Goal: Task Accomplishment & Management: Complete application form

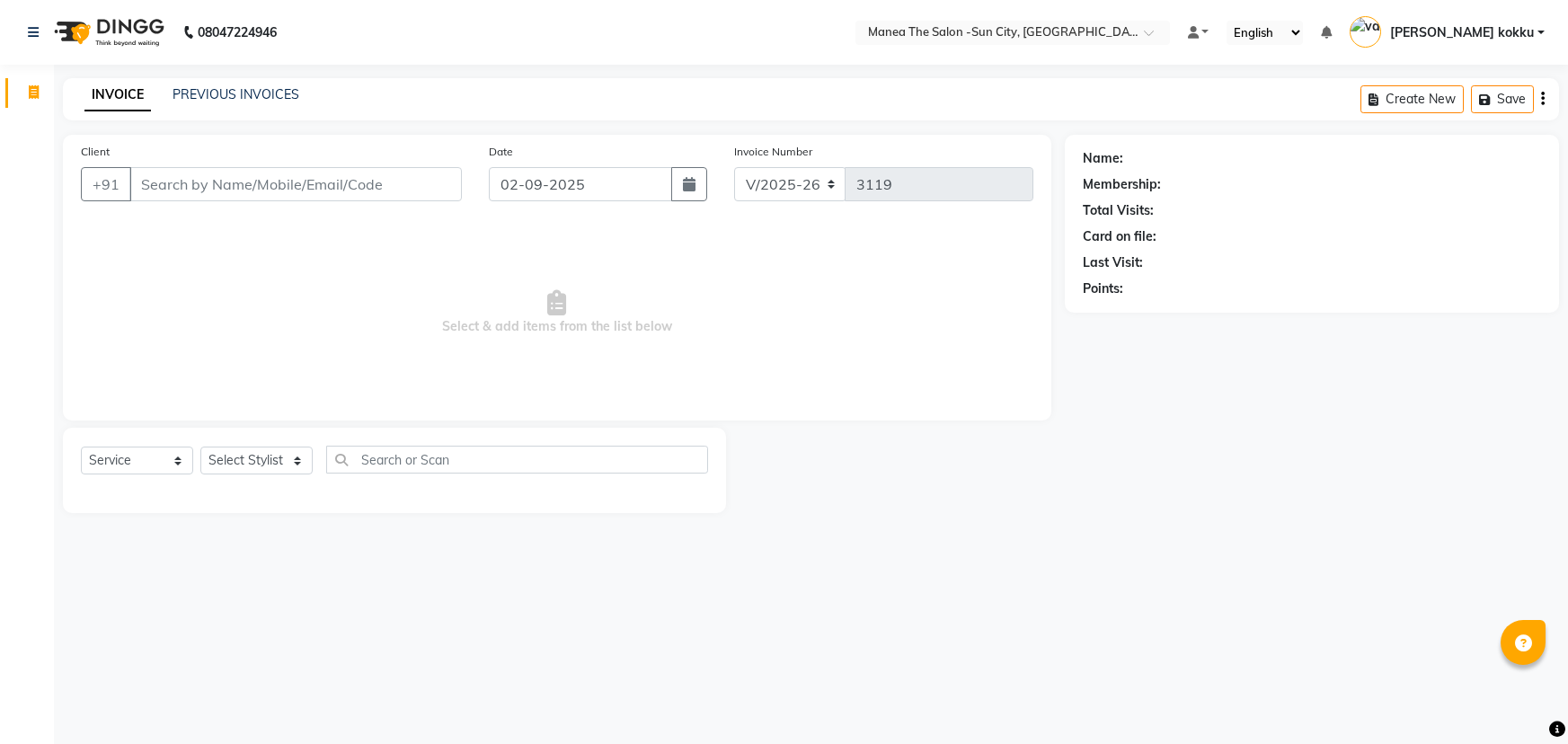
select select "5822"
select select "service"
click at [261, 470] on select "Select Stylist [PERSON_NAME] [PERSON_NAME] [PERSON_NAME] Ikrar [PERSON_NAME] K …" at bounding box center [257, 460] width 113 height 28
select select "85914"
click at [201, 446] on select "Select Stylist [PERSON_NAME] [PERSON_NAME] [PERSON_NAME] Ikrar [PERSON_NAME] K …" at bounding box center [257, 460] width 113 height 28
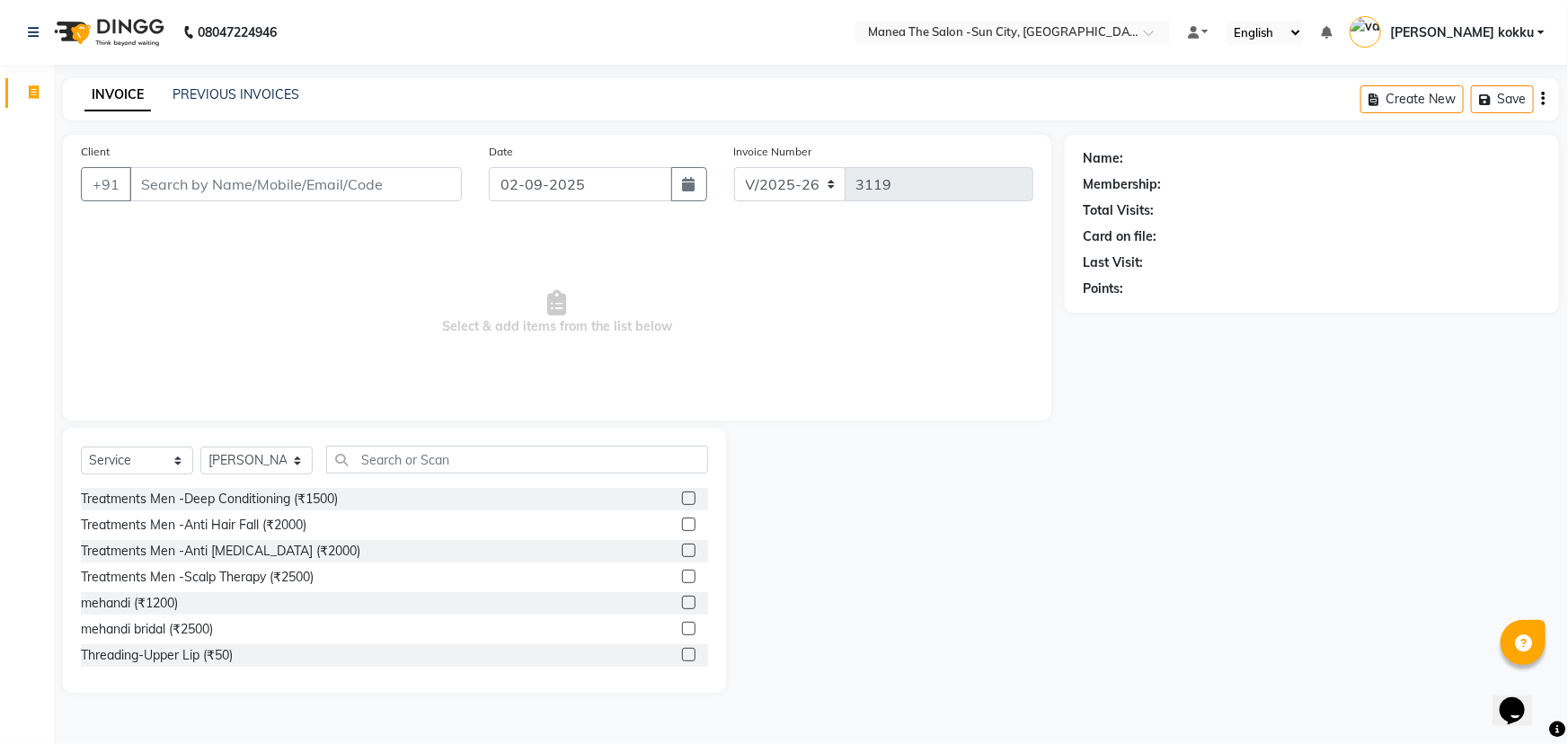
click at [399, 445] on div "Select Service Product Membership Package Voucher Prepaid Gift Card Select Styl…" at bounding box center [395, 560] width 663 height 265
click at [451, 464] on input "text" at bounding box center [517, 459] width 382 height 28
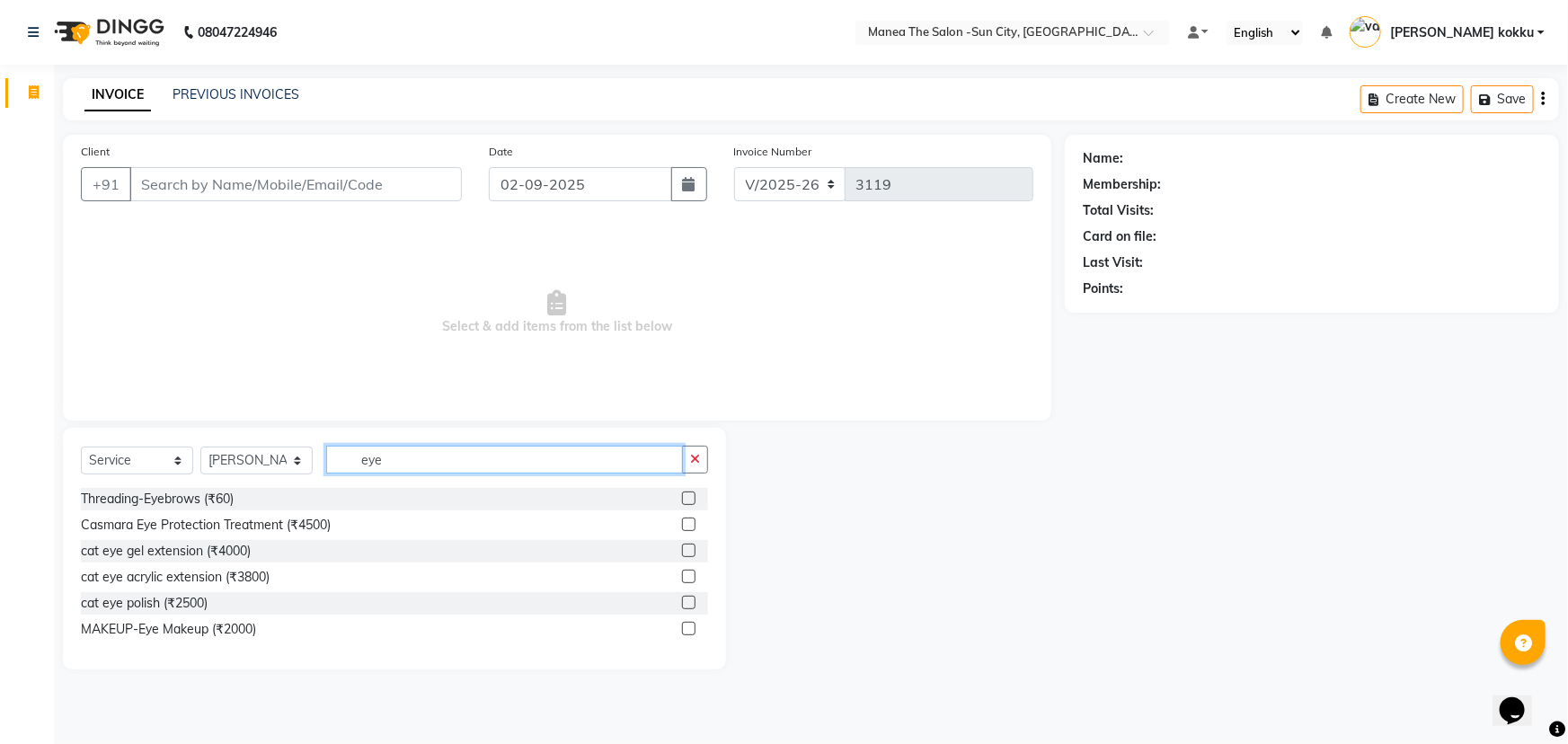
type input "eye"
click at [685, 497] on label at bounding box center [688, 498] width 14 height 14
click at [685, 497] on input "checkbox" at bounding box center [687, 499] width 12 height 12
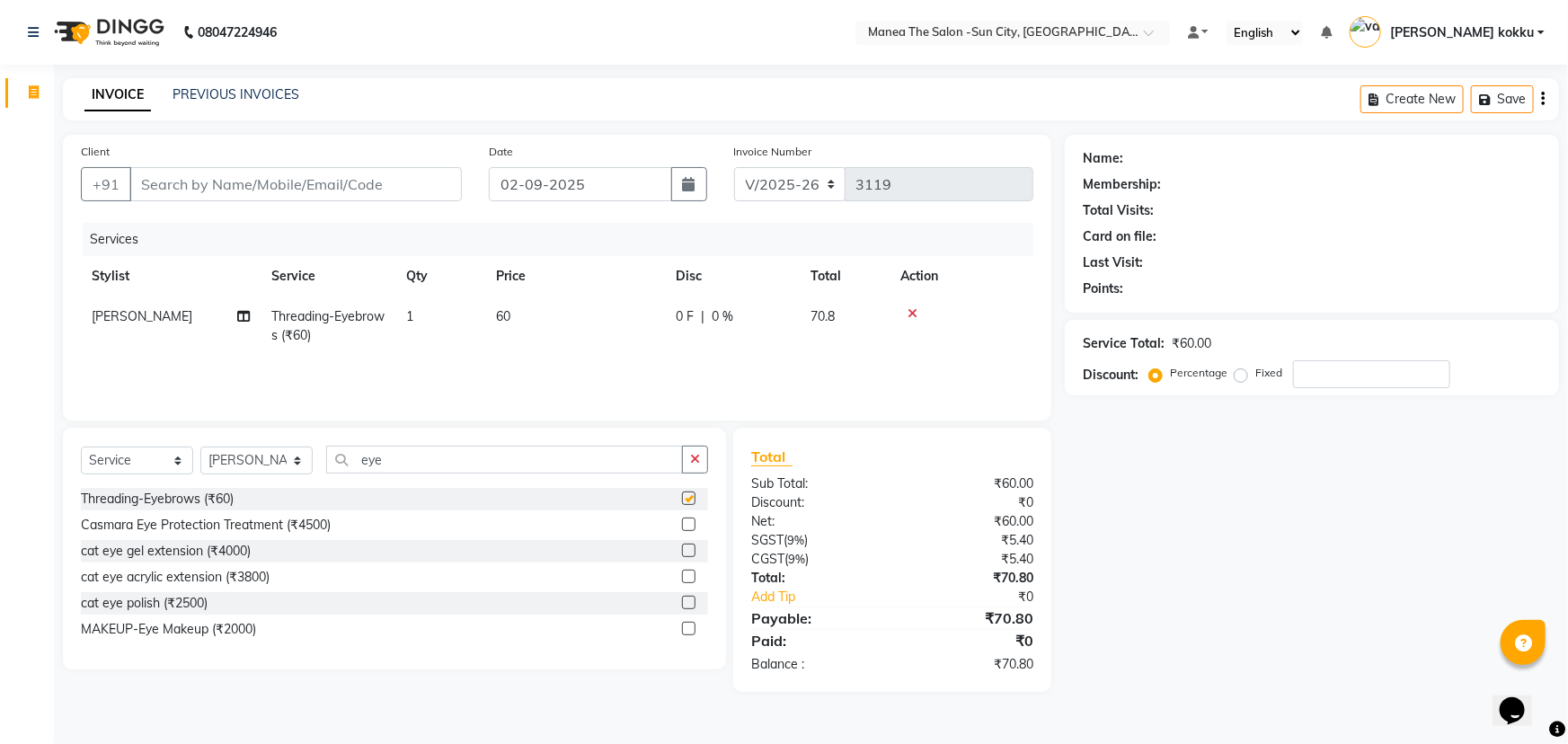
checkbox input "false"
click at [693, 469] on button "button" at bounding box center [695, 459] width 26 height 28
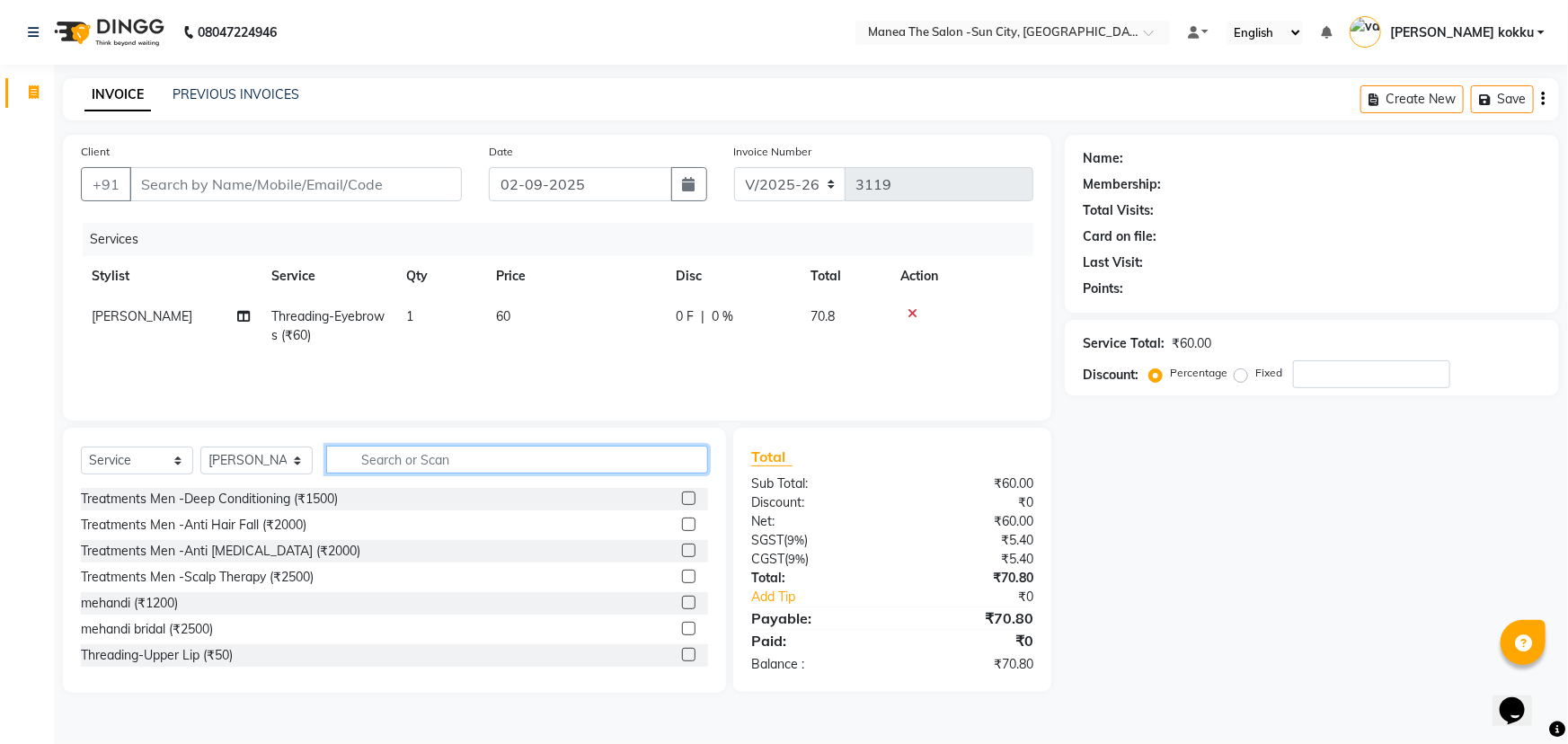
click at [583, 448] on input "text" at bounding box center [517, 459] width 382 height 28
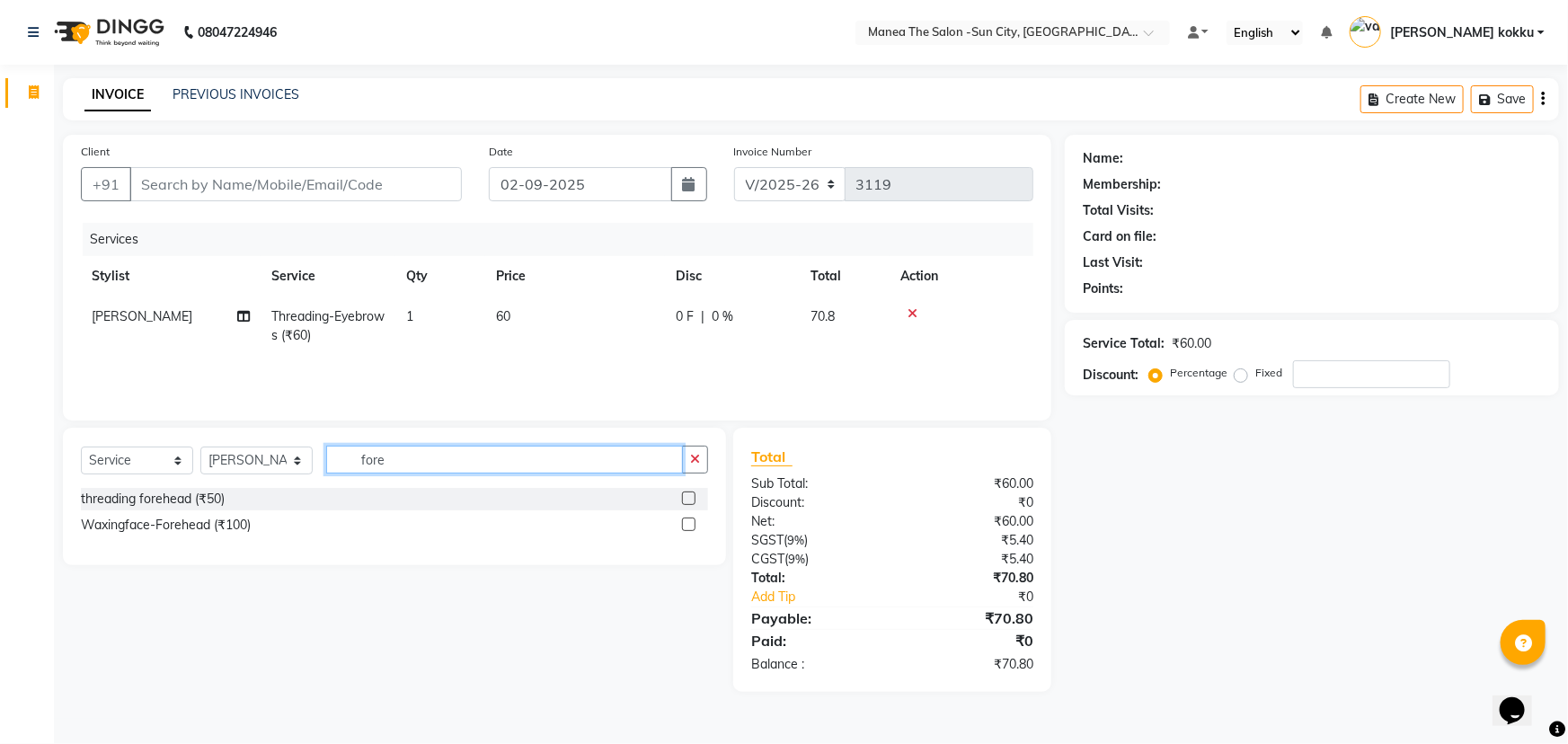
type input "fore"
click at [687, 527] on label at bounding box center [688, 524] width 14 height 14
click at [687, 527] on input "checkbox" at bounding box center [687, 525] width 12 height 12
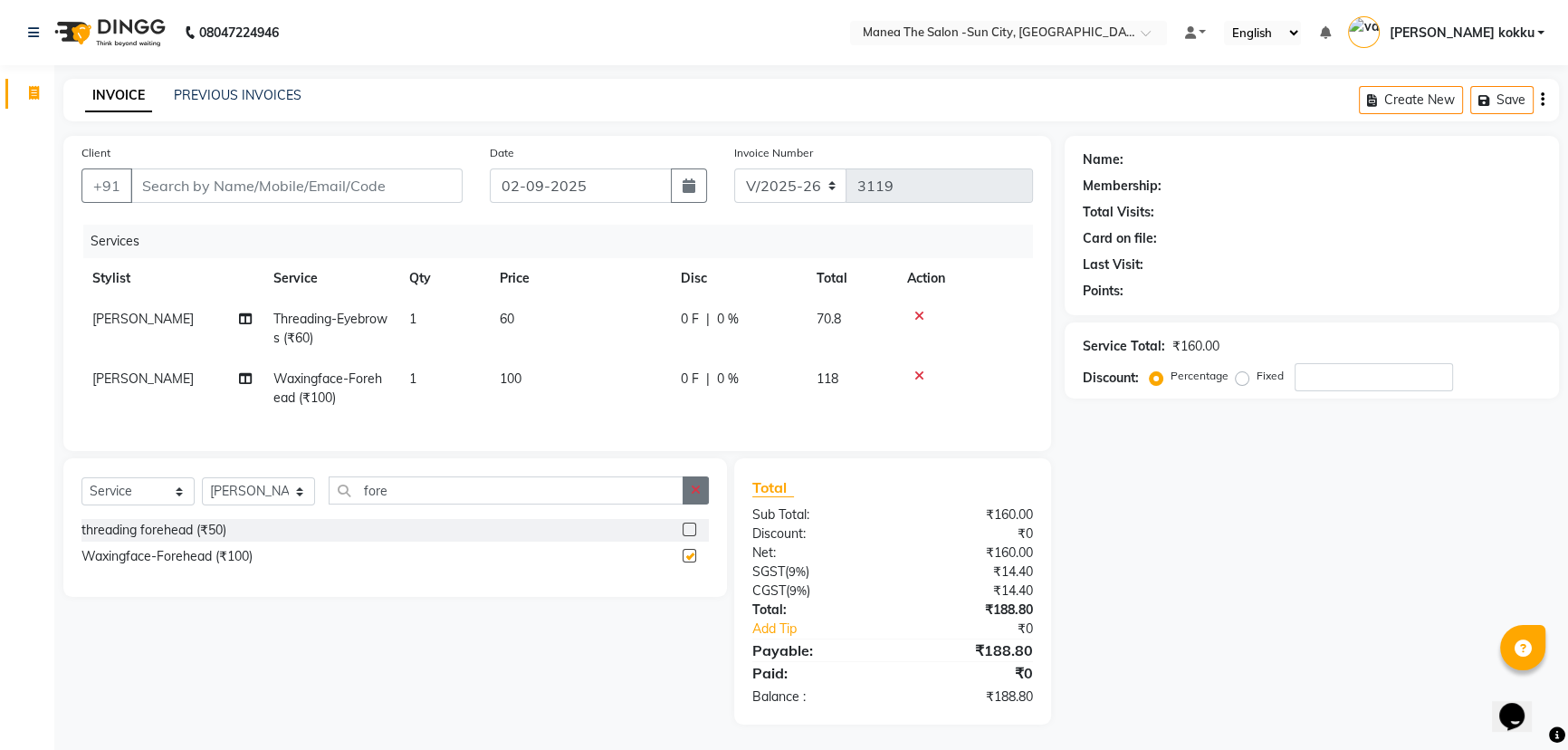
checkbox input "false"
click at [687, 505] on button "button" at bounding box center [696, 490] width 26 height 28
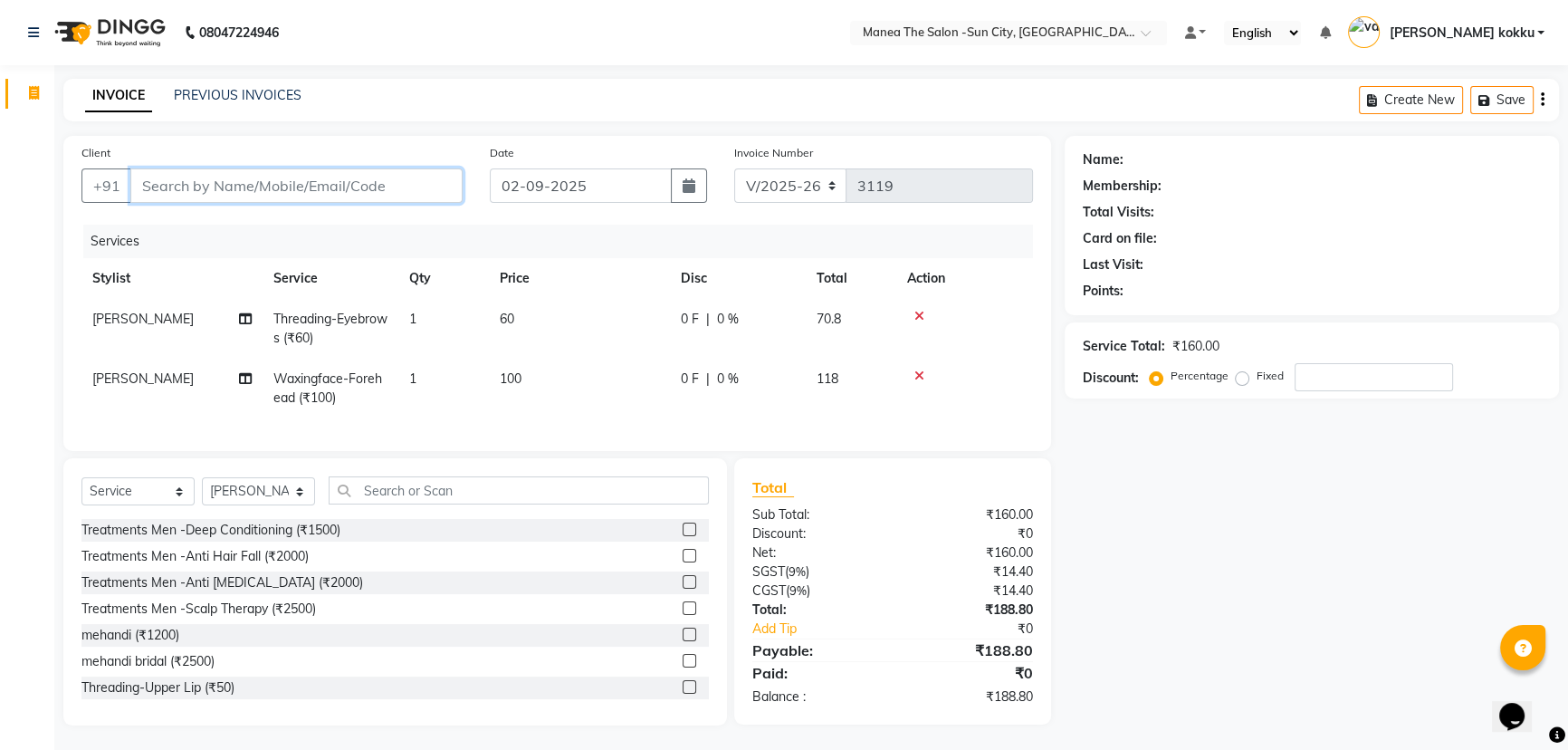
click at [225, 190] on input "Client" at bounding box center [296, 185] width 332 height 34
type input "7"
type input "0"
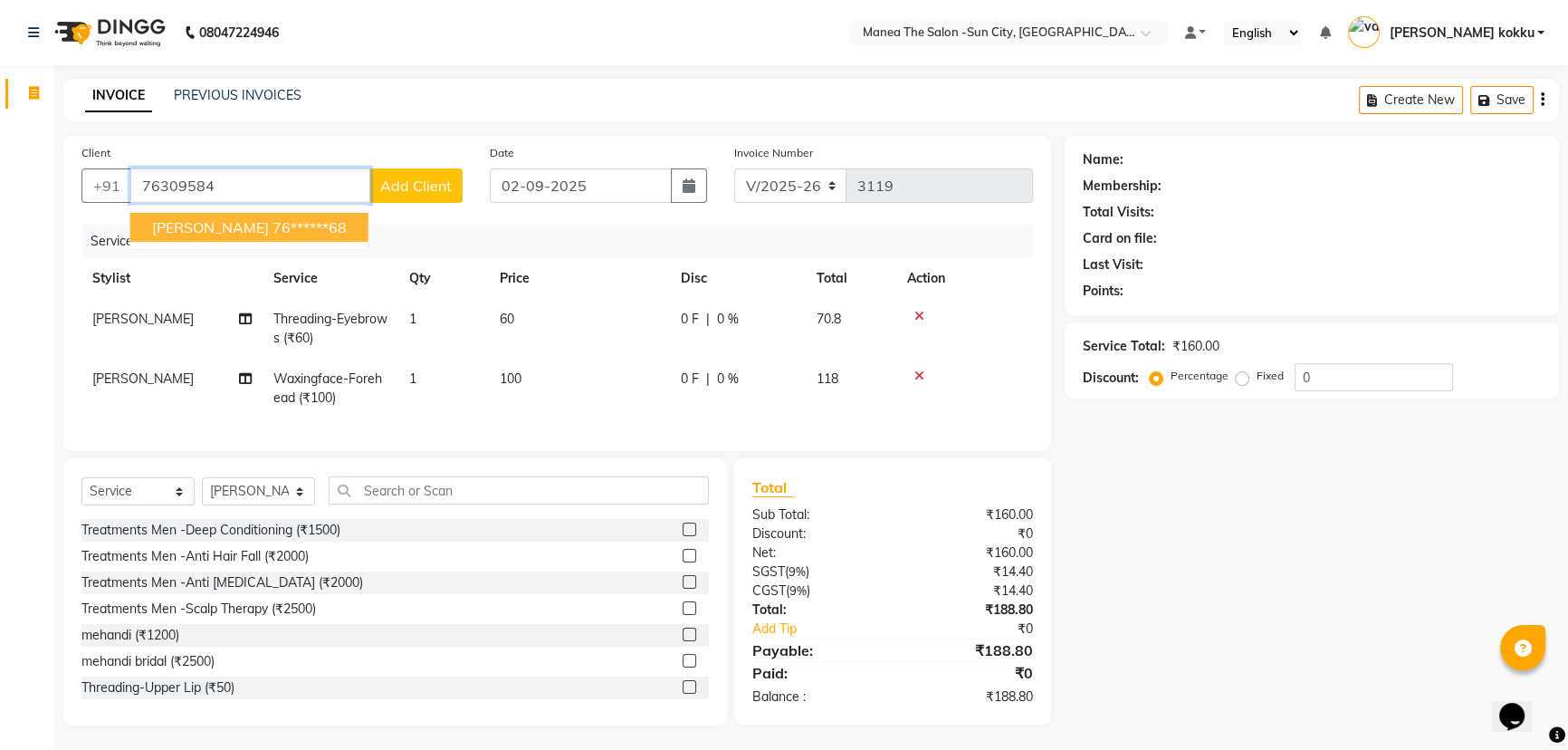
click at [273, 234] on ngb-highlight "76******68" at bounding box center [310, 226] width 74 height 18
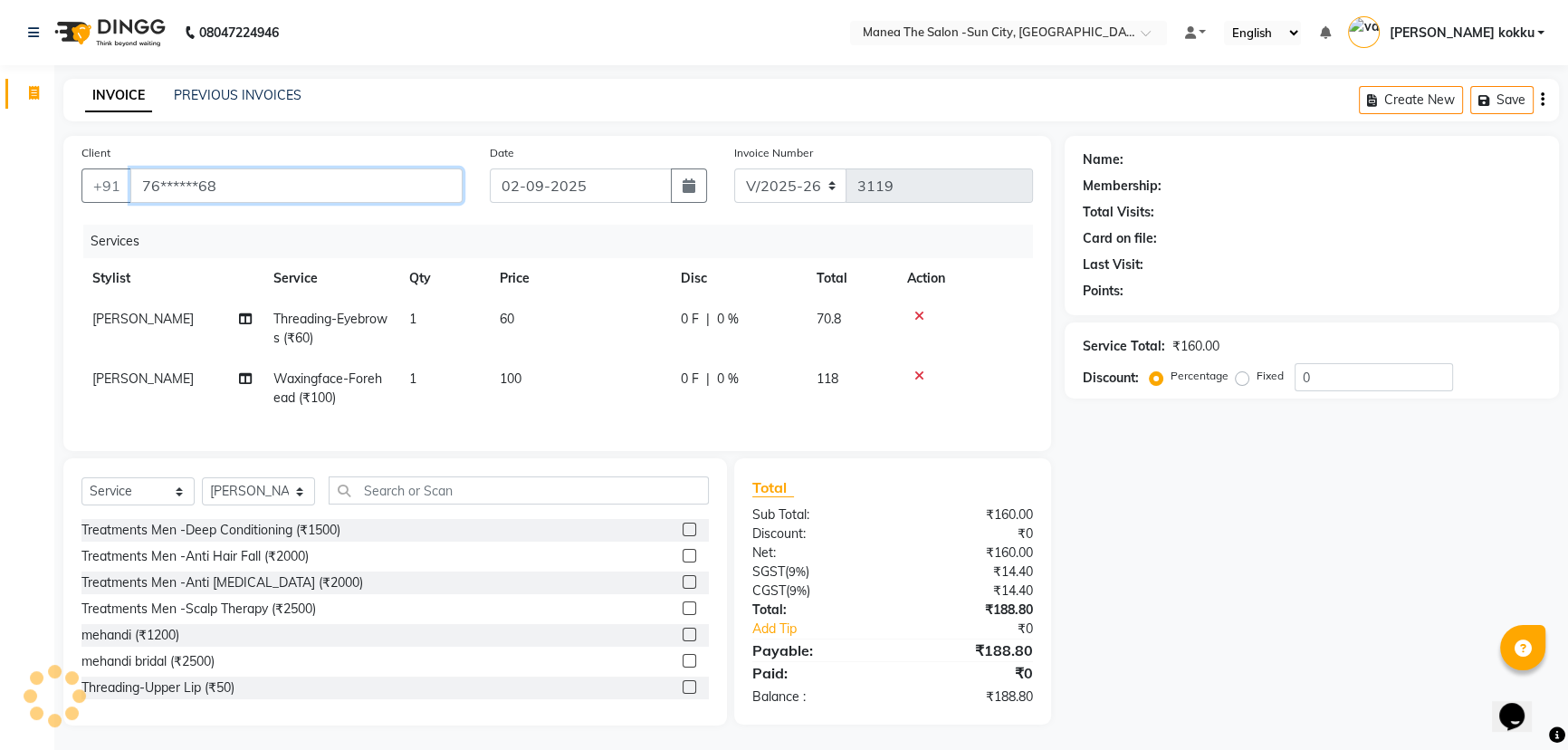
type input "76******68"
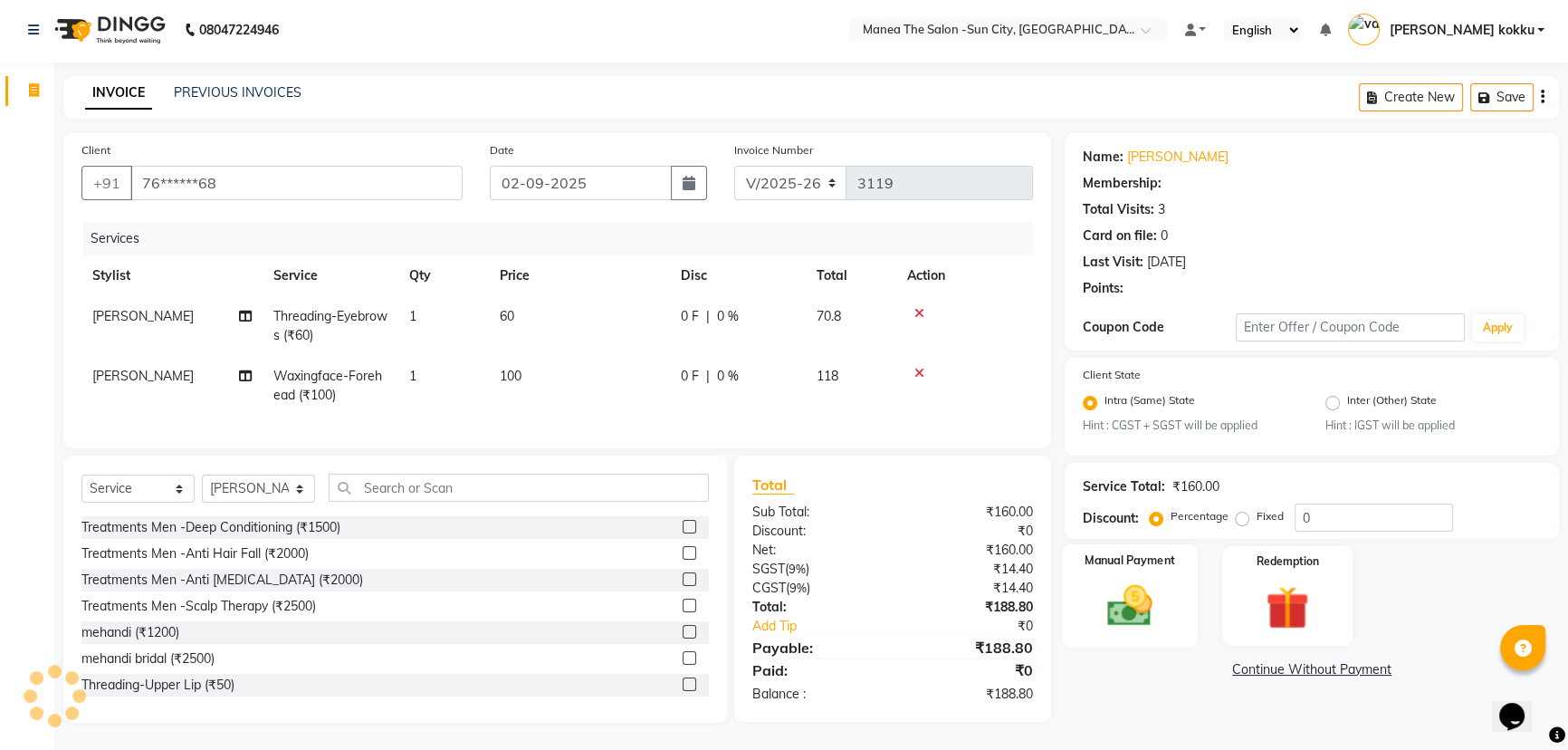
scroll to position [16, 0]
click at [1136, 594] on img at bounding box center [1129, 606] width 74 height 51
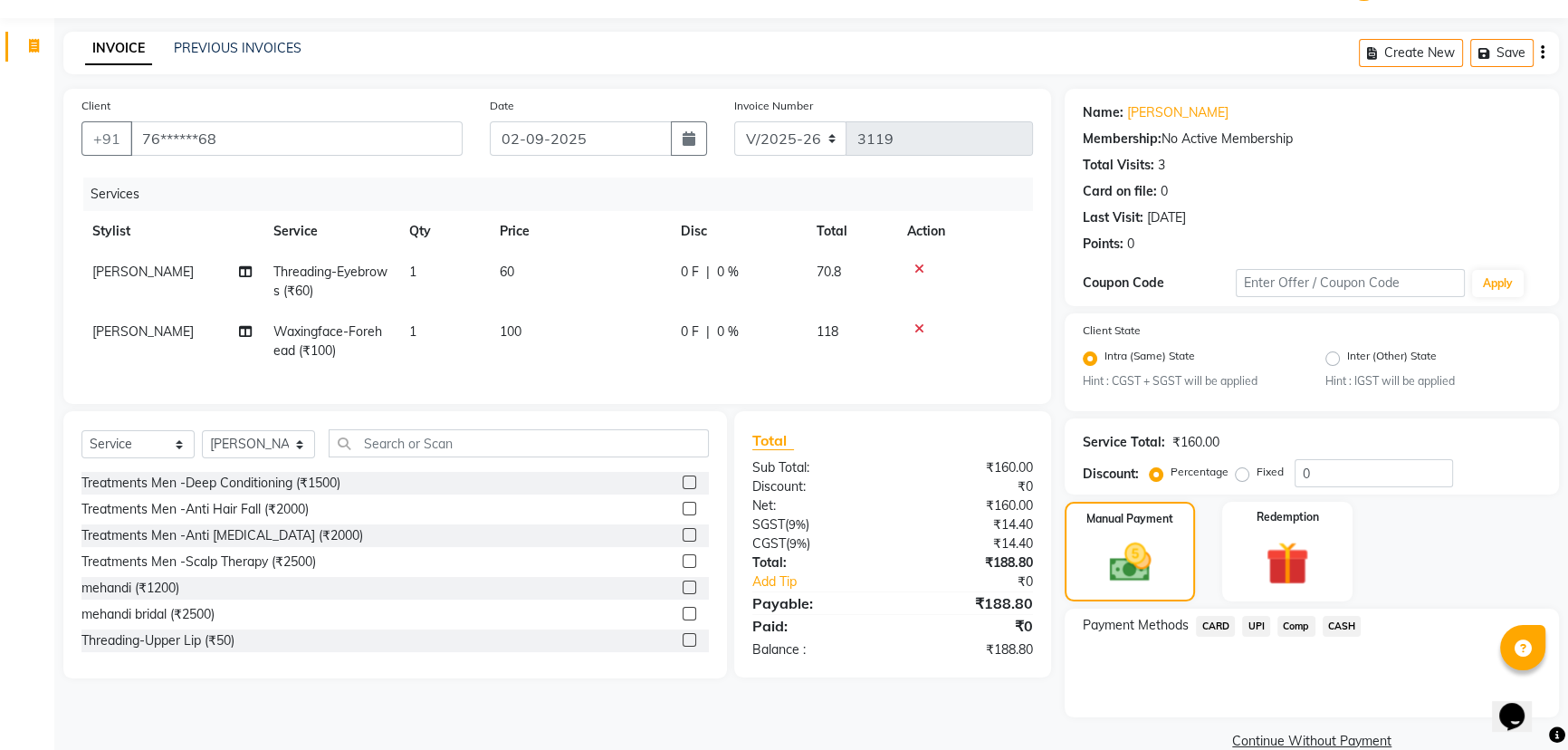
scroll to position [80, 0]
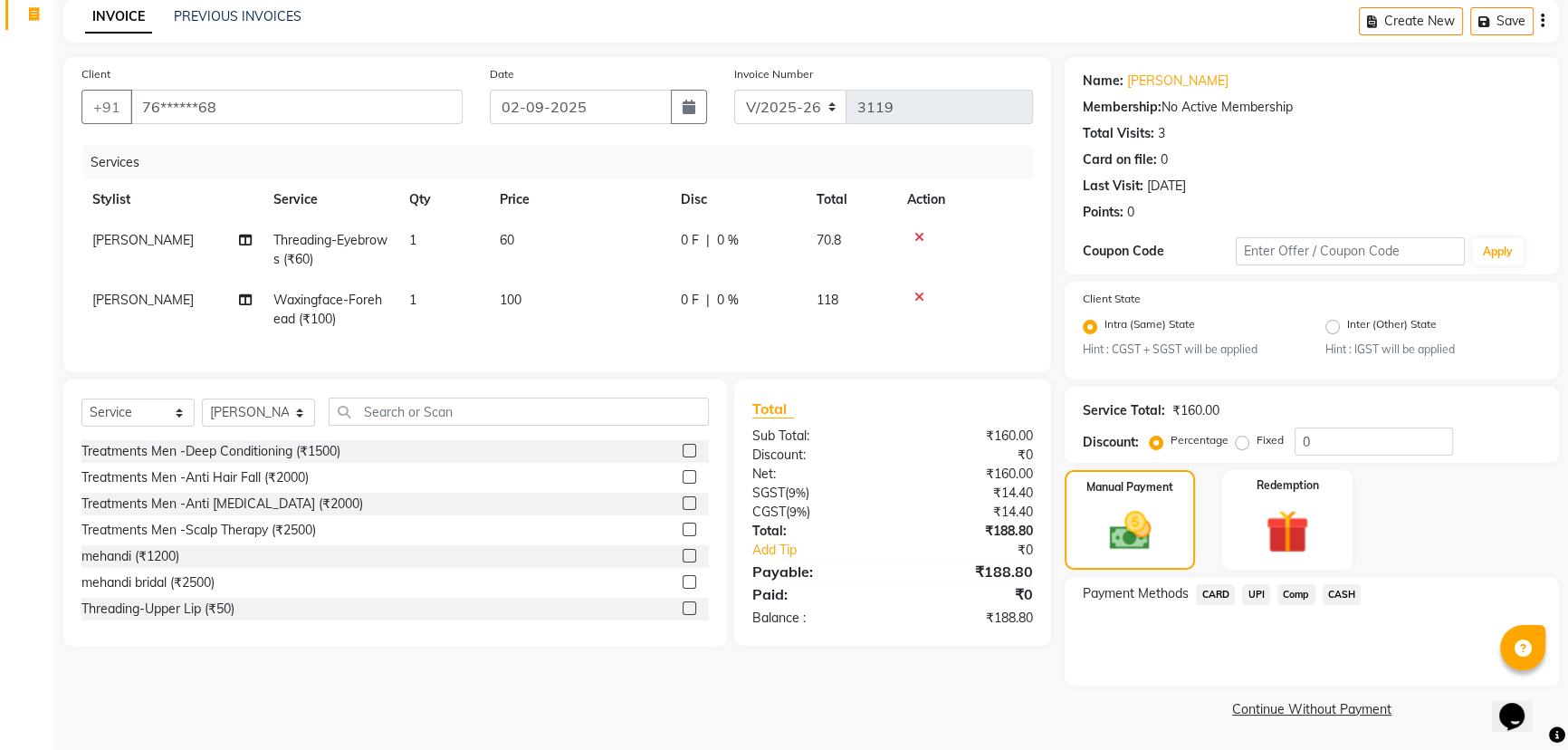
click at [1257, 593] on span "UPI" at bounding box center [1256, 594] width 28 height 20
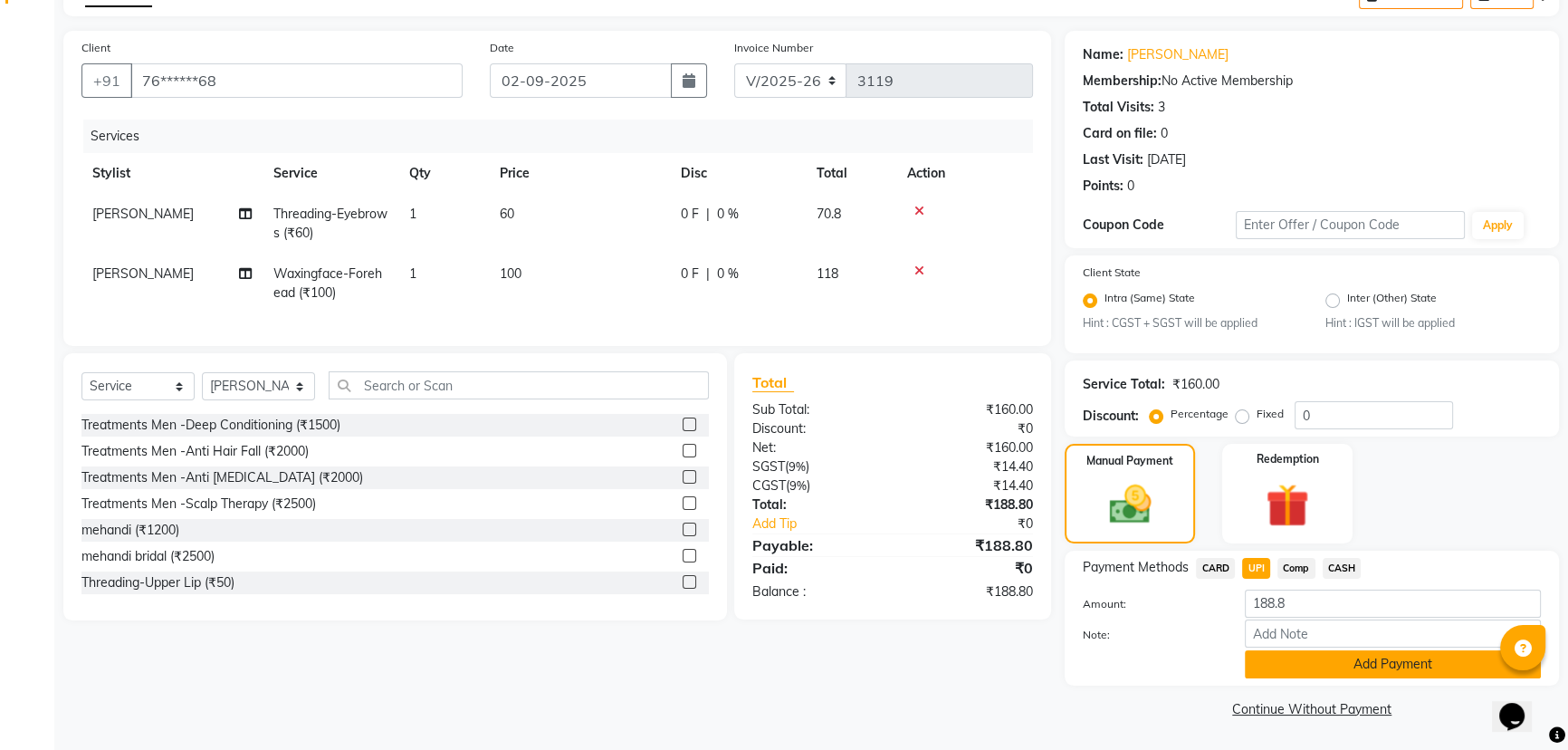
click at [1293, 674] on button "Add Payment" at bounding box center [1393, 664] width 296 height 28
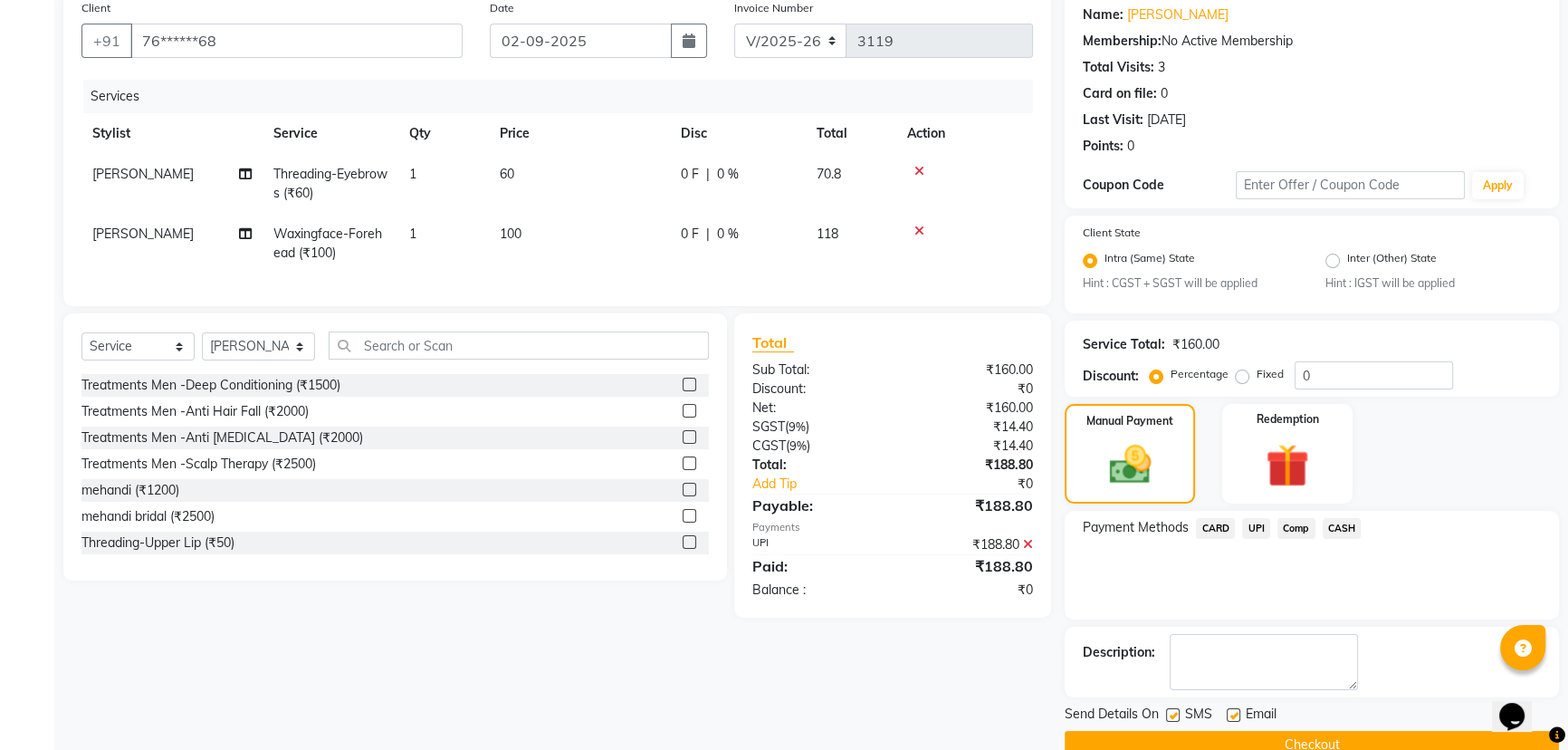
scroll to position [181, 0]
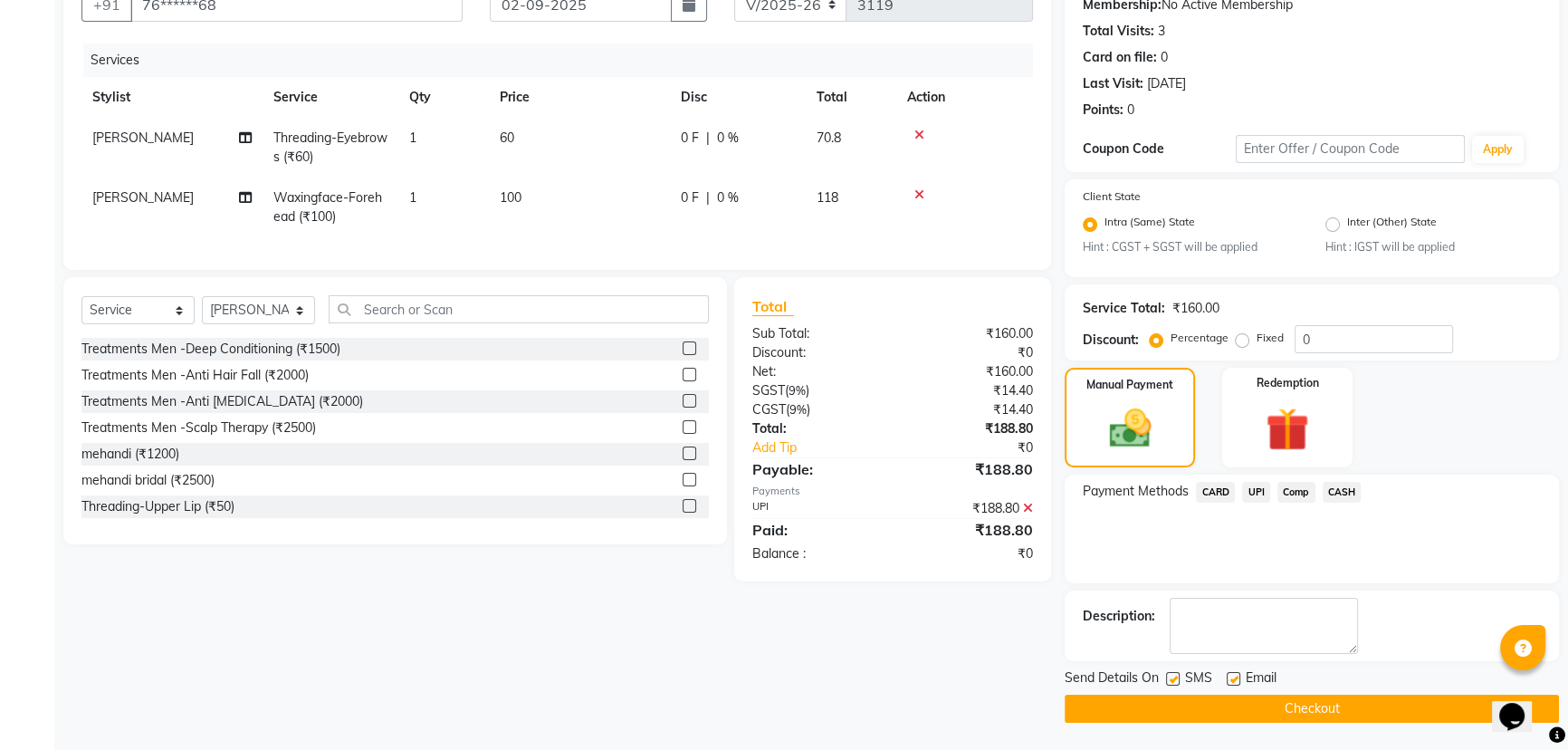
click at [1171, 679] on label at bounding box center [1172, 678] width 14 height 14
click at [1171, 679] on input "checkbox" at bounding box center [1171, 679] width 12 height 12
checkbox input "false"
click at [1235, 677] on label at bounding box center [1233, 678] width 14 height 14
click at [1235, 677] on input "checkbox" at bounding box center [1232, 679] width 12 height 12
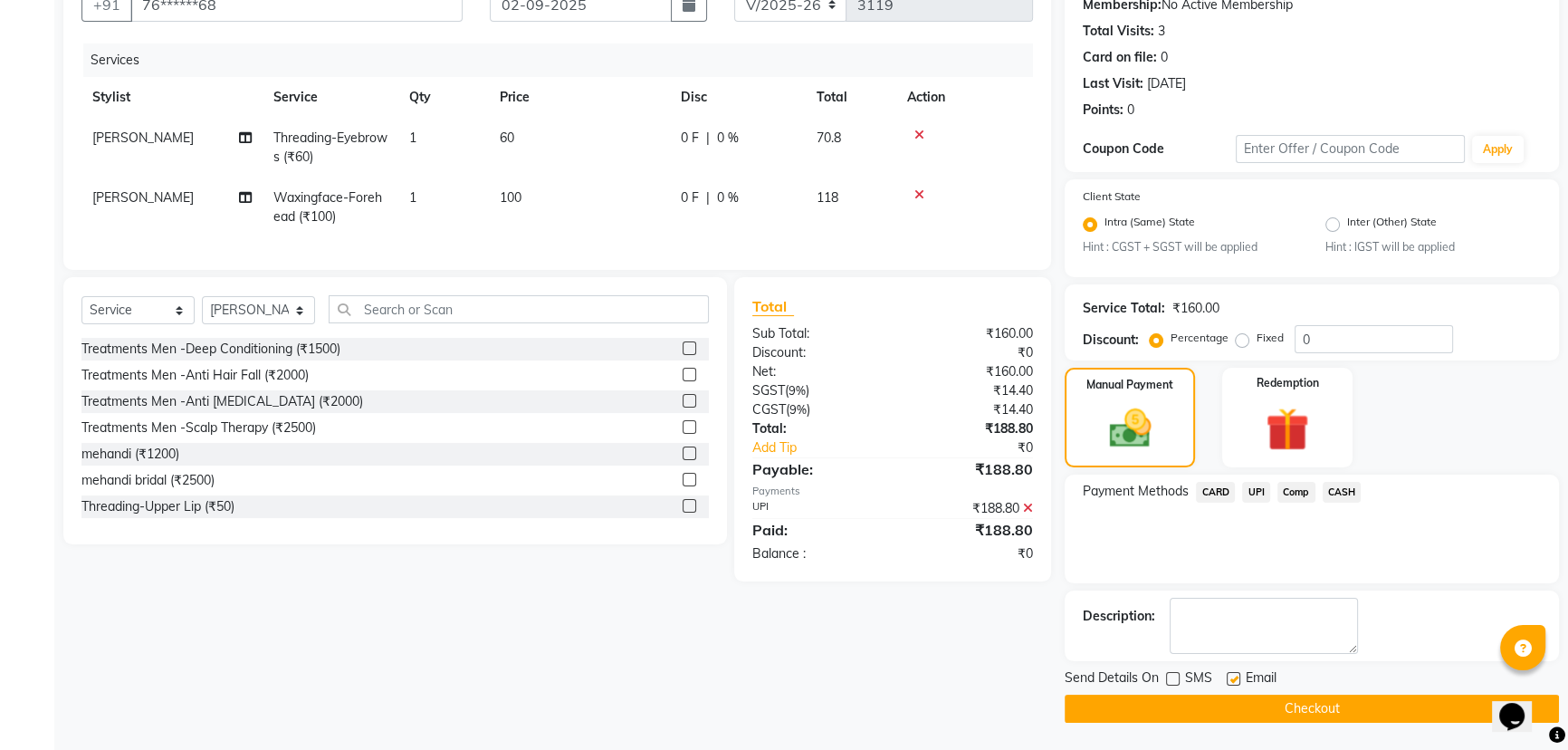
checkbox input "false"
click at [1254, 716] on button "Checkout" at bounding box center [1311, 709] width 494 height 28
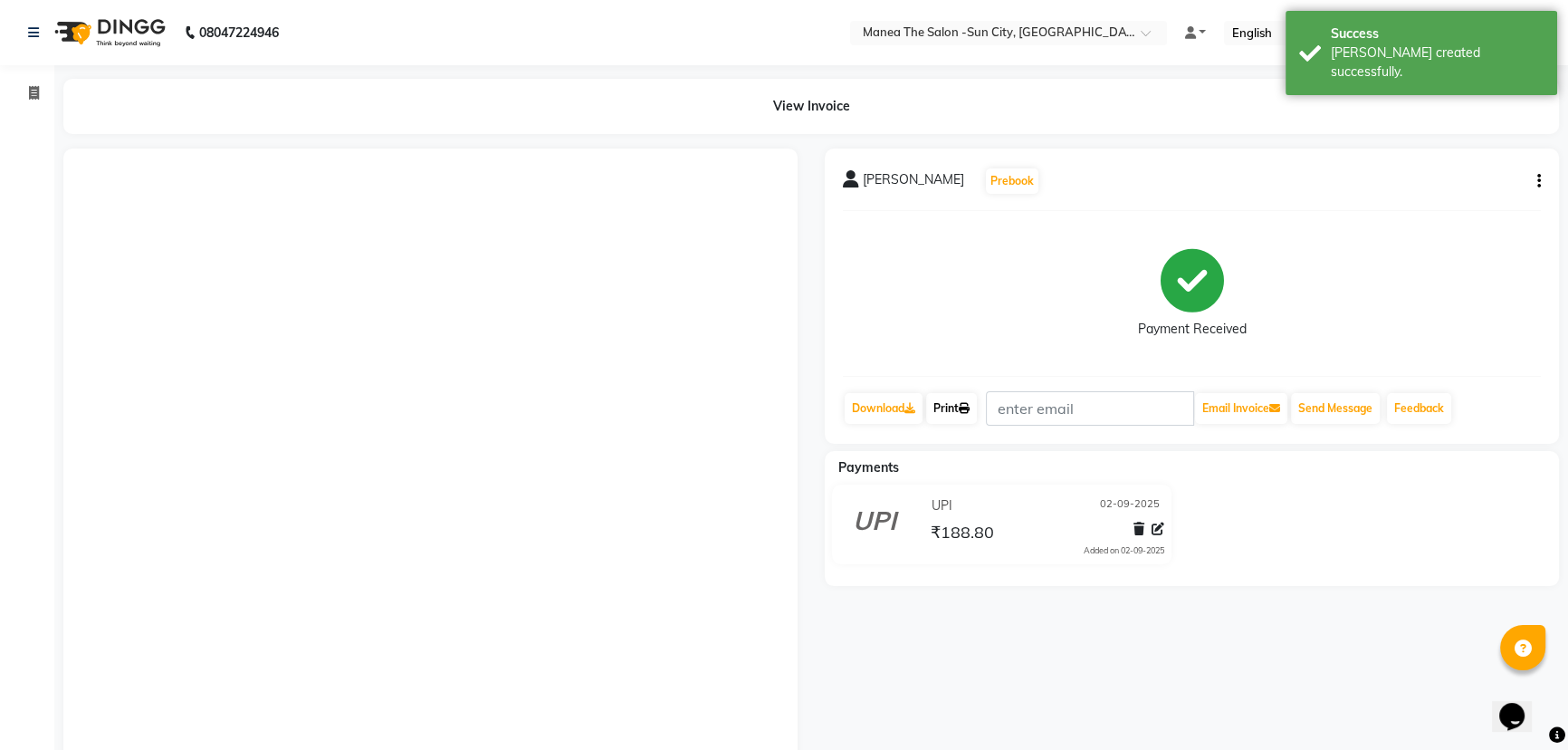
click at [961, 410] on link "Print" at bounding box center [952, 408] width 50 height 31
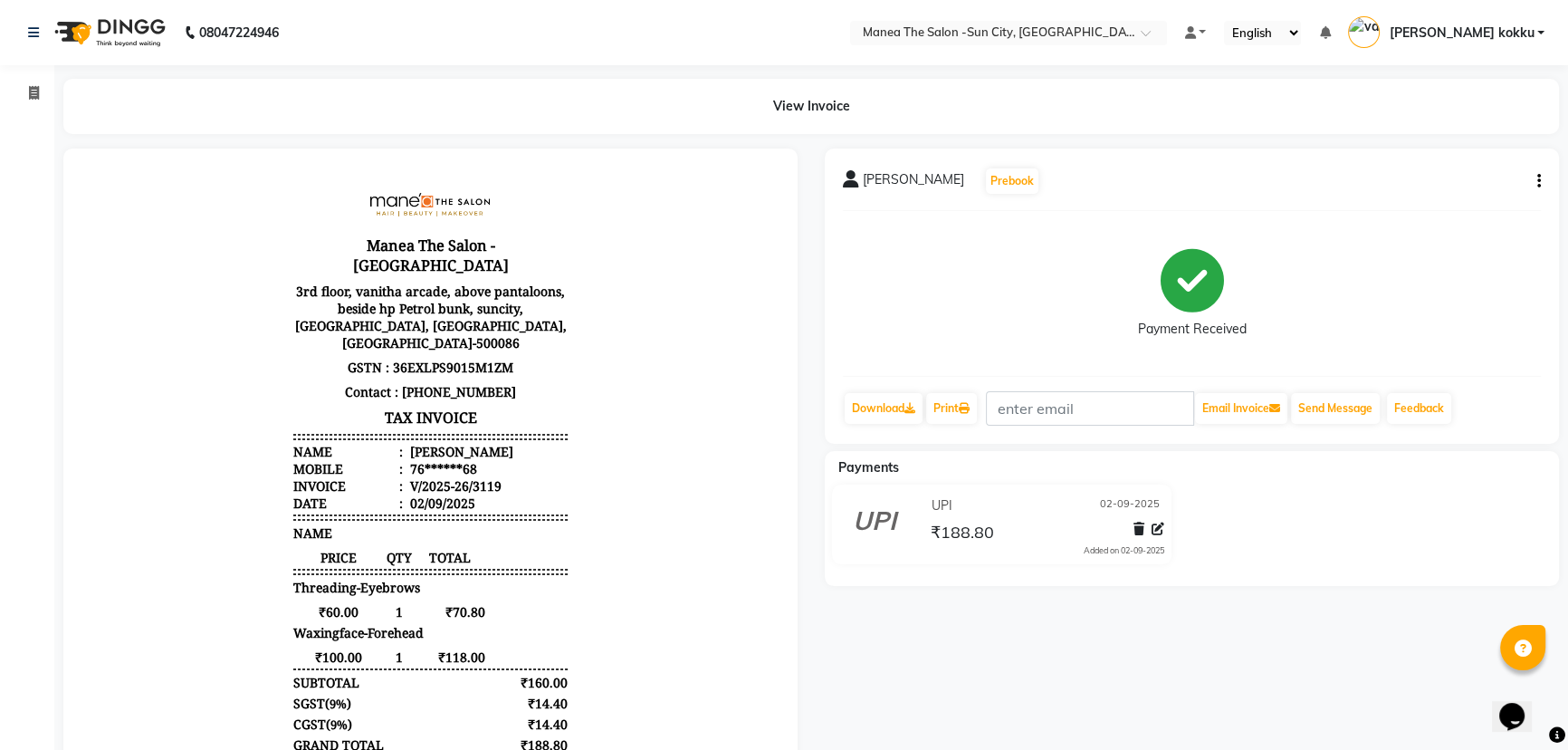
click at [1538, 182] on icon "button" at bounding box center [1539, 181] width 4 height 1
click at [1480, 198] on div "Edit Item Staff" at bounding box center [1448, 192] width 124 height 22
select select
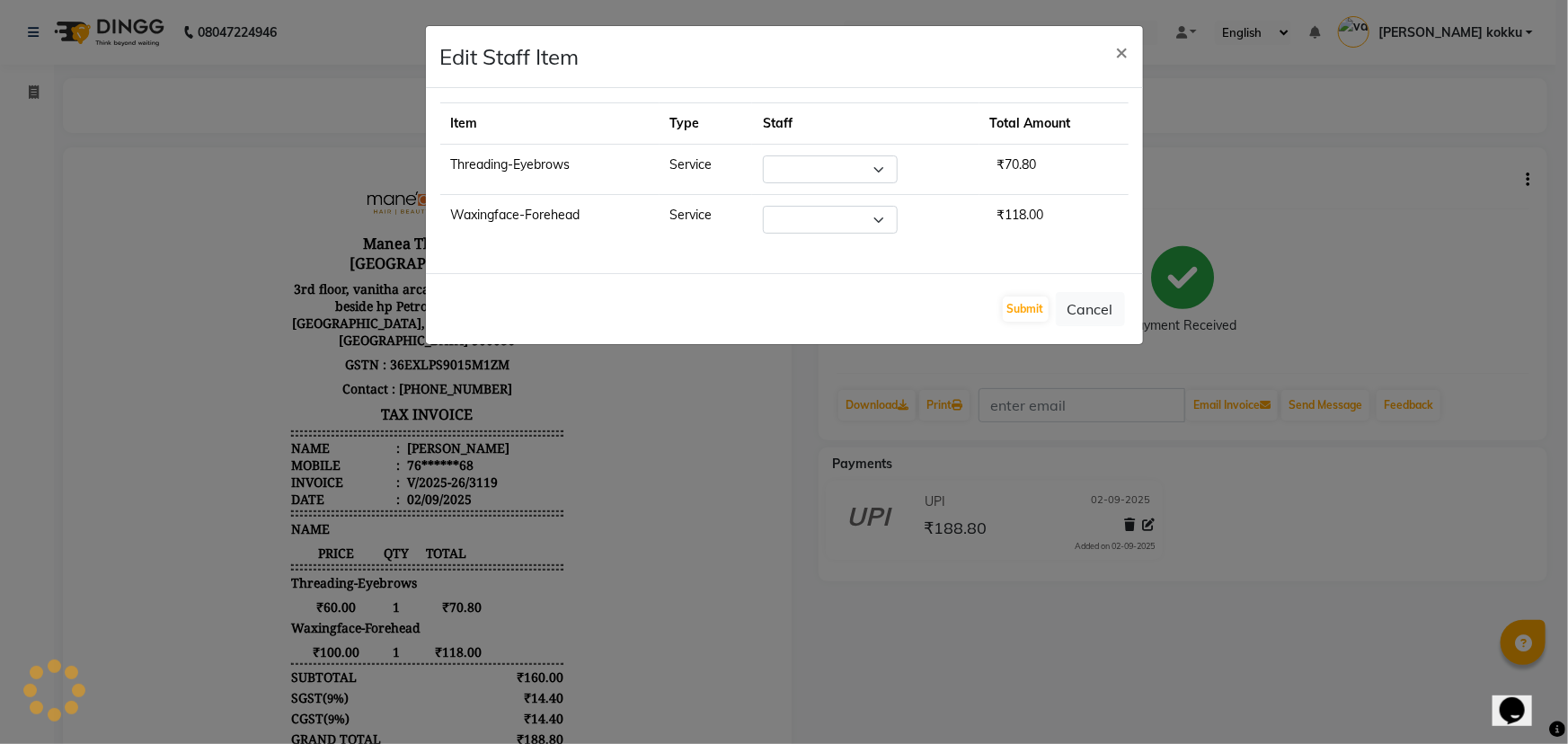
select select "85914"
click at [1020, 297] on button "Submit" at bounding box center [1026, 309] width 46 height 25
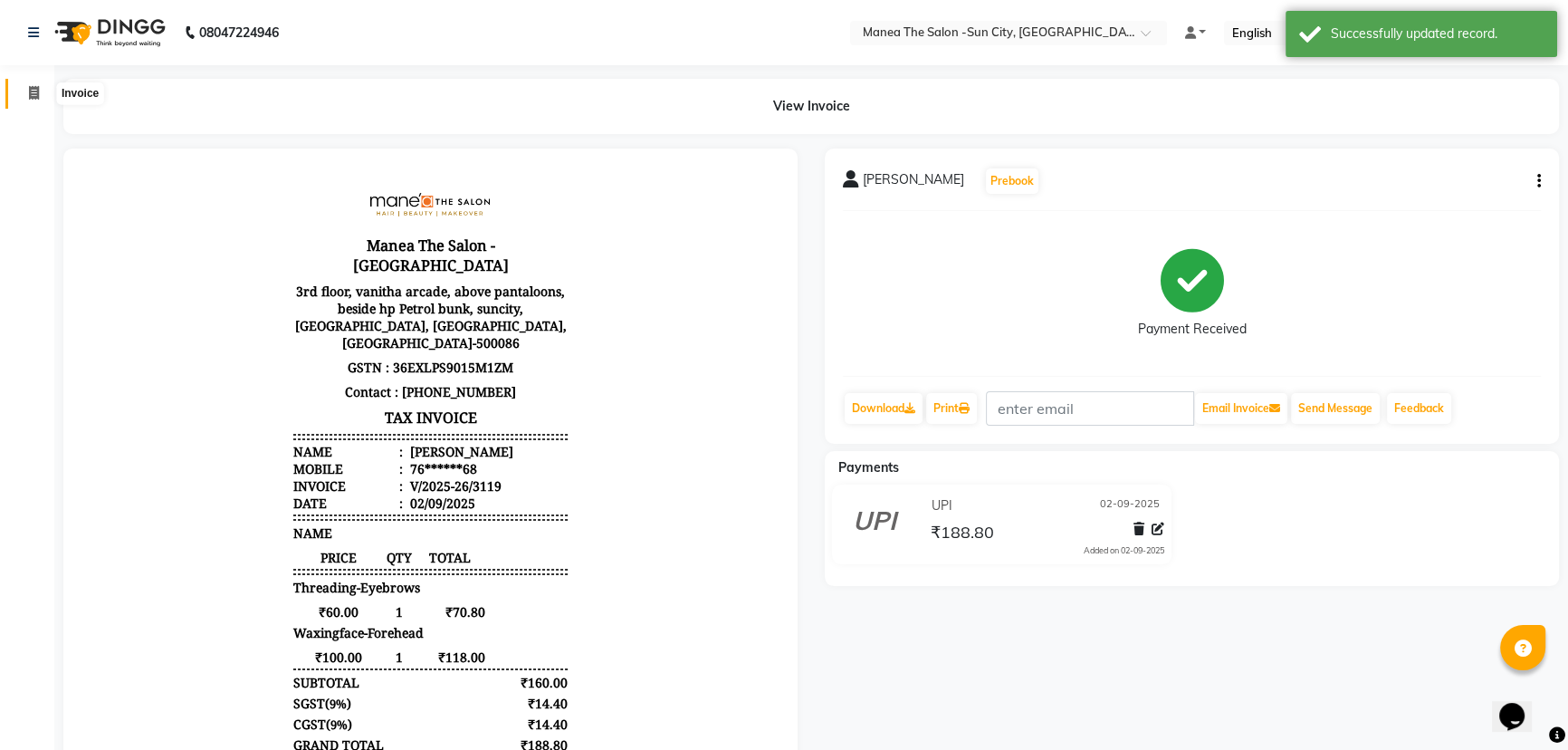
drag, startPoint x: 26, startPoint y: 85, endPoint x: 117, endPoint y: 7, distance: 119.9
click at [26, 85] on span at bounding box center [34, 93] width 32 height 20
select select "5822"
select select "service"
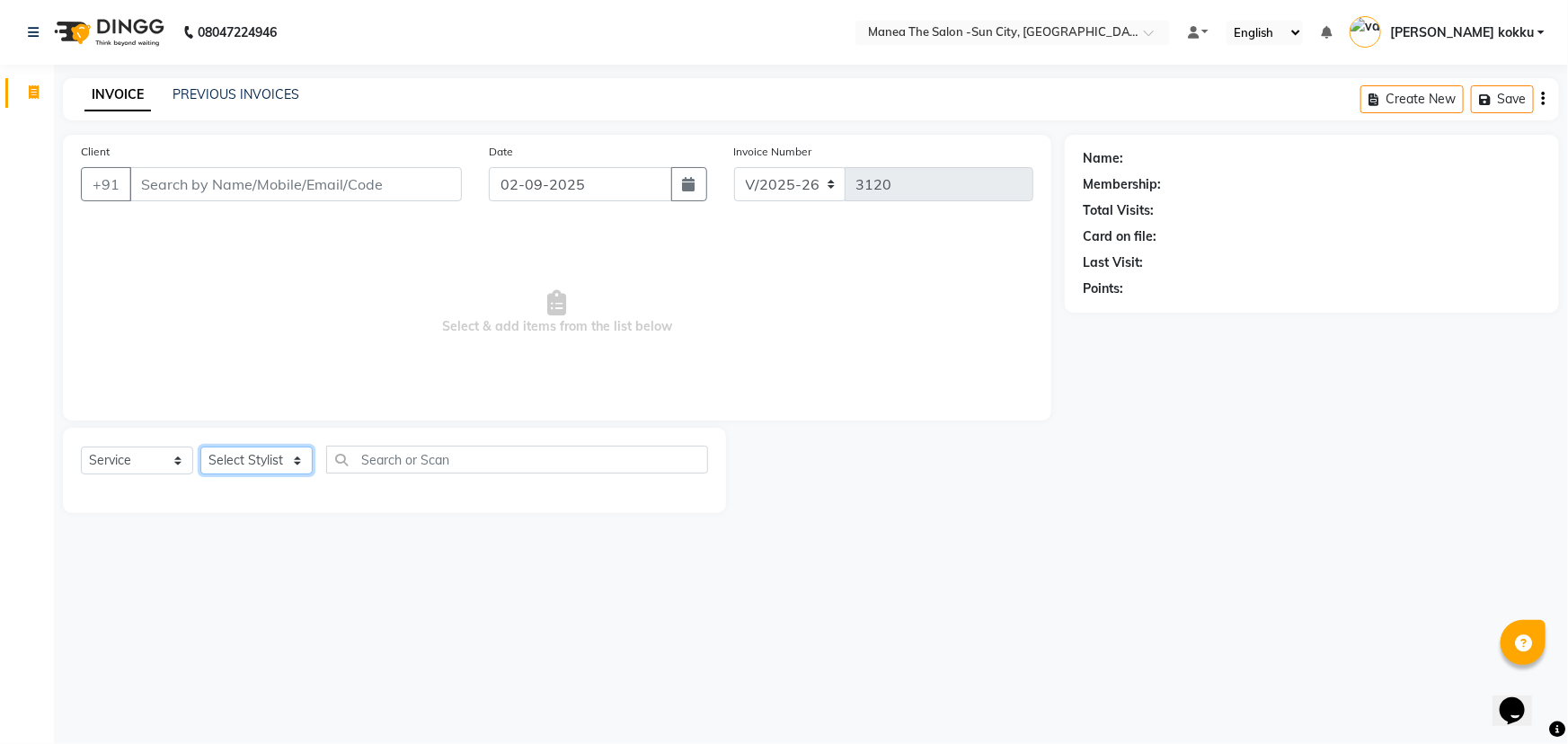
click at [298, 458] on select "Select Stylist [PERSON_NAME] [PERSON_NAME] [PERSON_NAME] Ikrar [PERSON_NAME] K …" at bounding box center [257, 460] width 113 height 28
select select "82226"
click at [201, 446] on select "Select Stylist [PERSON_NAME] [PERSON_NAME] [PERSON_NAME] Ikrar [PERSON_NAME] K …" at bounding box center [257, 460] width 113 height 28
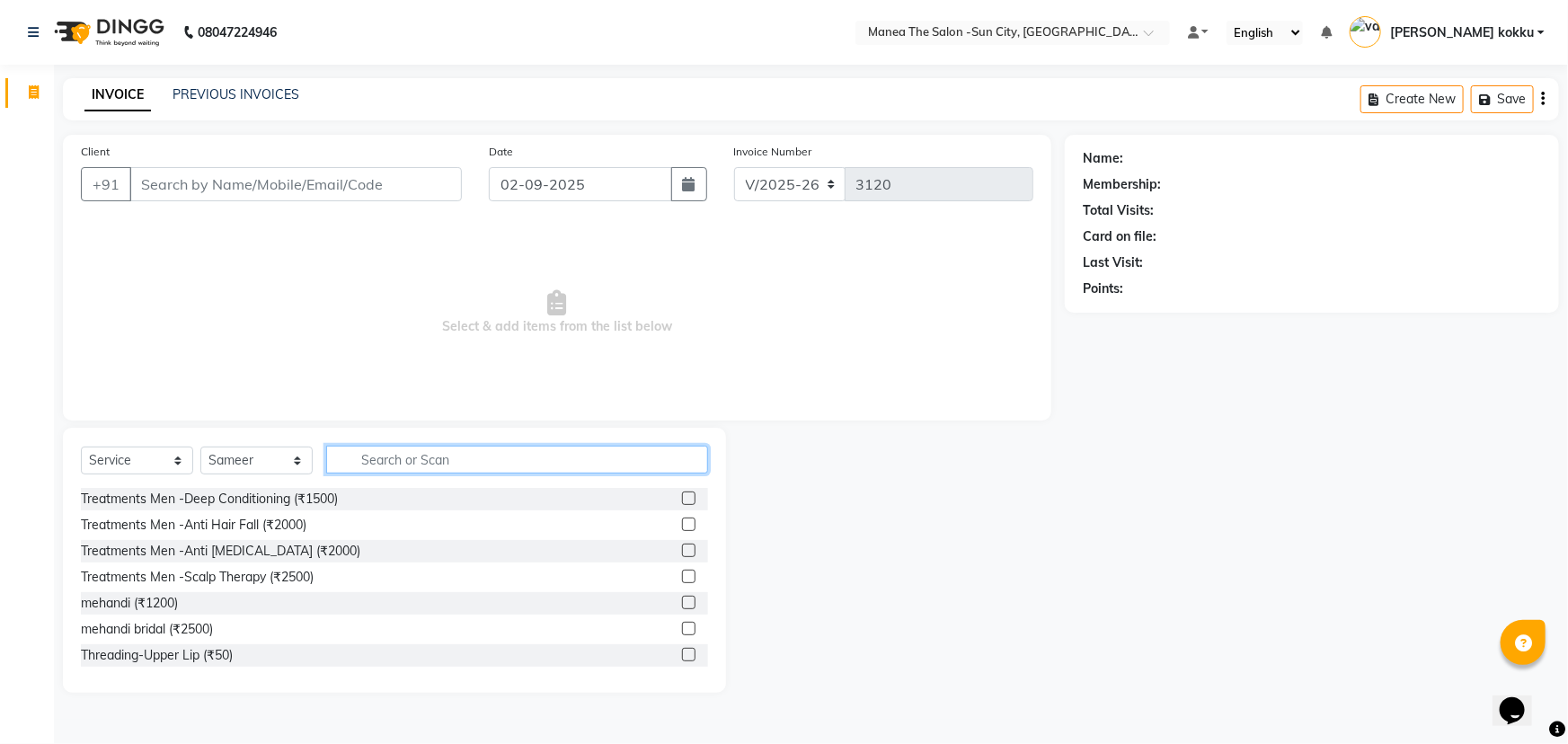
click at [398, 457] on input "text" at bounding box center [517, 459] width 382 height 28
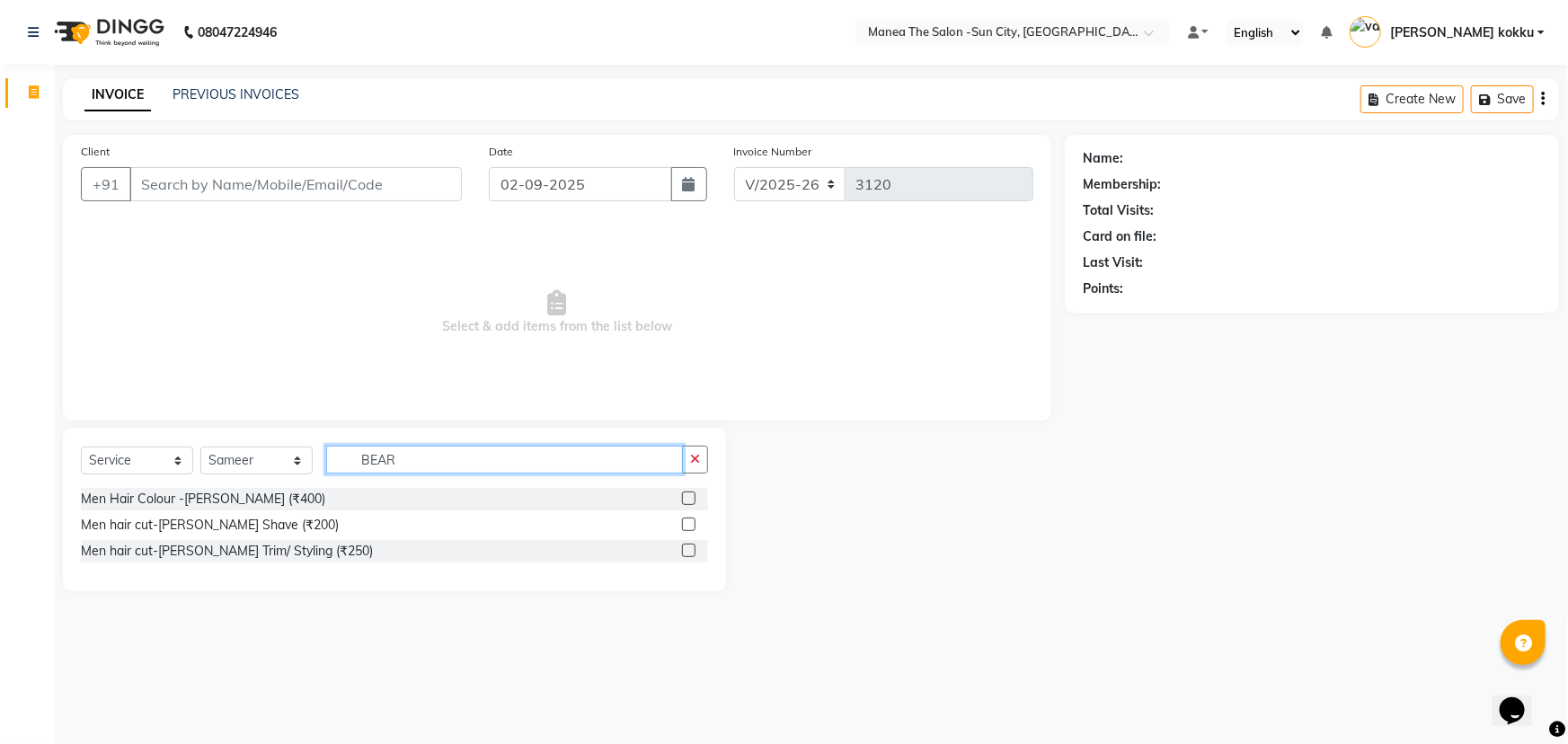
type input "BEAR"
click at [685, 550] on label at bounding box center [688, 550] width 14 height 14
click at [685, 550] on input "checkbox" at bounding box center [687, 551] width 12 height 12
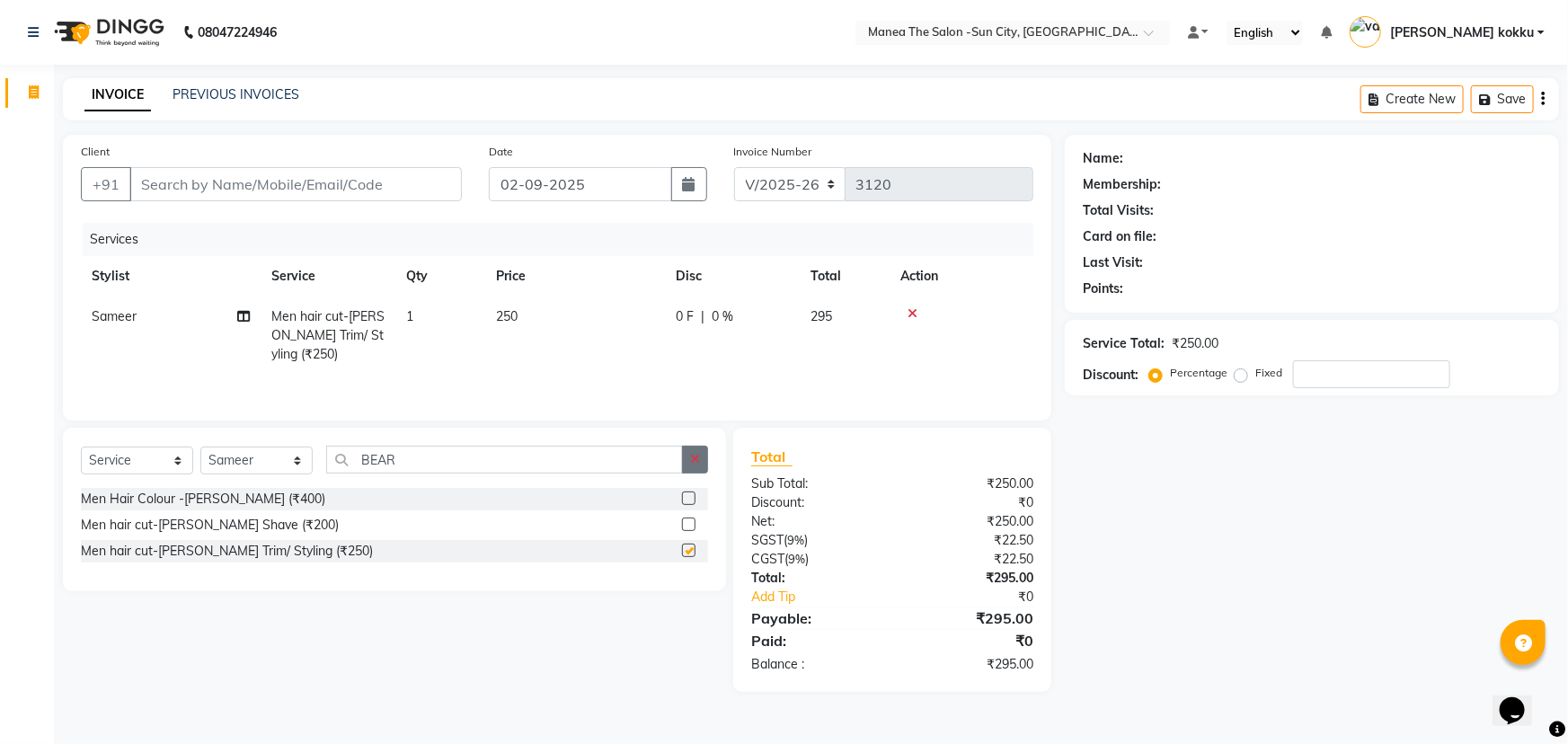
checkbox input "false"
click at [693, 463] on icon "button" at bounding box center [695, 459] width 10 height 13
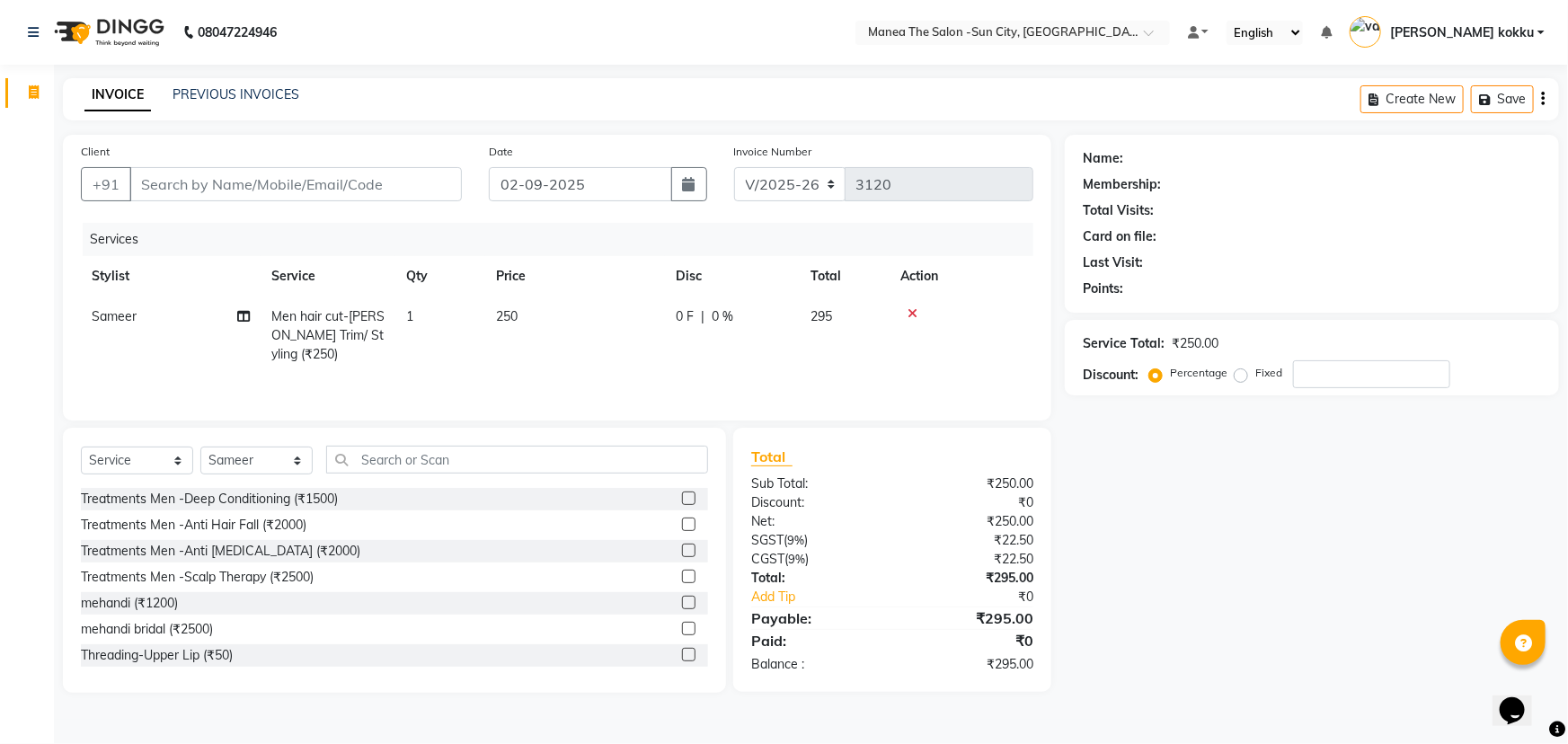
click at [322, 162] on div "Client +91" at bounding box center [271, 179] width 407 height 74
click at [338, 178] on input "Client" at bounding box center [296, 184] width 333 height 34
type input "9"
type input "0"
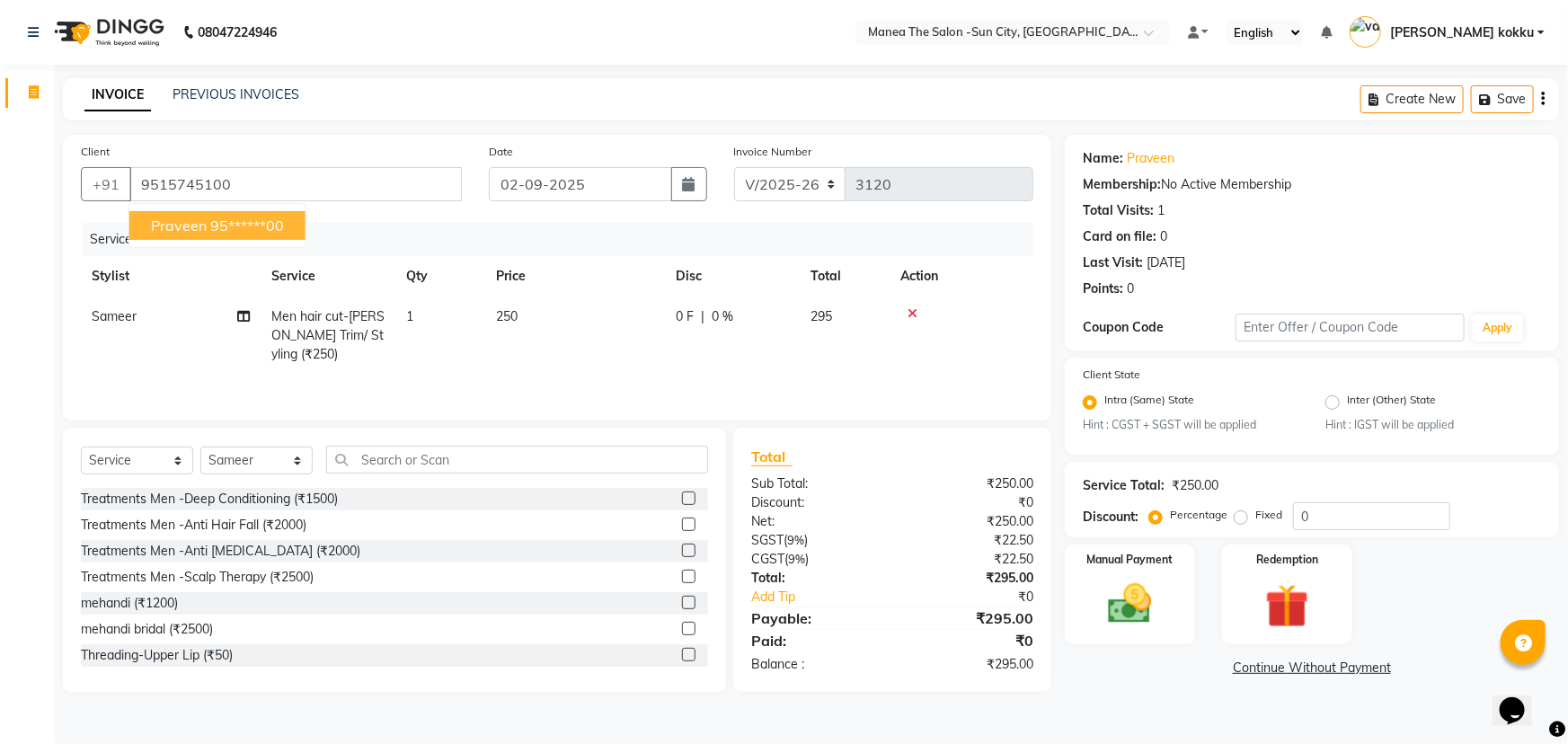
click at [269, 224] on ngb-highlight "95******00" at bounding box center [248, 225] width 74 height 18
type input "95******00"
click at [1126, 608] on img at bounding box center [1130, 604] width 74 height 52
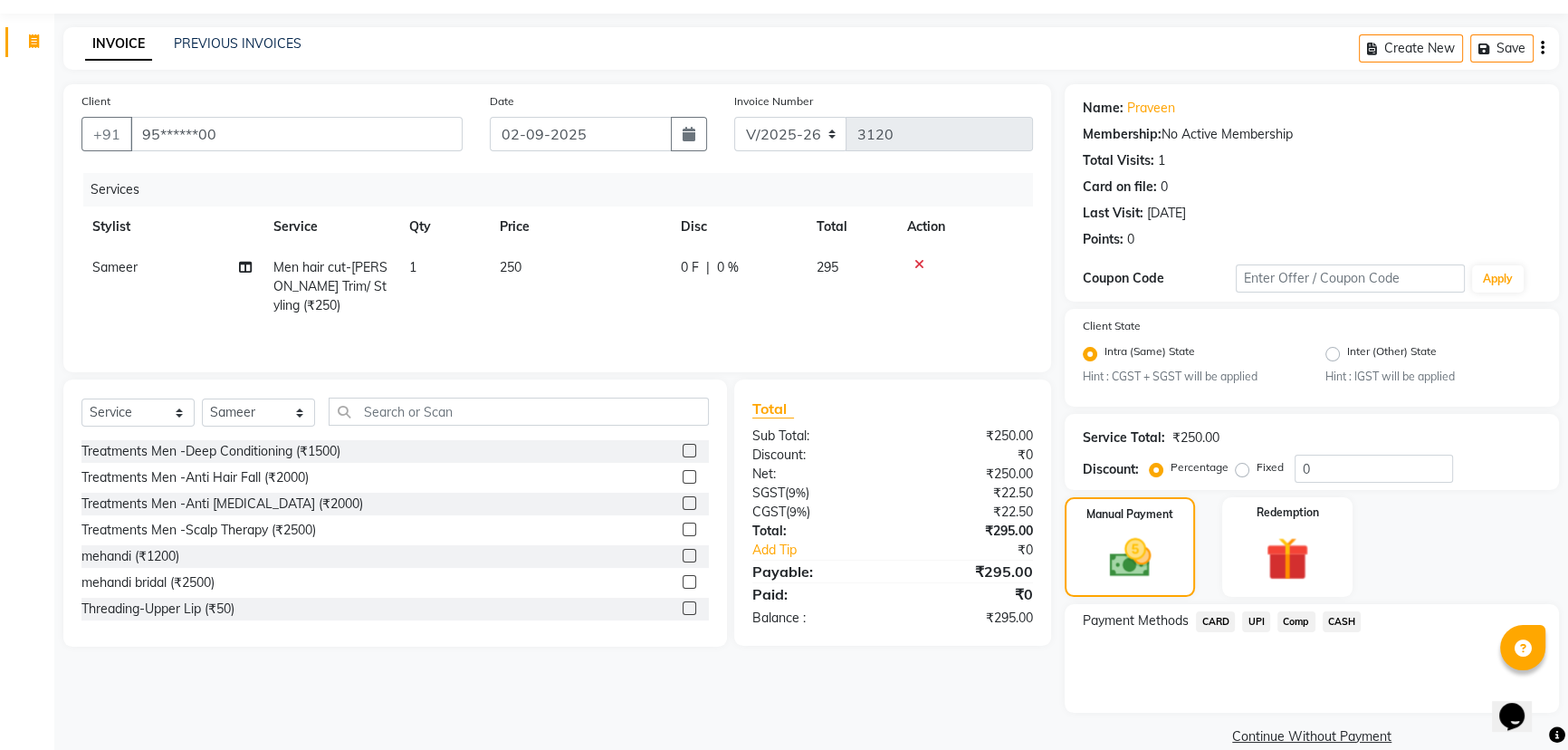
scroll to position [80, 0]
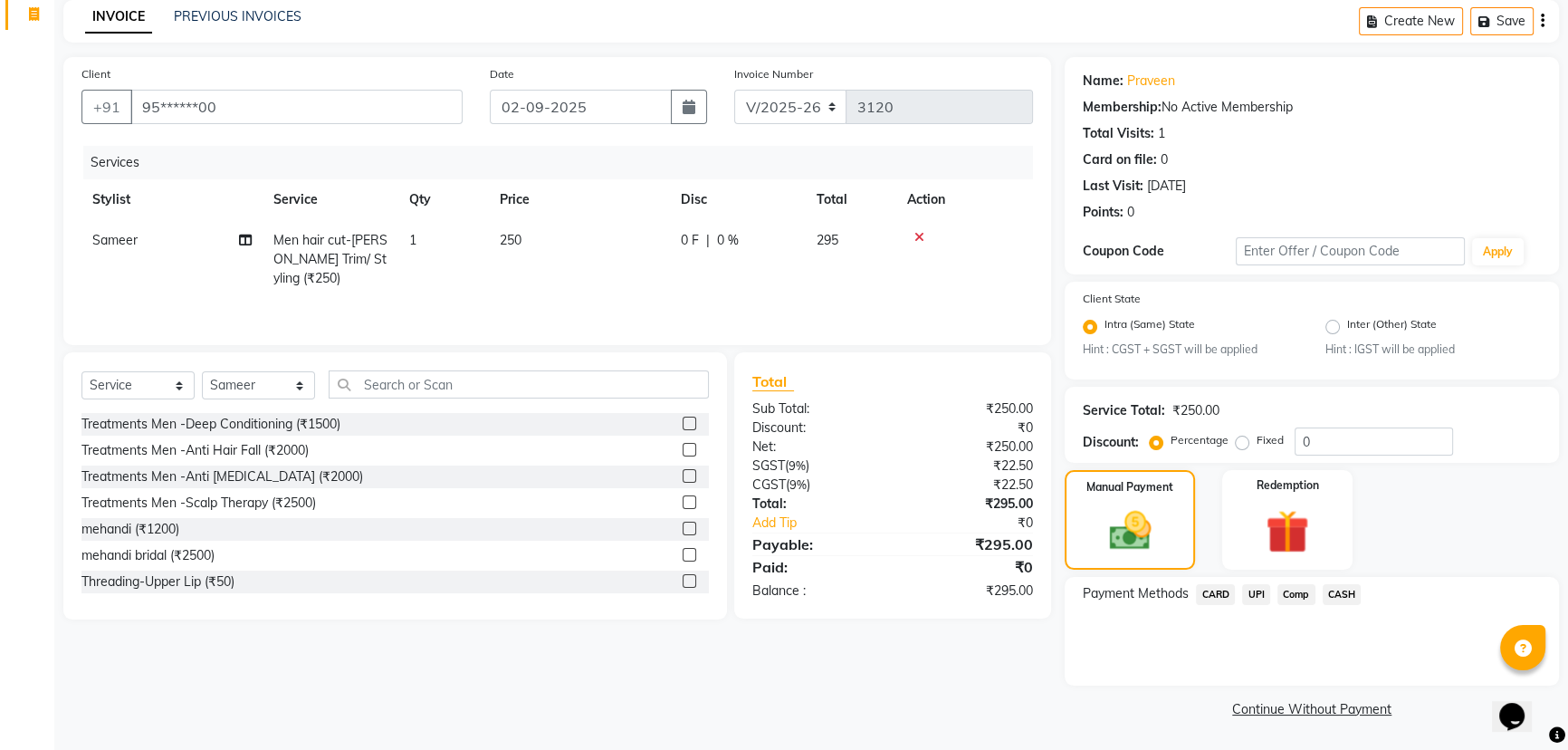
click at [1256, 596] on span "UPI" at bounding box center [1256, 594] width 28 height 20
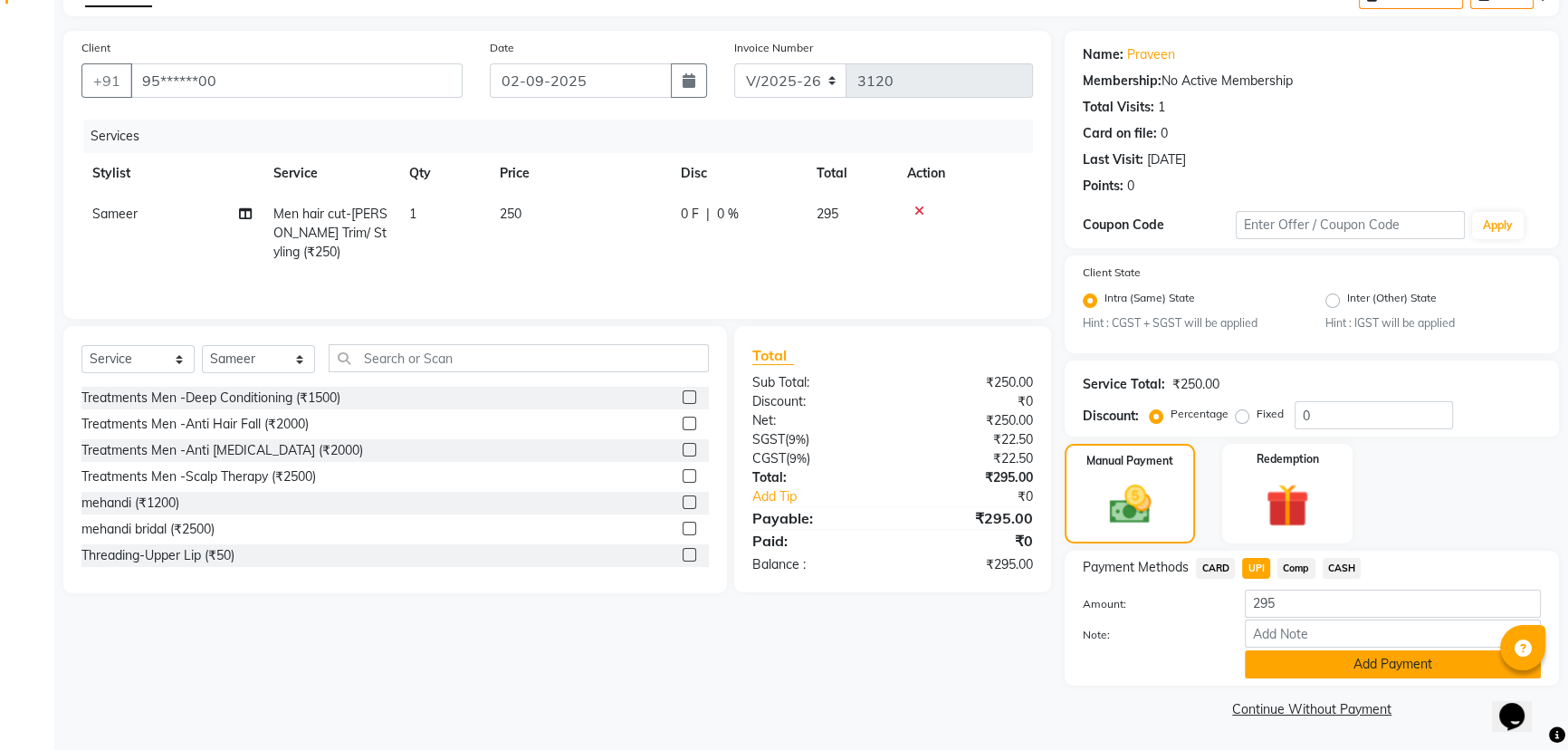
click at [1286, 664] on button "Add Payment" at bounding box center [1393, 664] width 296 height 28
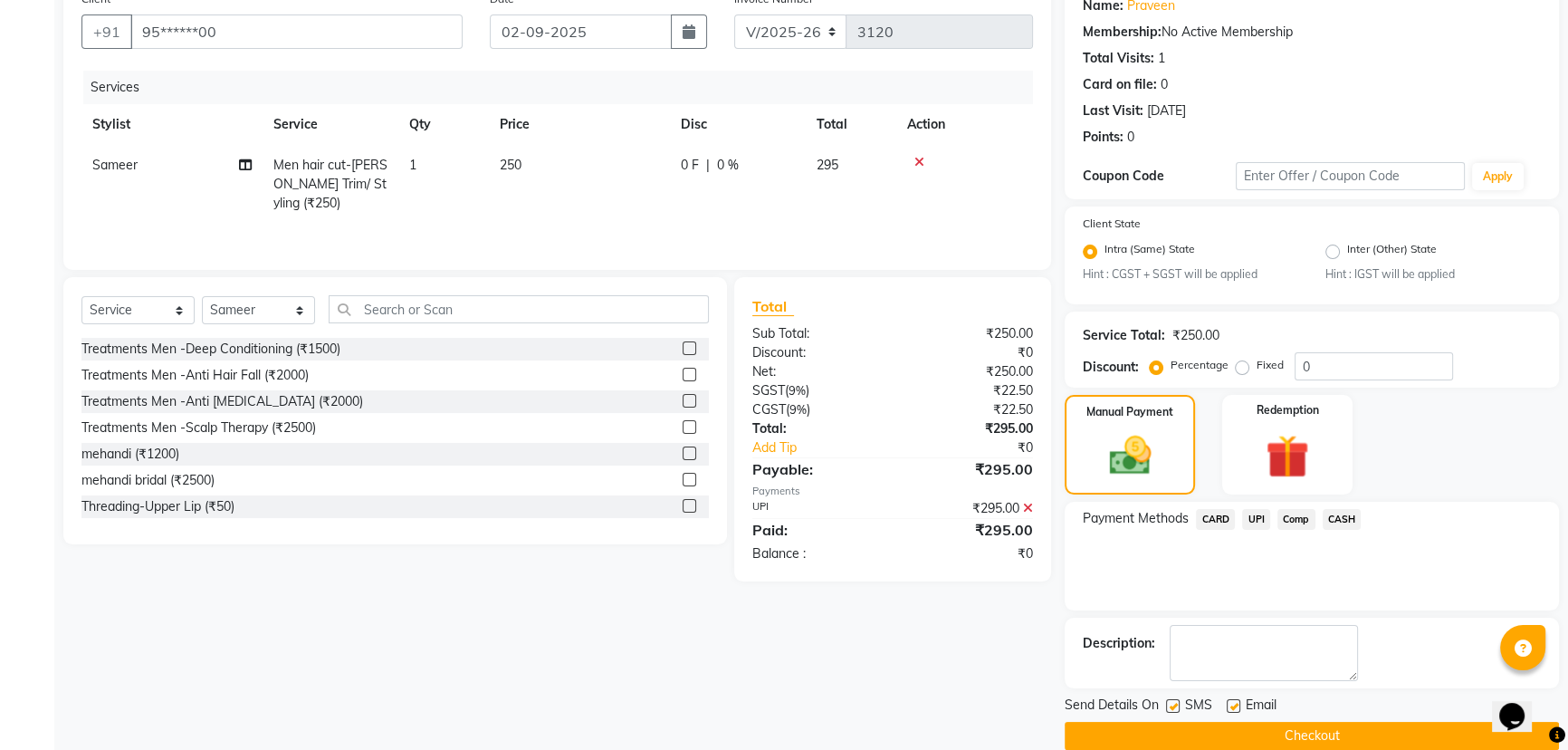
scroll to position [181, 0]
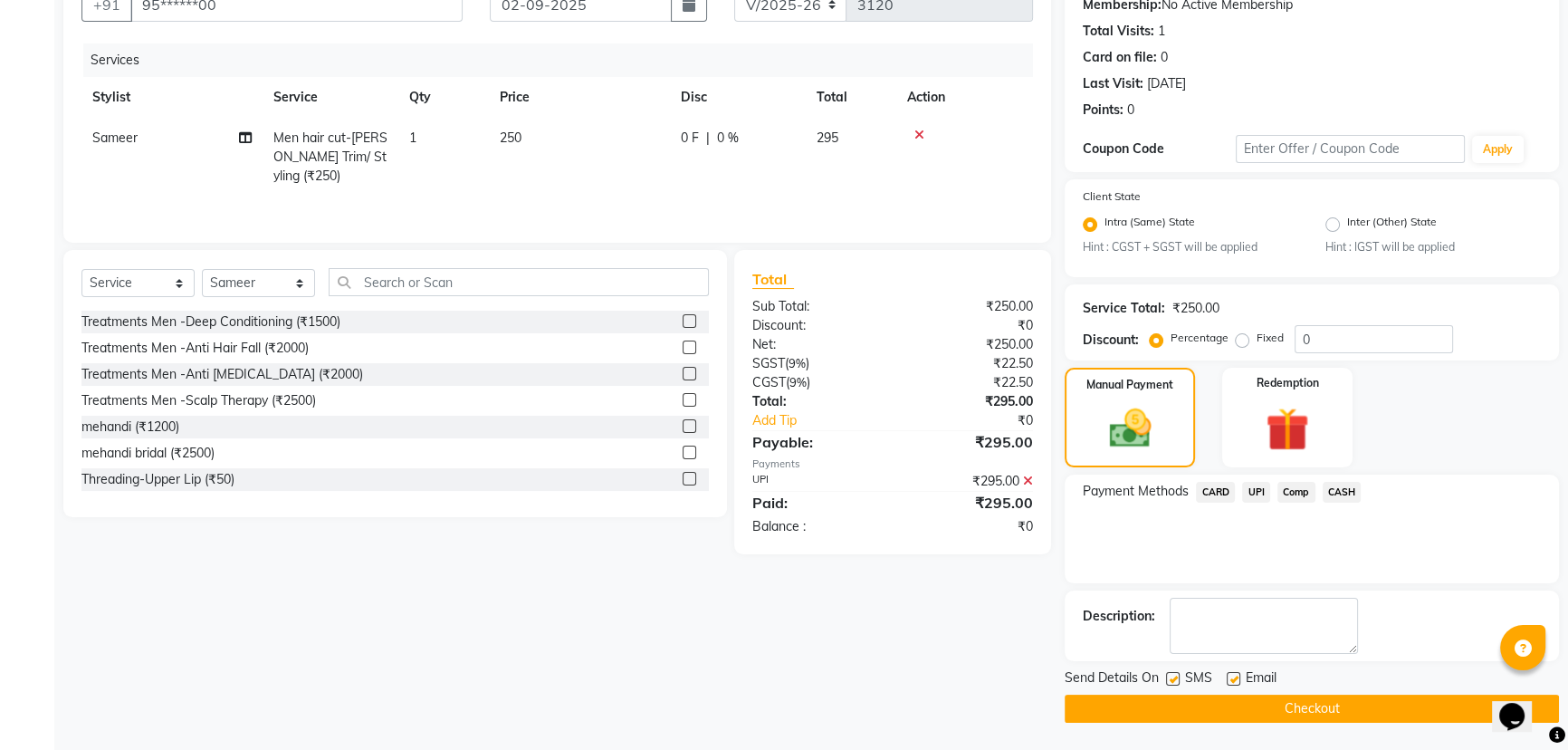
click at [1174, 675] on label at bounding box center [1172, 678] width 14 height 14
click at [1174, 675] on input "checkbox" at bounding box center [1171, 679] width 12 height 12
checkbox input "false"
click at [1204, 714] on button "Checkout" at bounding box center [1311, 709] width 494 height 28
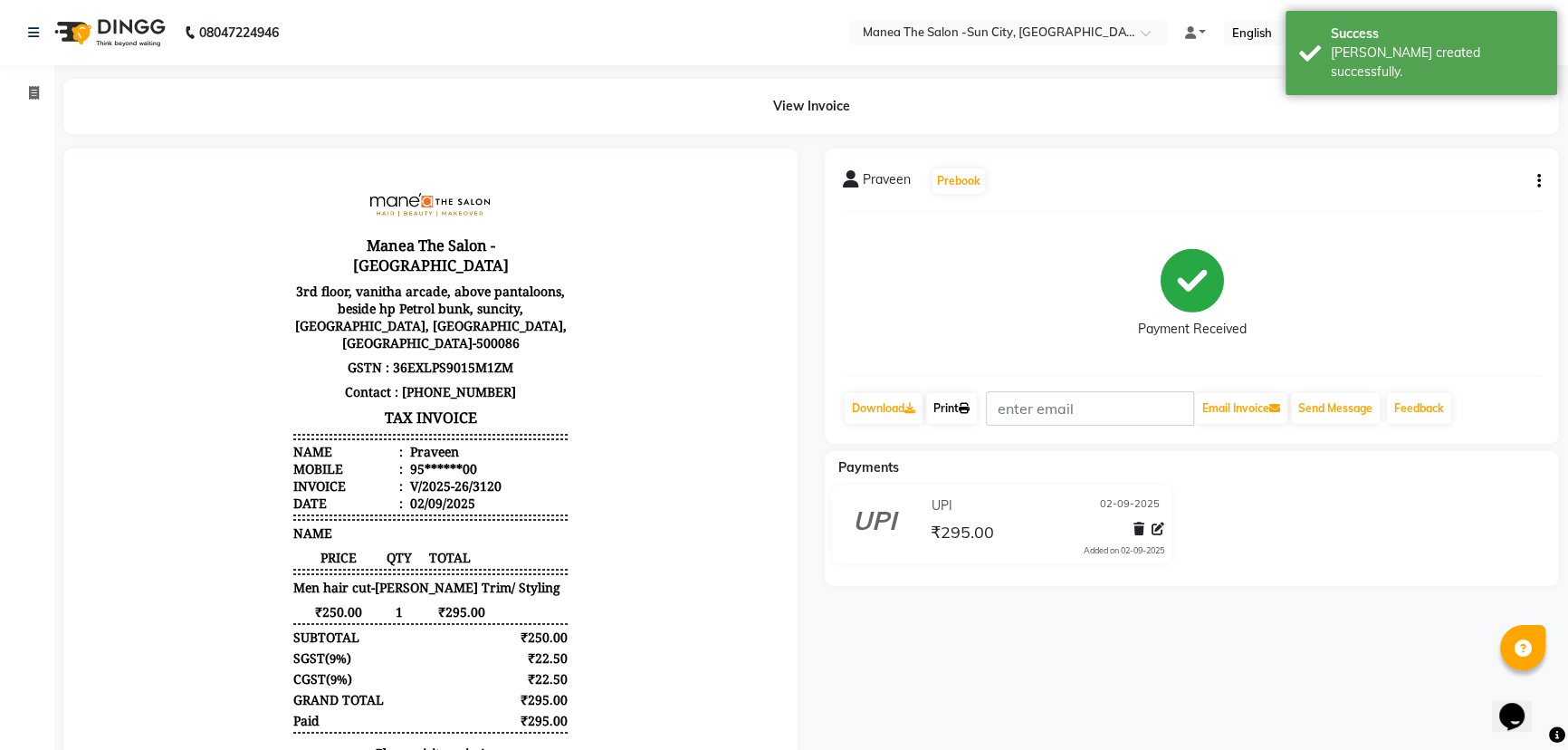
click at [966, 409] on icon at bounding box center [965, 409] width 11 height 11
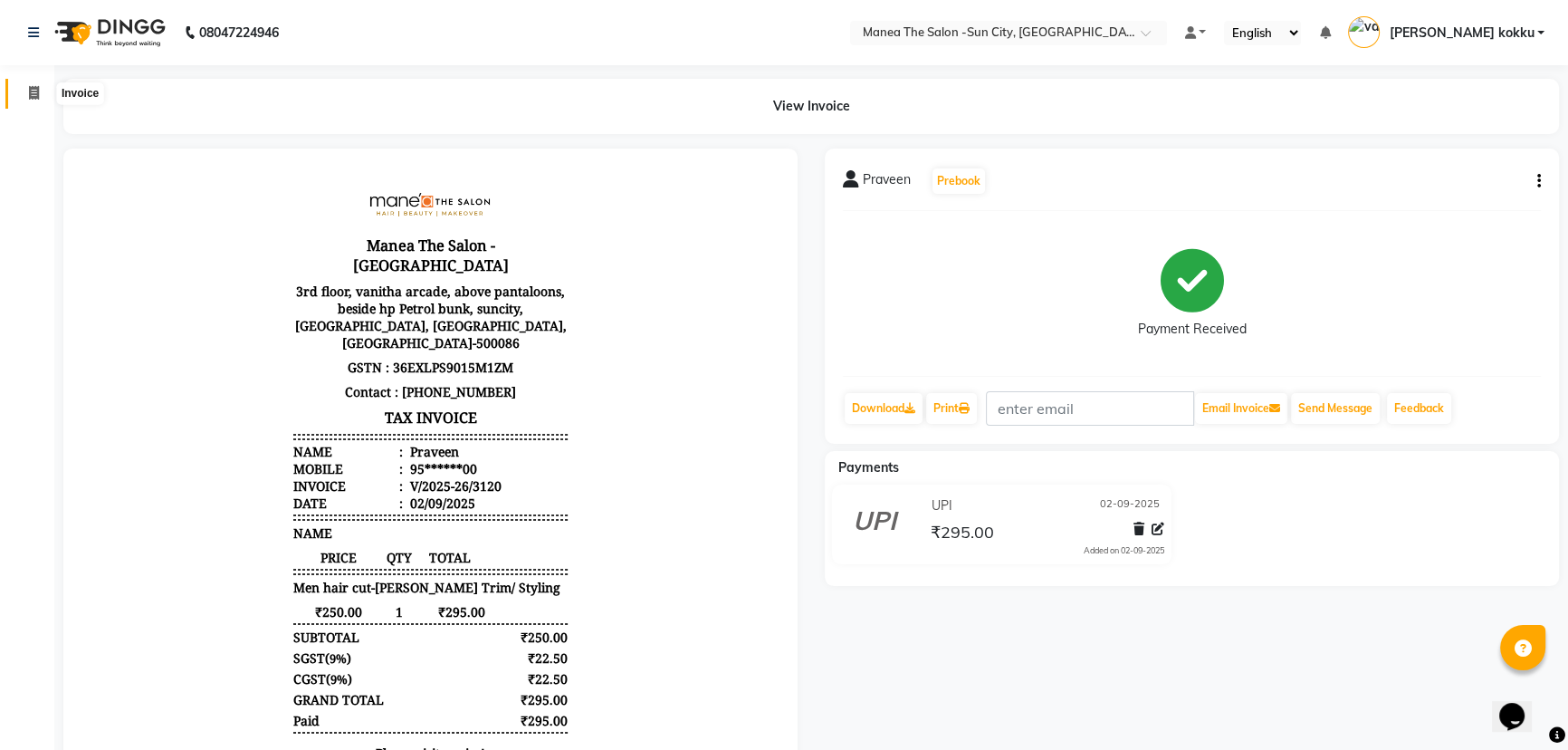
click at [29, 97] on icon at bounding box center [34, 92] width 10 height 14
select select "5822"
select select "service"
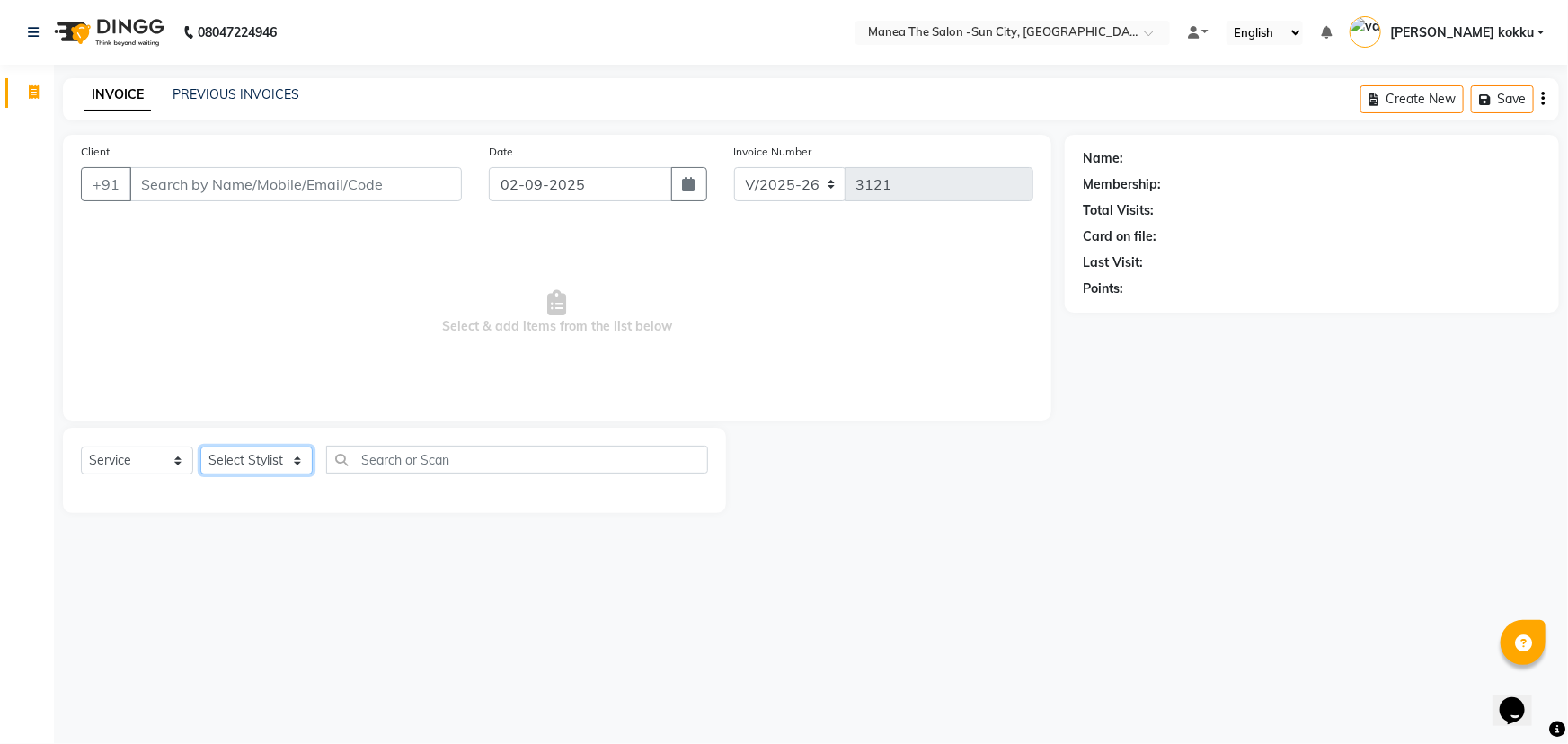
click at [251, 459] on select "Select Stylist [PERSON_NAME] [PERSON_NAME] [PERSON_NAME] Ikrar [PERSON_NAME] K …" at bounding box center [257, 460] width 113 height 28
select select "78639"
click at [201, 446] on select "Select Stylist [PERSON_NAME] [PERSON_NAME] [PERSON_NAME] Ikrar [PERSON_NAME] K …" at bounding box center [257, 460] width 113 height 28
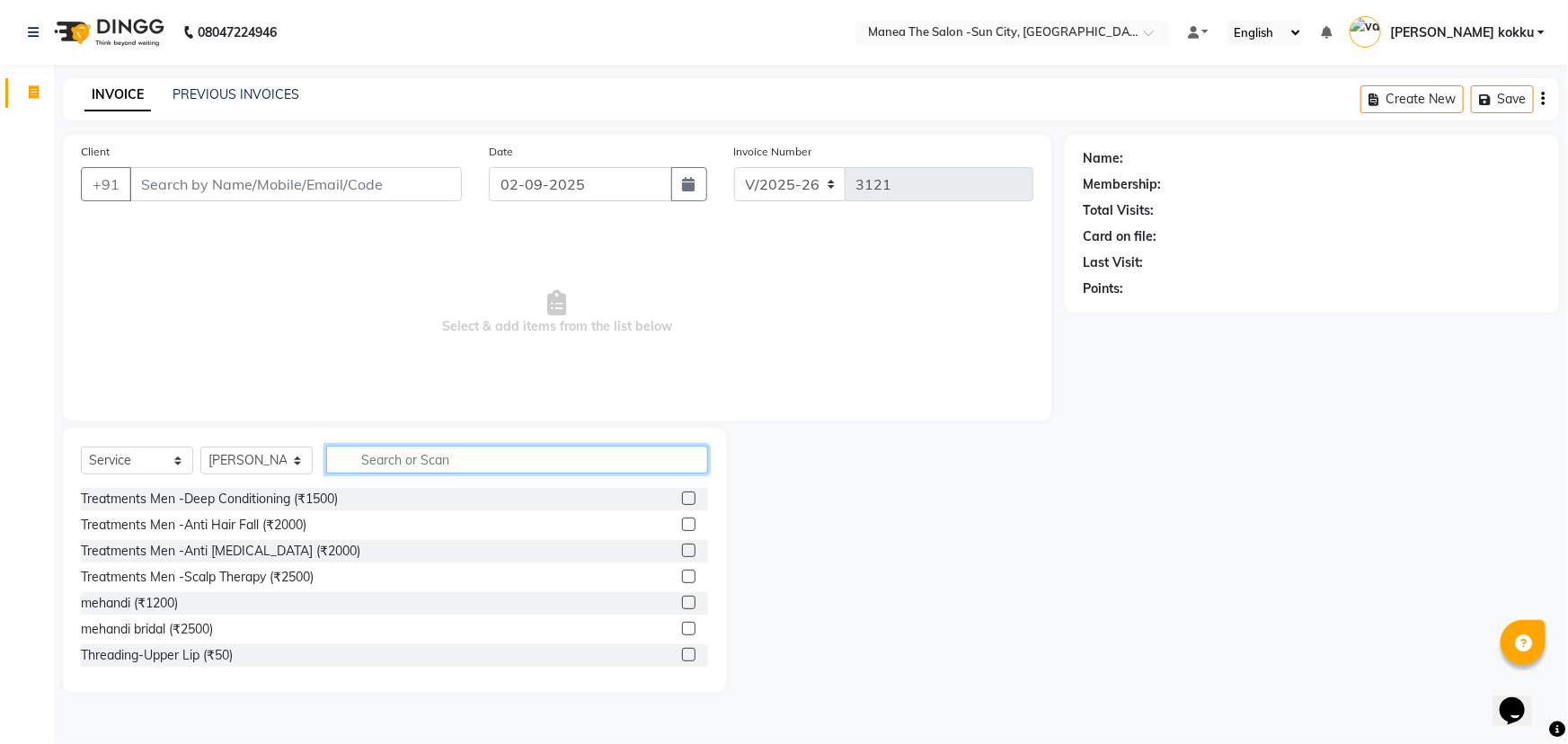
click at [485, 455] on input "text" at bounding box center [517, 459] width 382 height 28
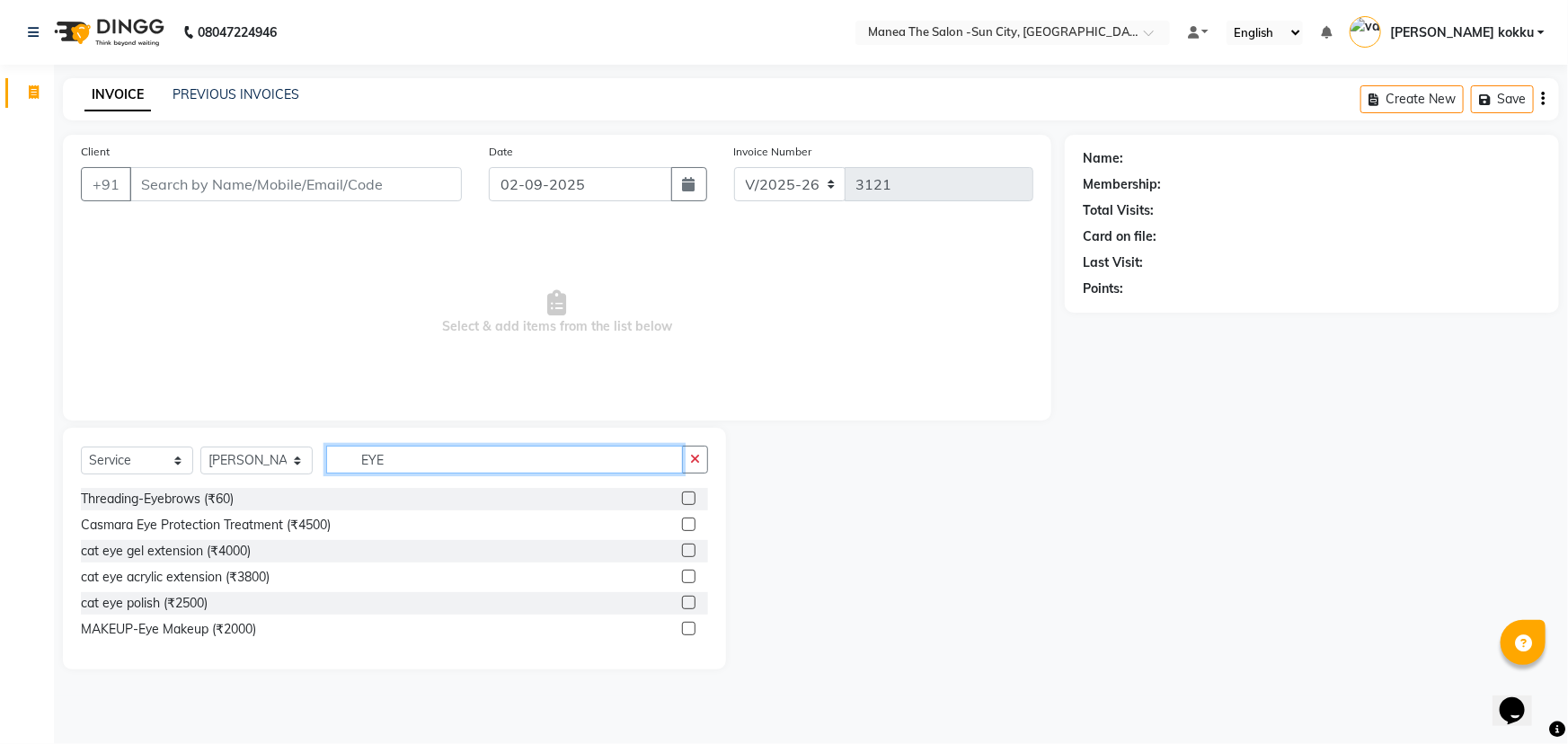
type input "EYE"
click at [686, 500] on label at bounding box center [688, 498] width 14 height 14
click at [686, 500] on input "checkbox" at bounding box center [687, 499] width 12 height 12
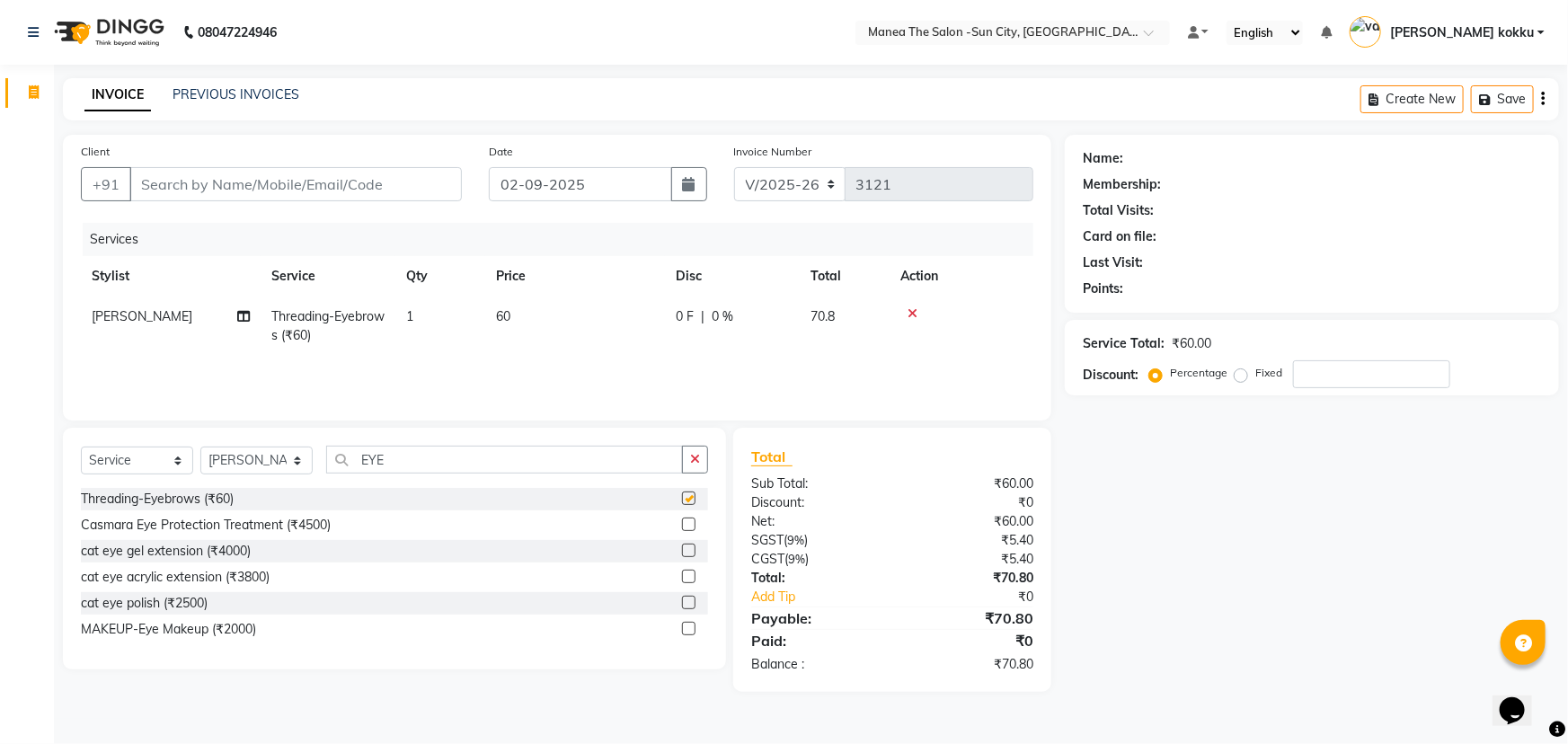
checkbox input "false"
click at [416, 190] on input "Client" at bounding box center [296, 184] width 333 height 34
type input "9"
type input "0"
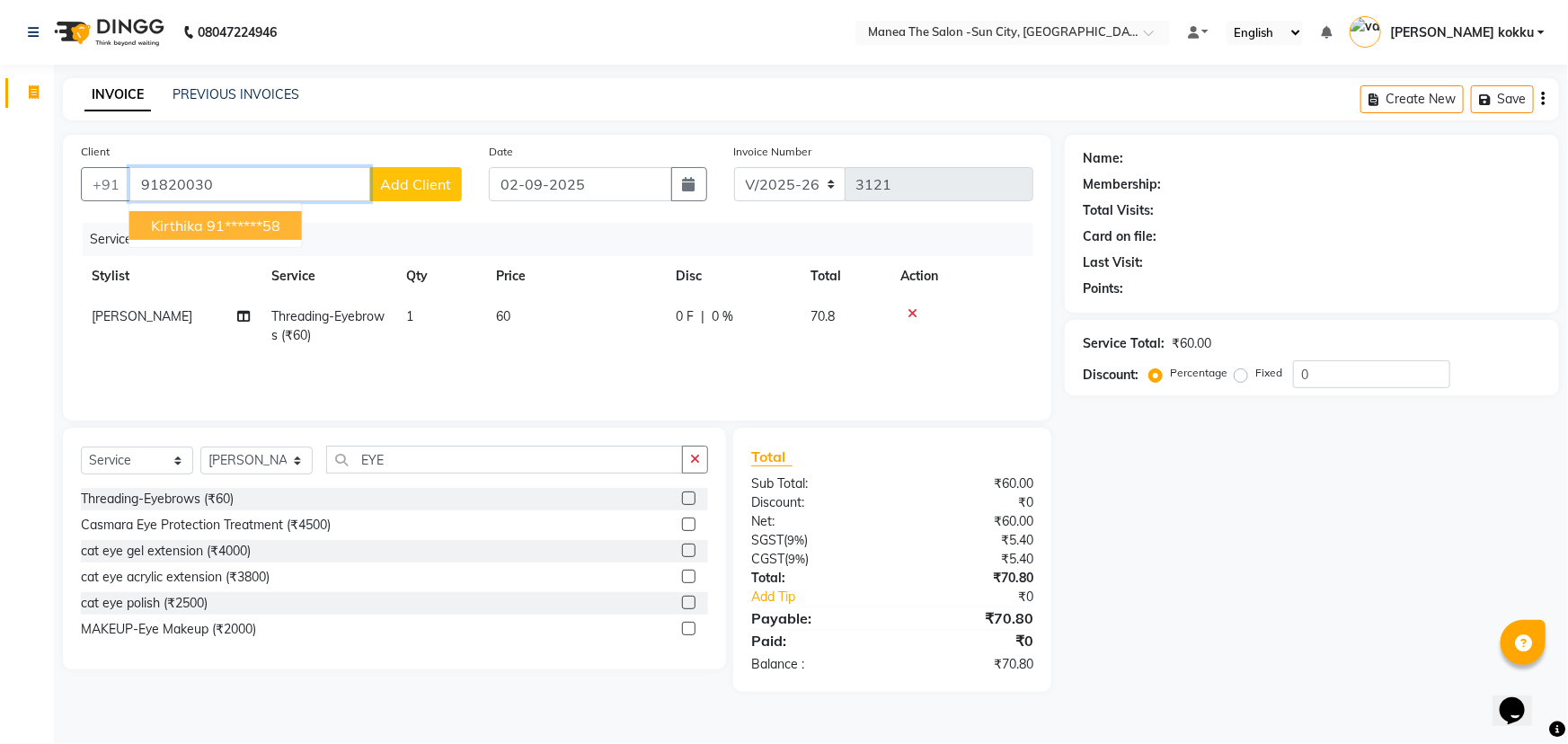
click at [244, 238] on button "Kirthika 91******58" at bounding box center [215, 225] width 173 height 29
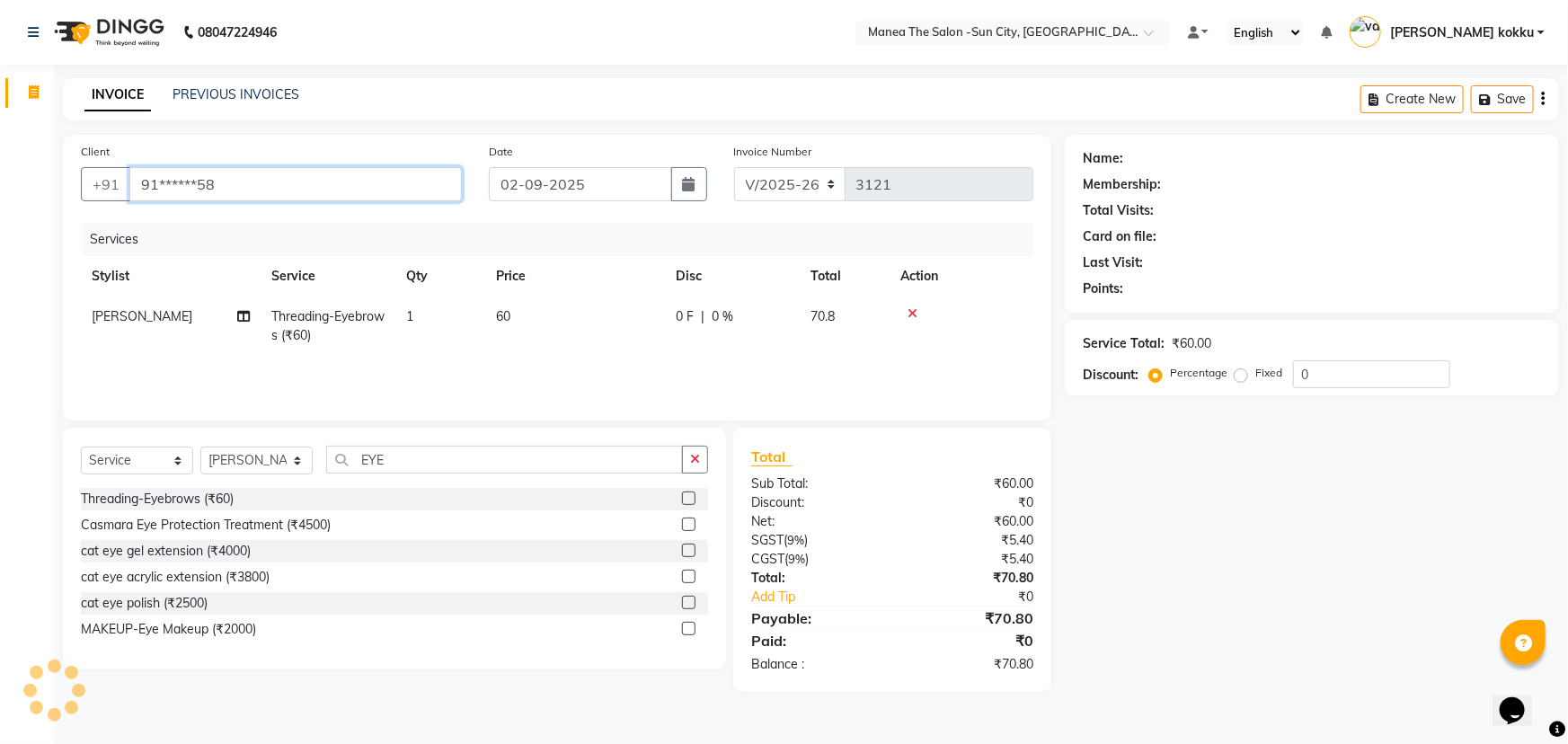
type input "91******58"
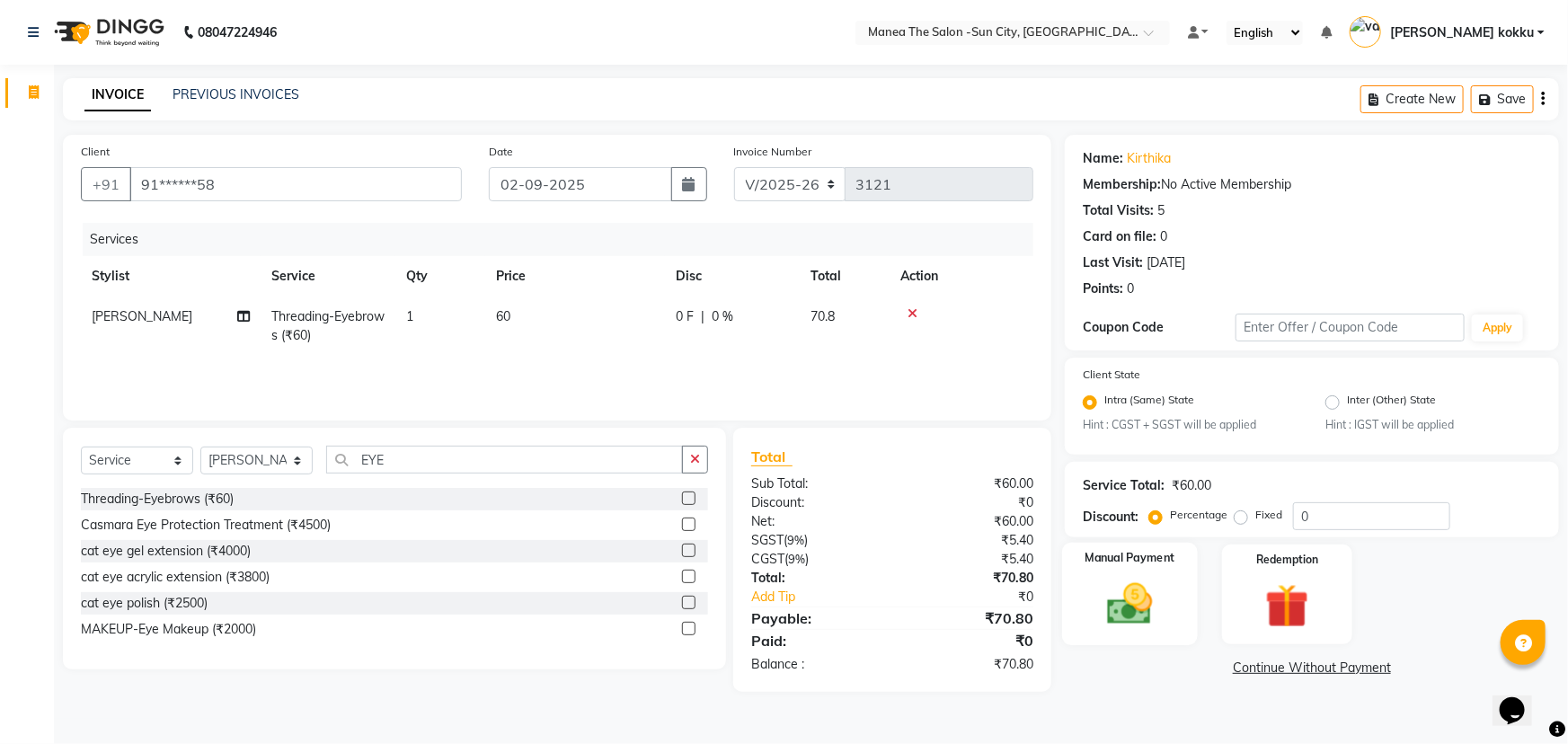
click at [1149, 611] on img at bounding box center [1130, 604] width 74 height 52
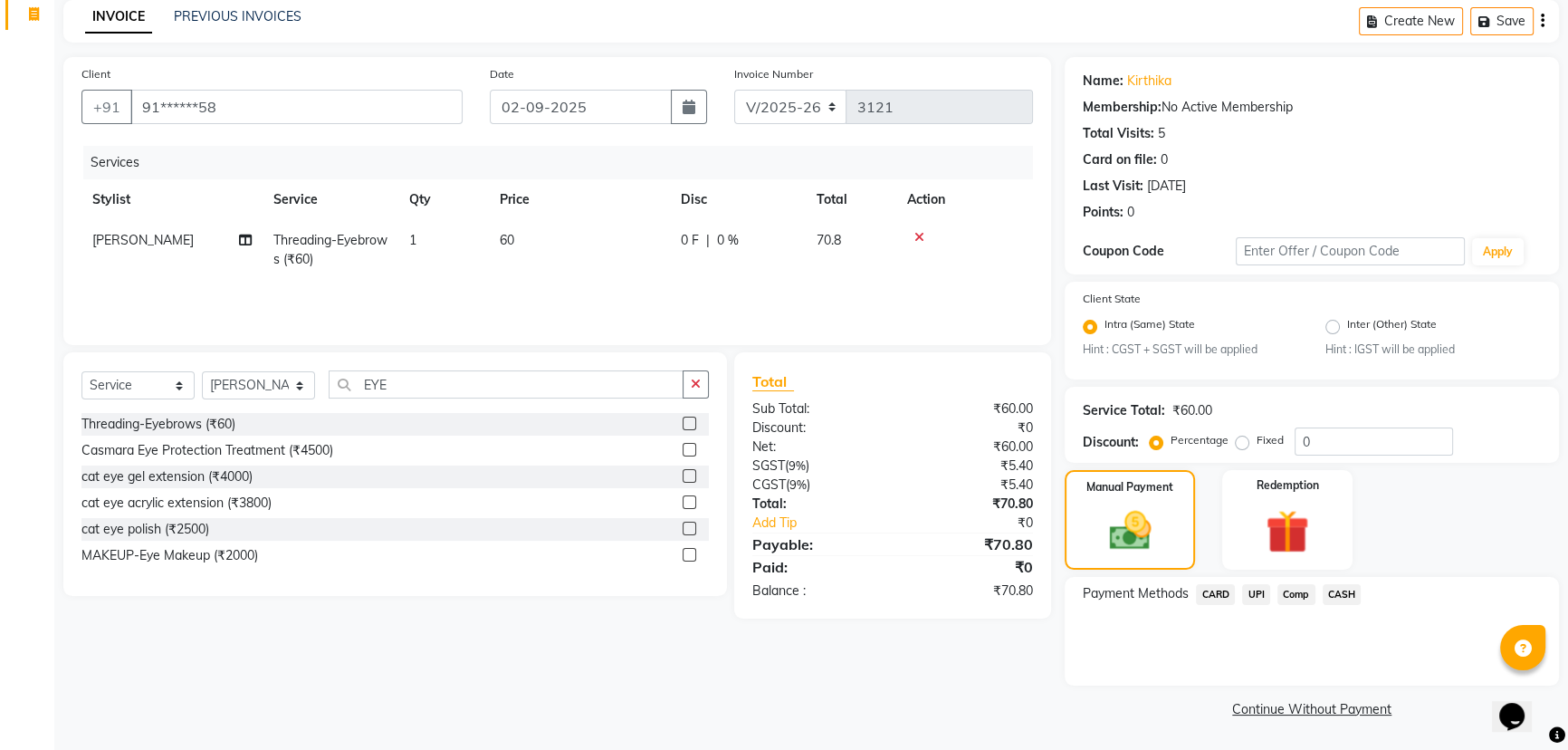
click at [1257, 586] on span "UPI" at bounding box center [1256, 594] width 28 height 20
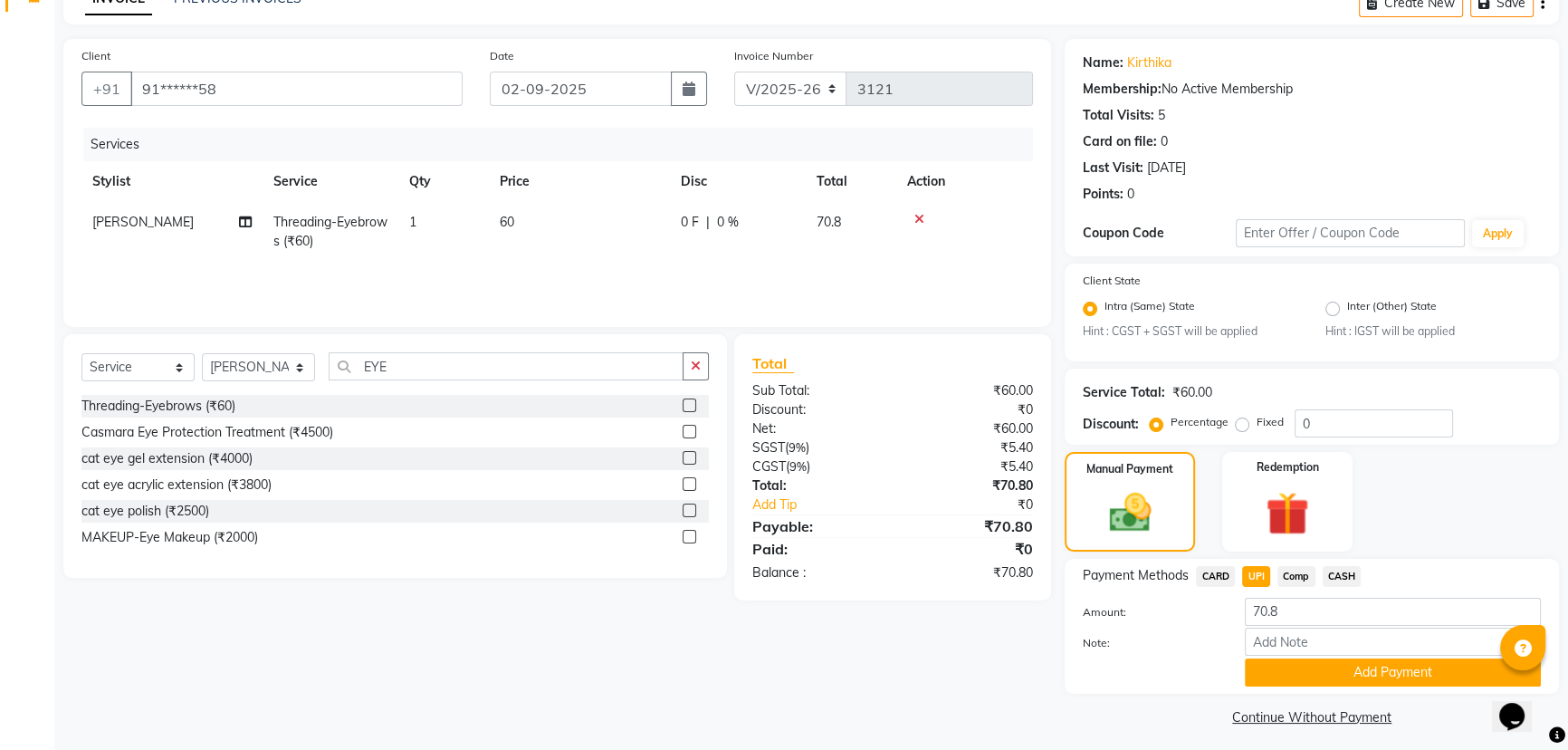
scroll to position [106, 0]
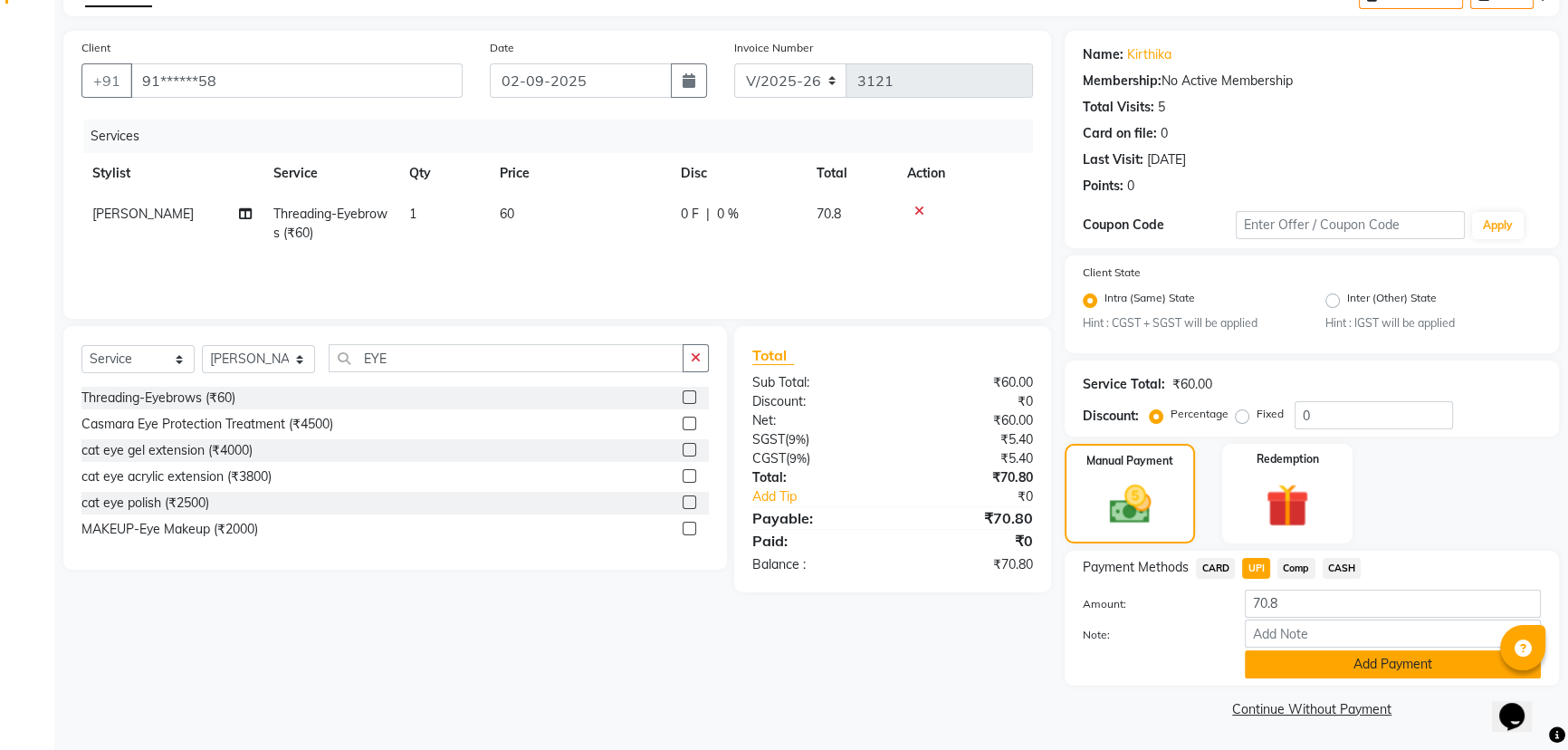
click at [1289, 670] on button "Add Payment" at bounding box center [1393, 664] width 296 height 28
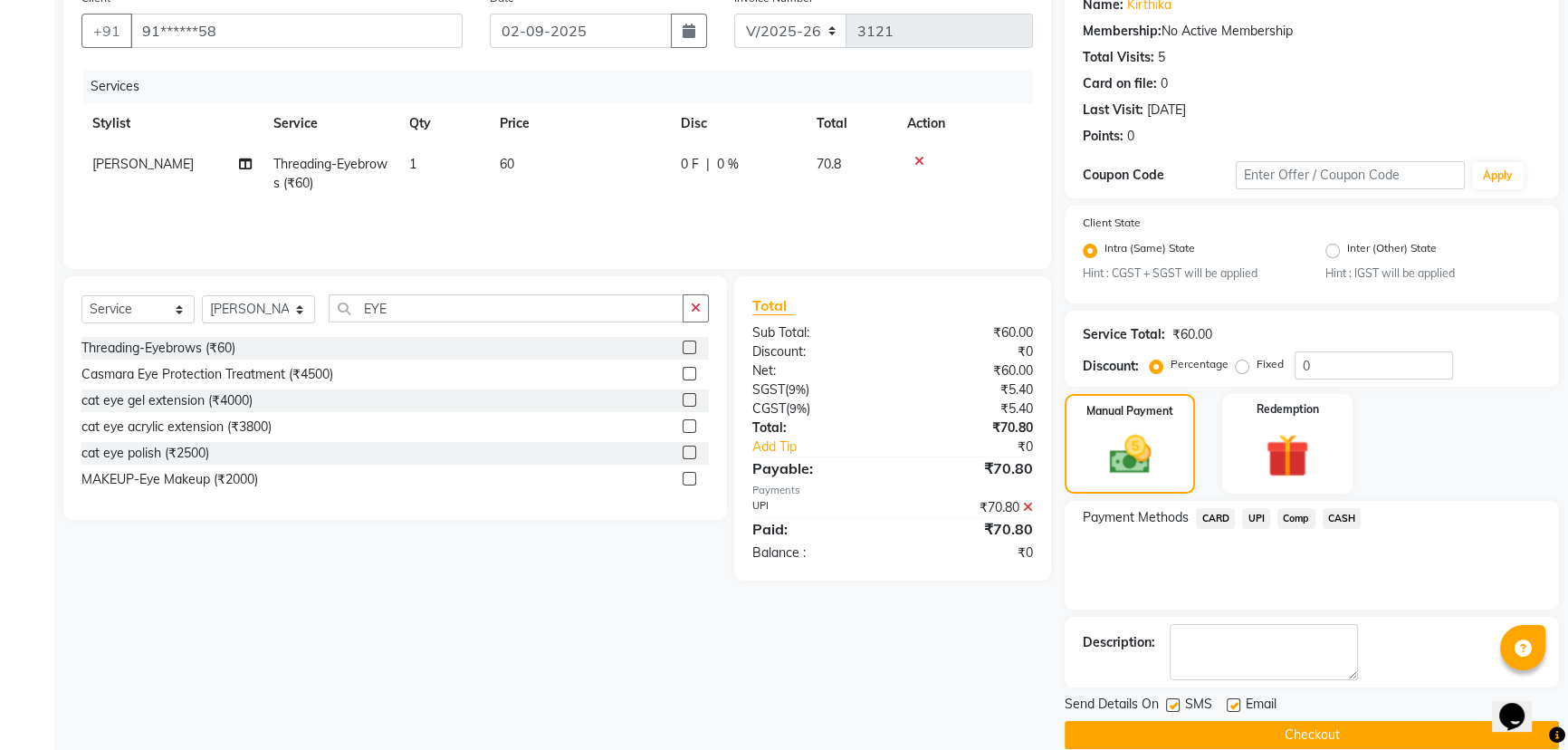
scroll to position [181, 0]
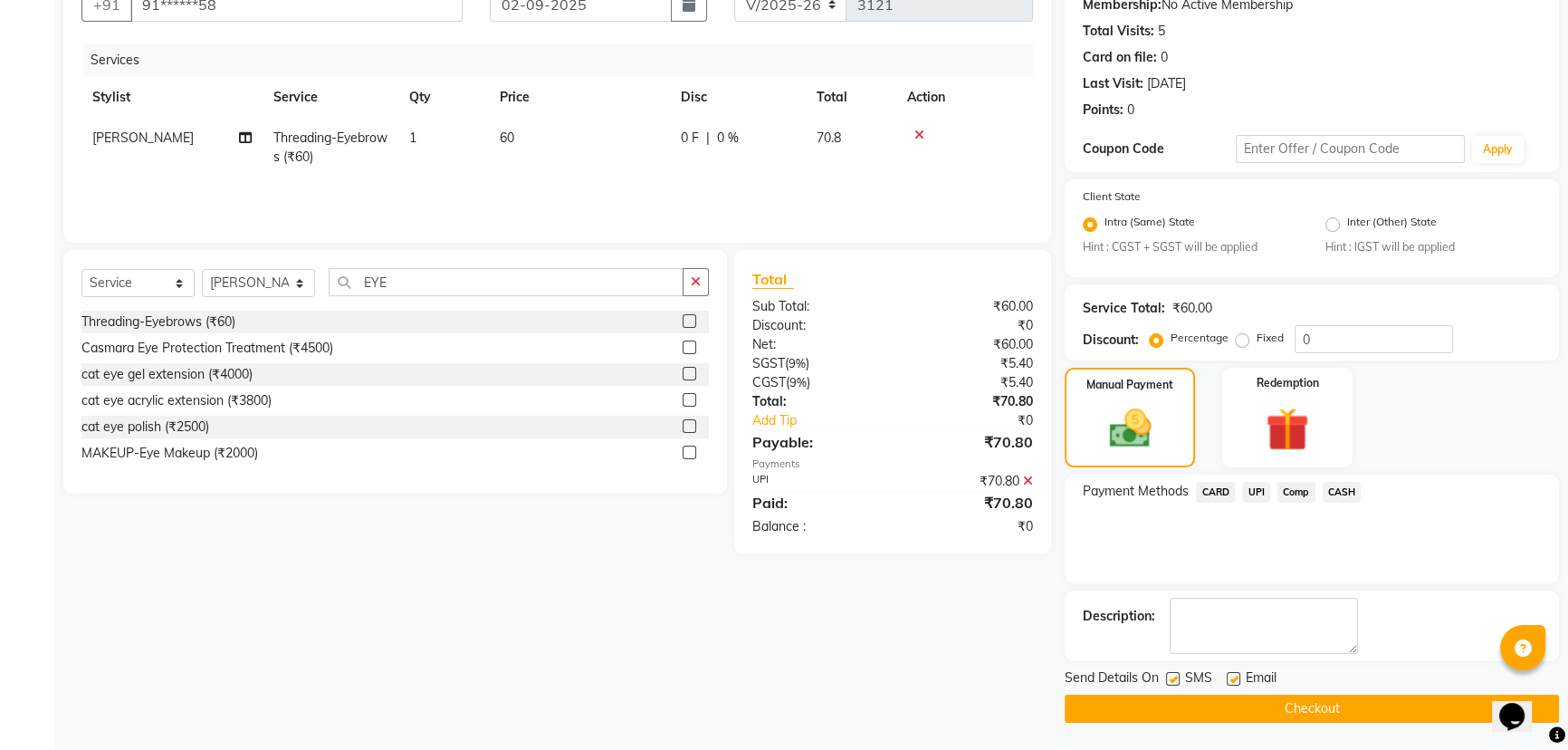
click at [1172, 680] on label at bounding box center [1172, 678] width 14 height 14
click at [1172, 680] on input "checkbox" at bounding box center [1171, 679] width 12 height 12
checkbox input "false"
click at [1187, 707] on button "Checkout" at bounding box center [1311, 709] width 494 height 28
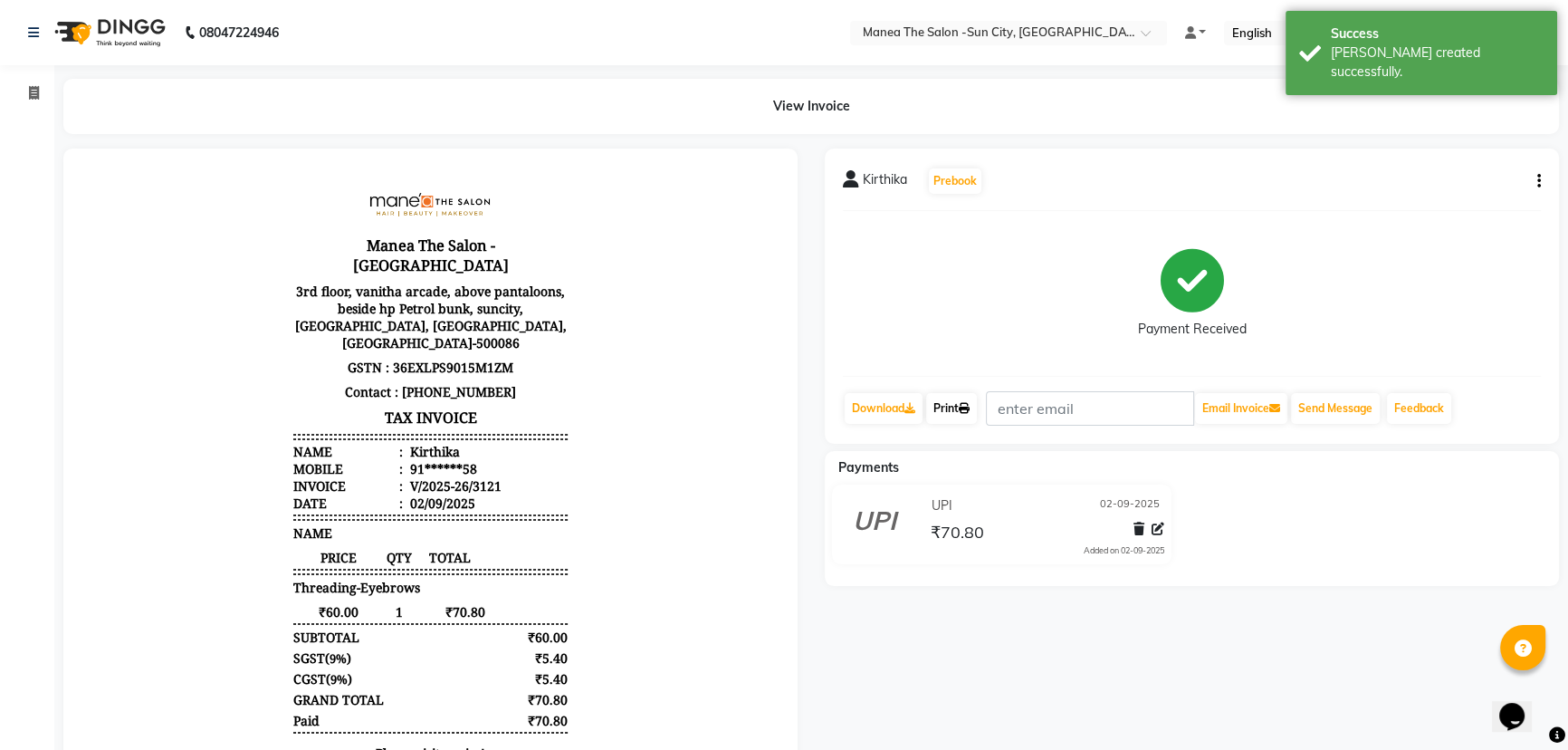
click at [977, 406] on link "Print" at bounding box center [952, 408] width 50 height 31
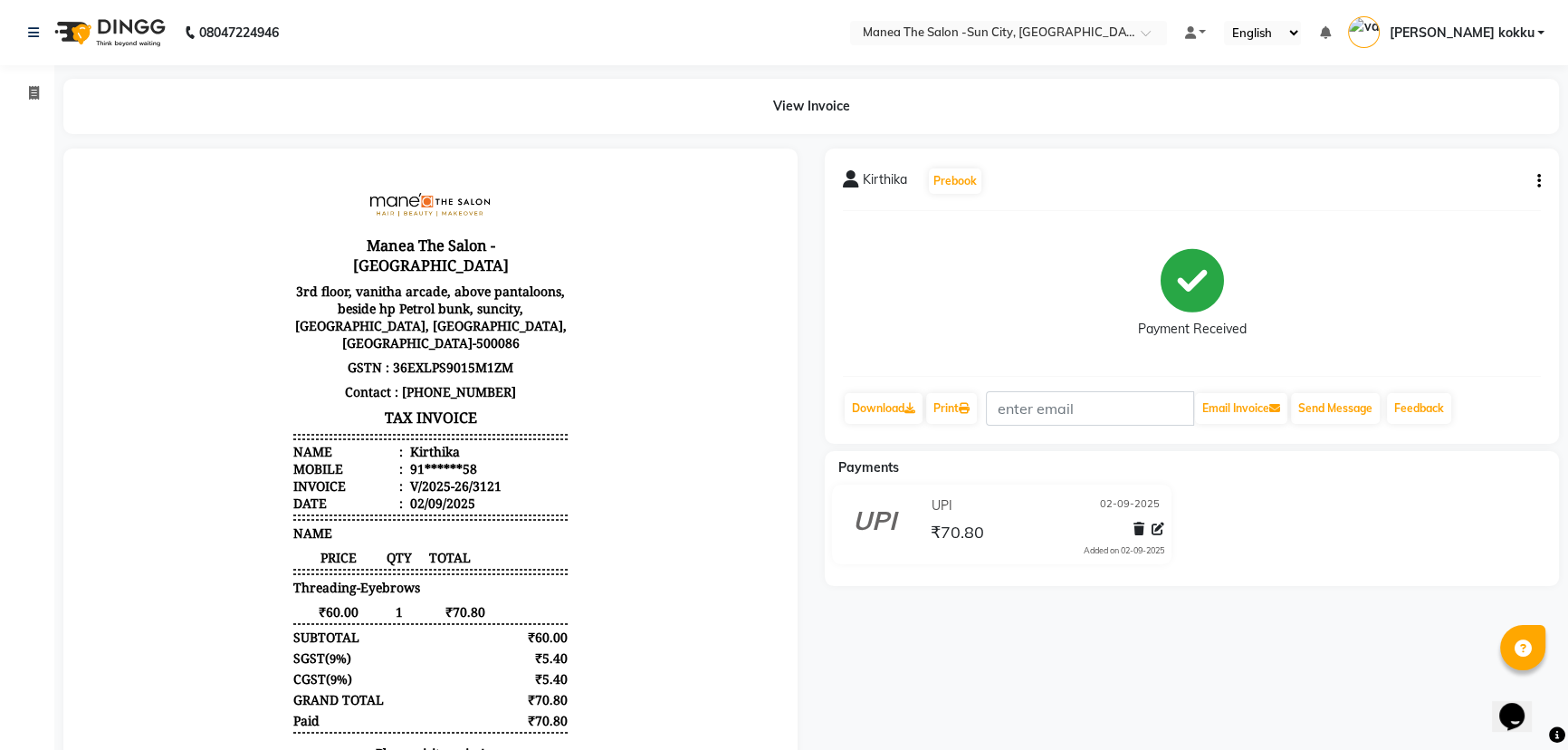
click at [1538, 182] on icon "button" at bounding box center [1539, 181] width 4 height 1
click at [1441, 195] on div "Edit Item Staff" at bounding box center [1448, 192] width 124 height 22
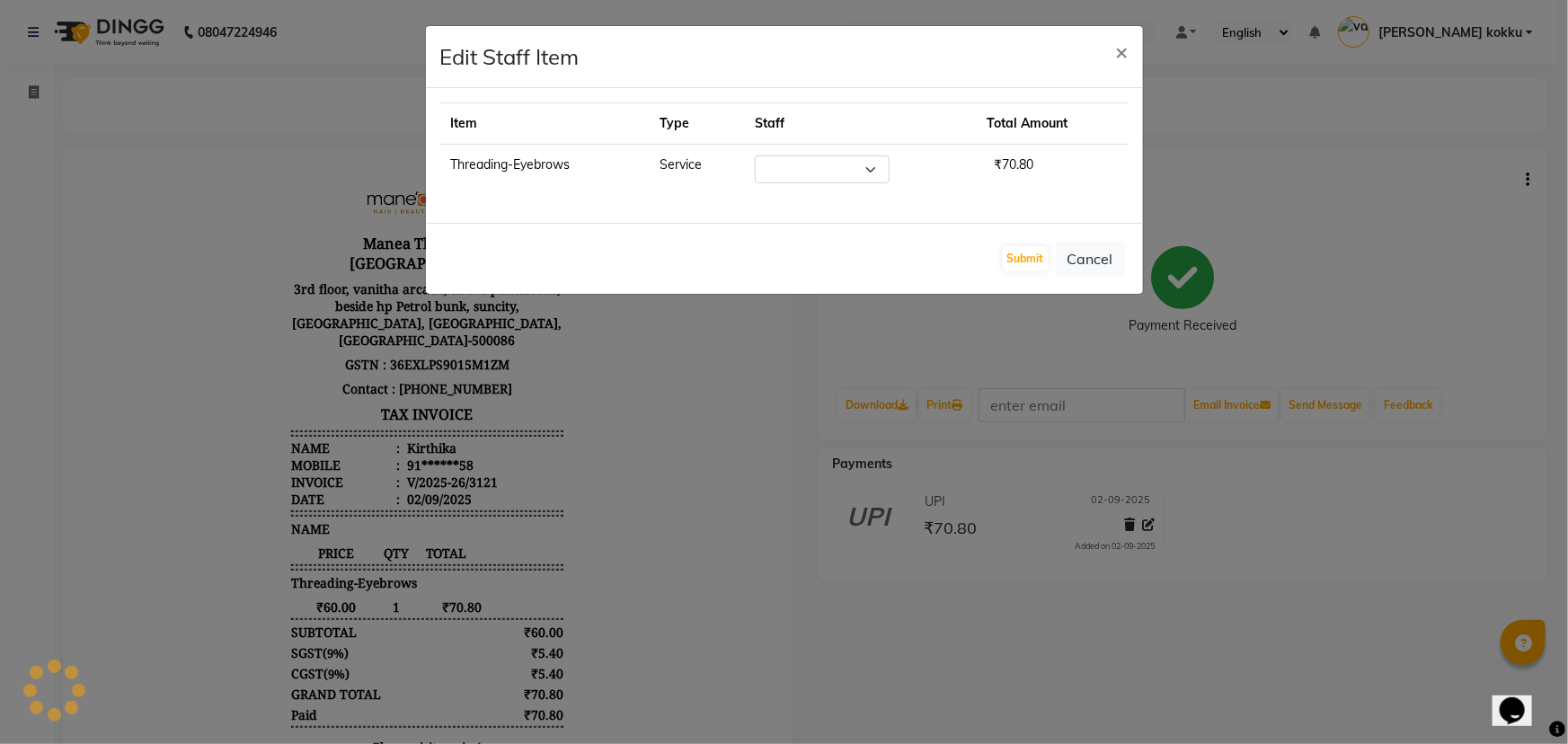
select select "78639"
click at [1027, 254] on button "Submit" at bounding box center [1026, 258] width 46 height 25
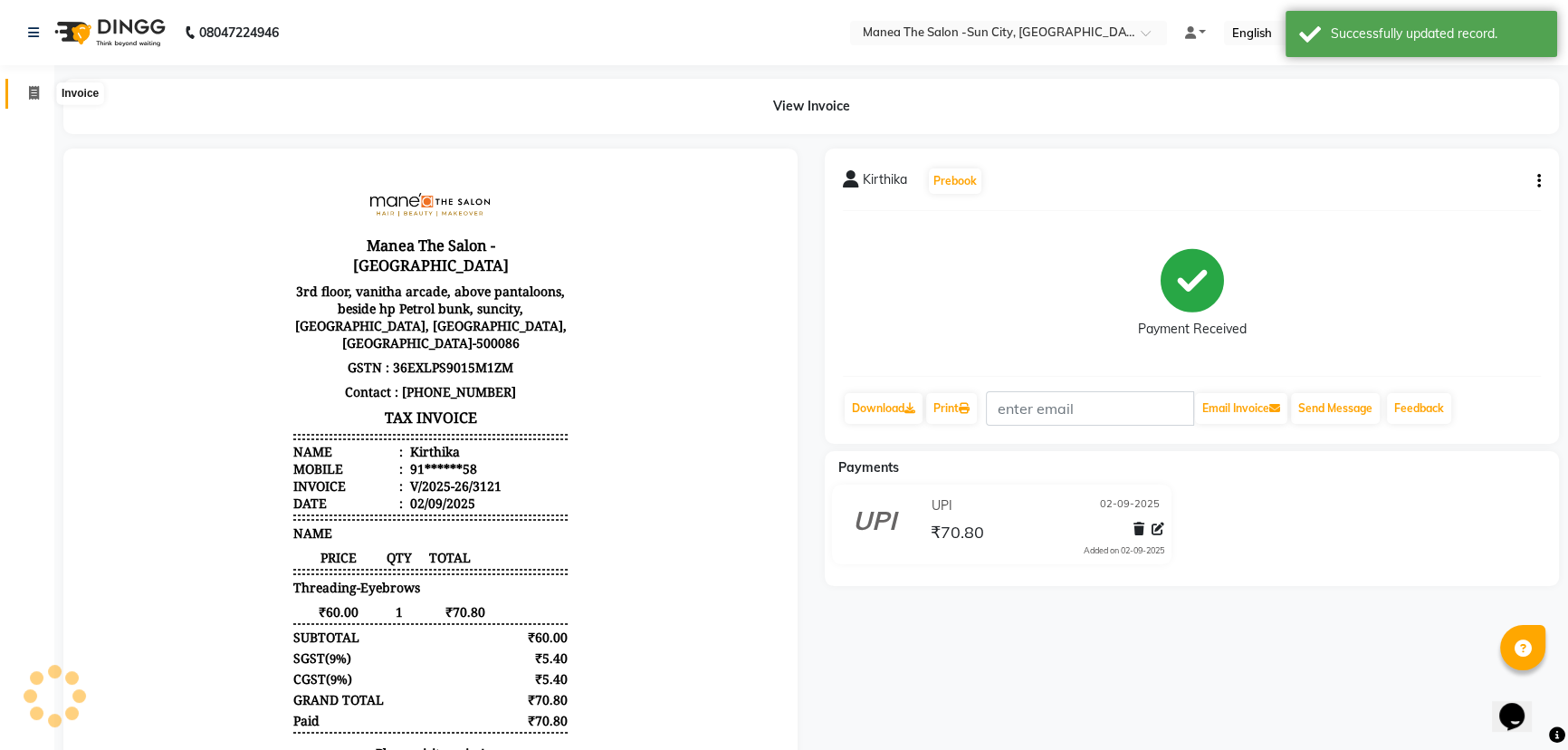
click at [34, 97] on icon at bounding box center [34, 92] width 10 height 14
select select "service"
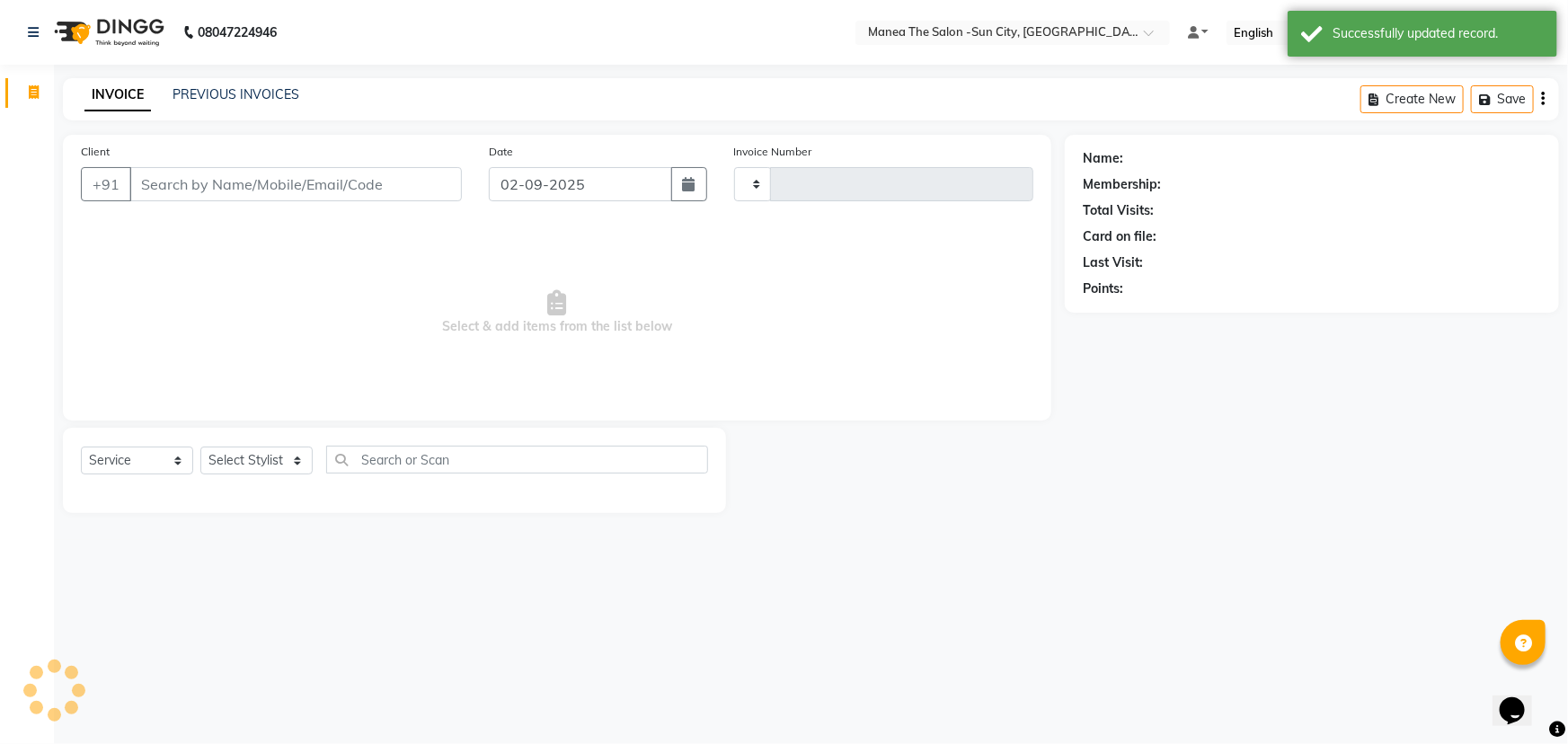
type input "3122"
select select "5822"
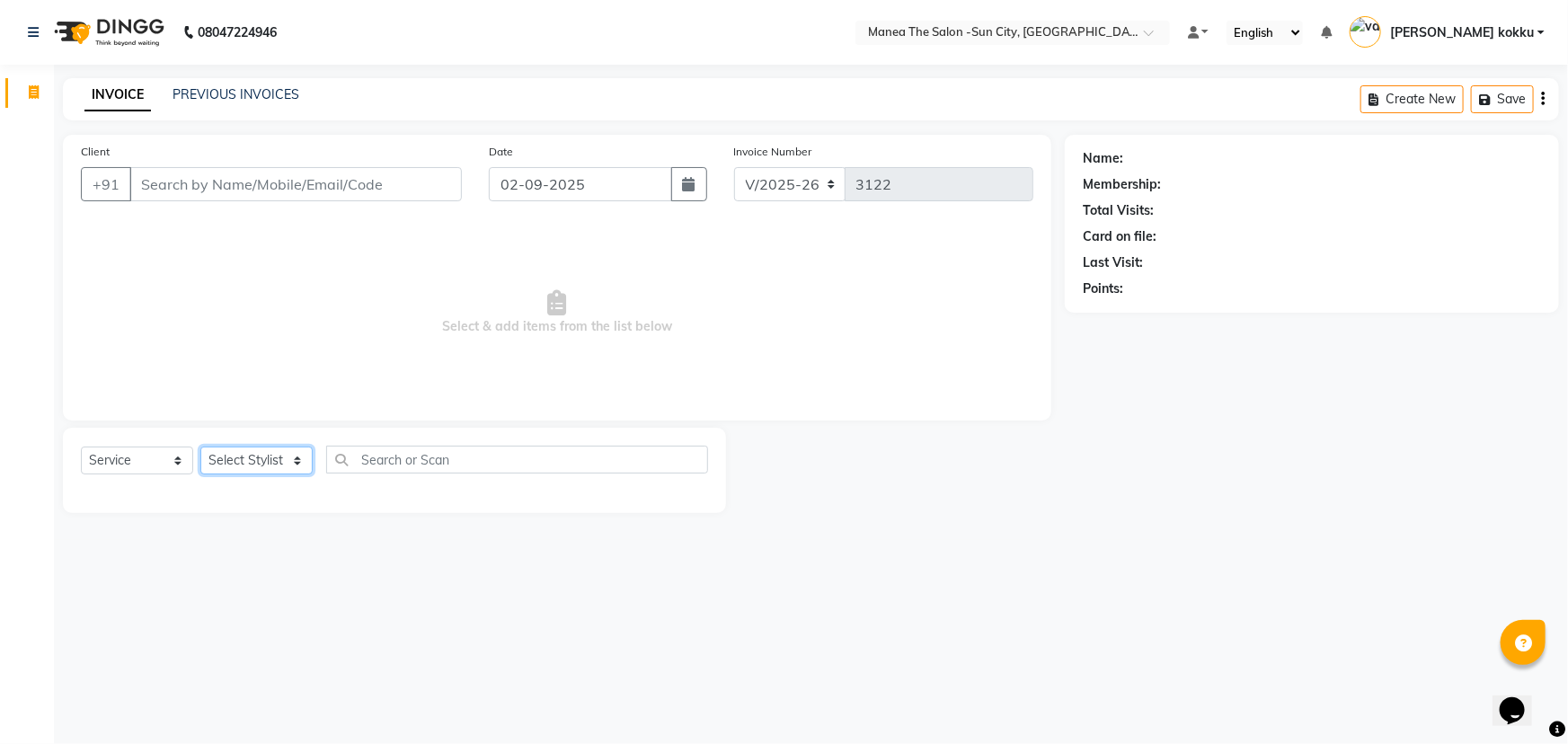
click at [264, 468] on select "Select Stylist [PERSON_NAME] [PERSON_NAME] [PERSON_NAME] Ikrar [PERSON_NAME] K …" at bounding box center [257, 460] width 113 height 28
select select "40520"
click at [201, 446] on select "Select Stylist [PERSON_NAME] [PERSON_NAME] [PERSON_NAME] Ikrar [PERSON_NAME] K …" at bounding box center [257, 460] width 113 height 28
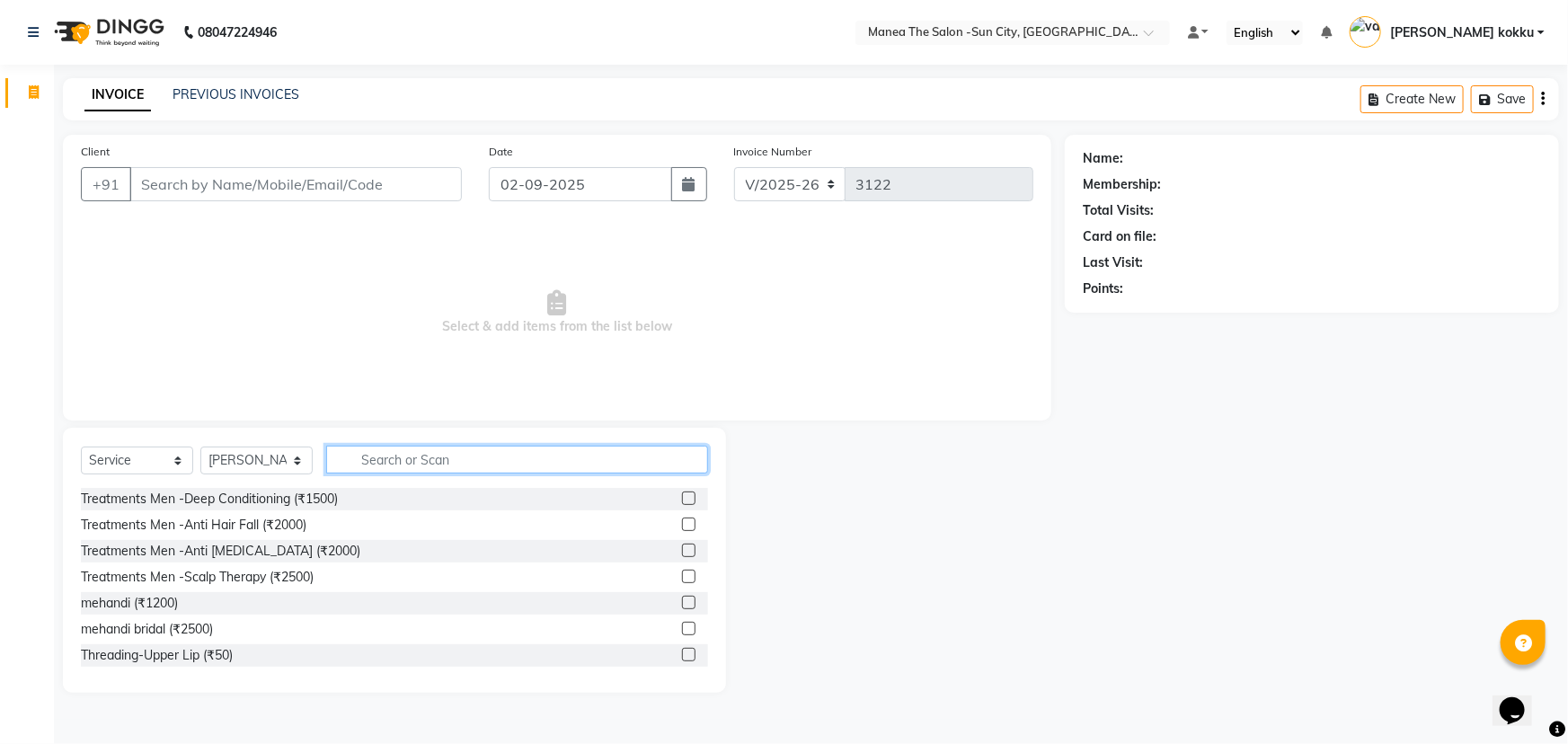
click at [431, 457] on input "text" at bounding box center [517, 459] width 382 height 28
type input "T"
type input "H"
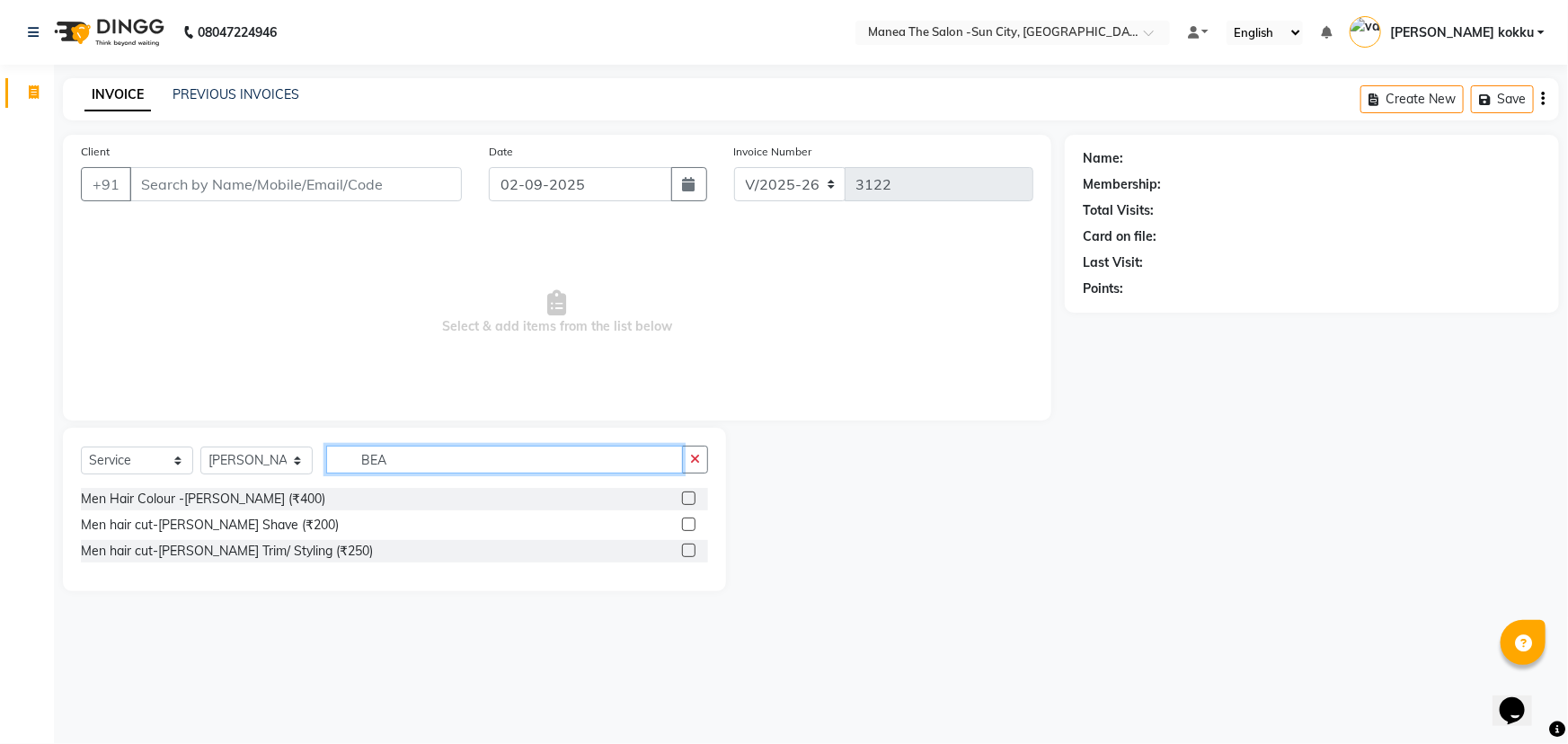
type input "BEA"
click at [689, 500] on label at bounding box center [688, 498] width 14 height 14
click at [689, 500] on input "checkbox" at bounding box center [687, 499] width 12 height 12
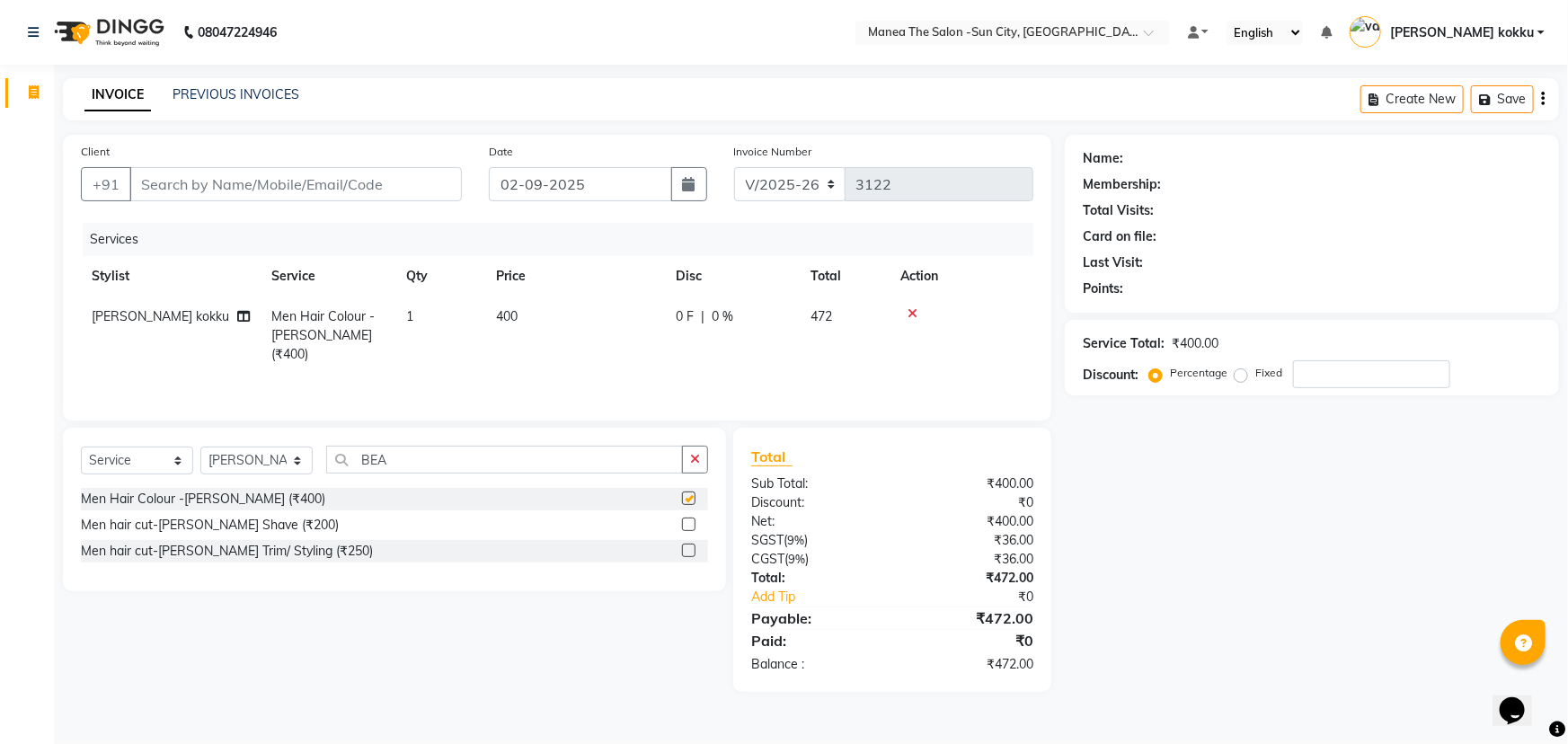
checkbox input "false"
click at [691, 462] on icon "button" at bounding box center [695, 459] width 10 height 13
type input "CRE"
click at [689, 530] on label at bounding box center [688, 524] width 14 height 14
click at [689, 530] on input "checkbox" at bounding box center [687, 525] width 12 height 12
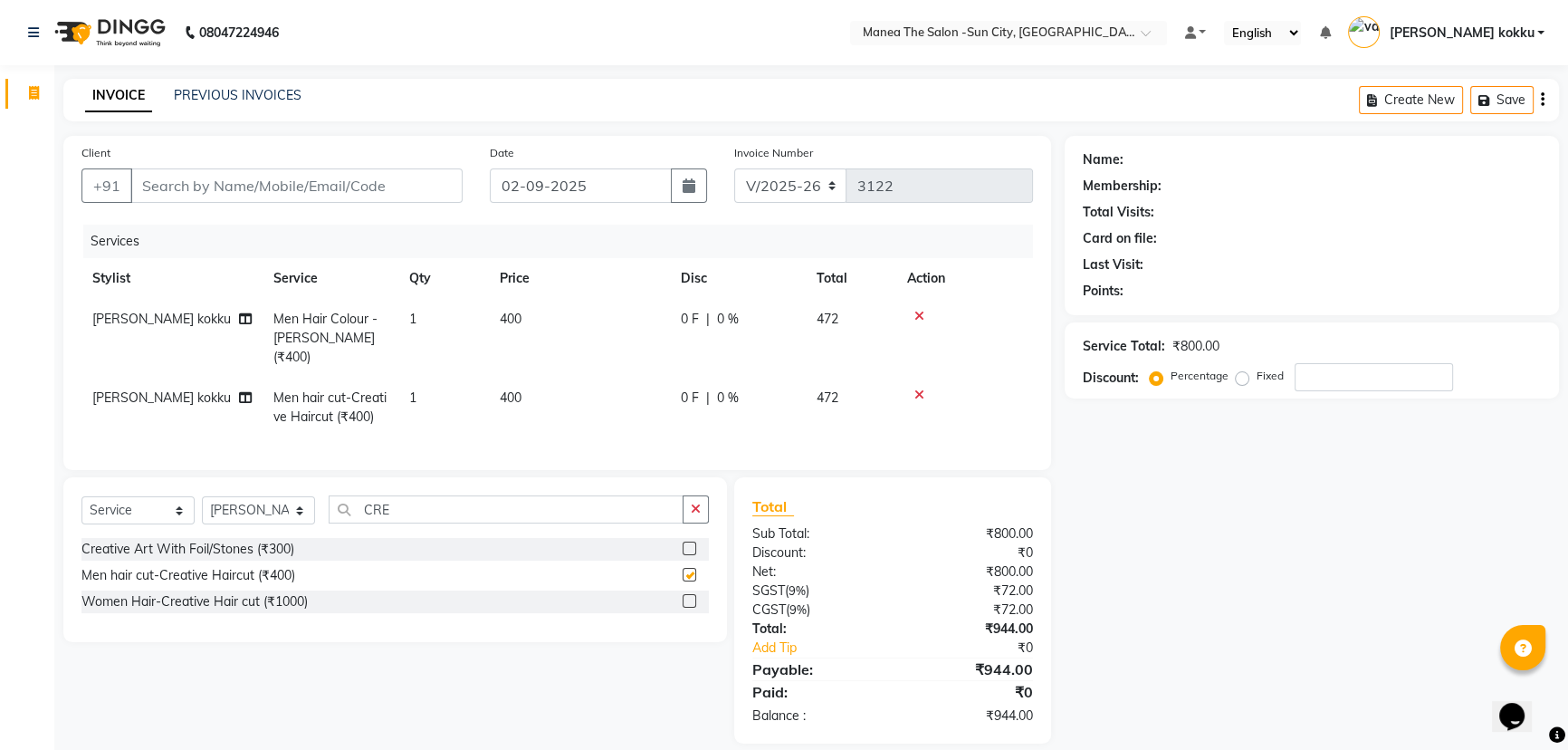
checkbox input "false"
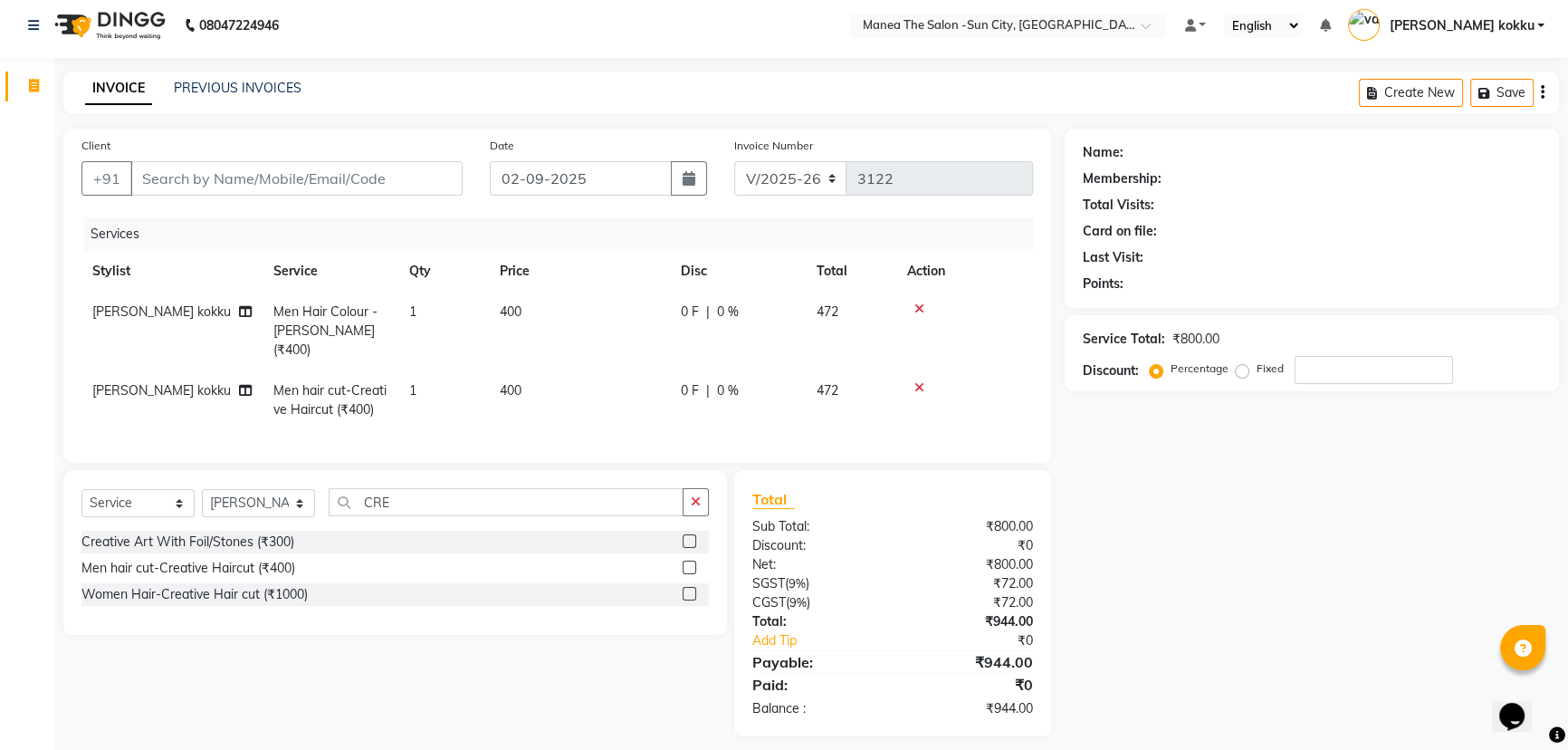
scroll to position [15, 0]
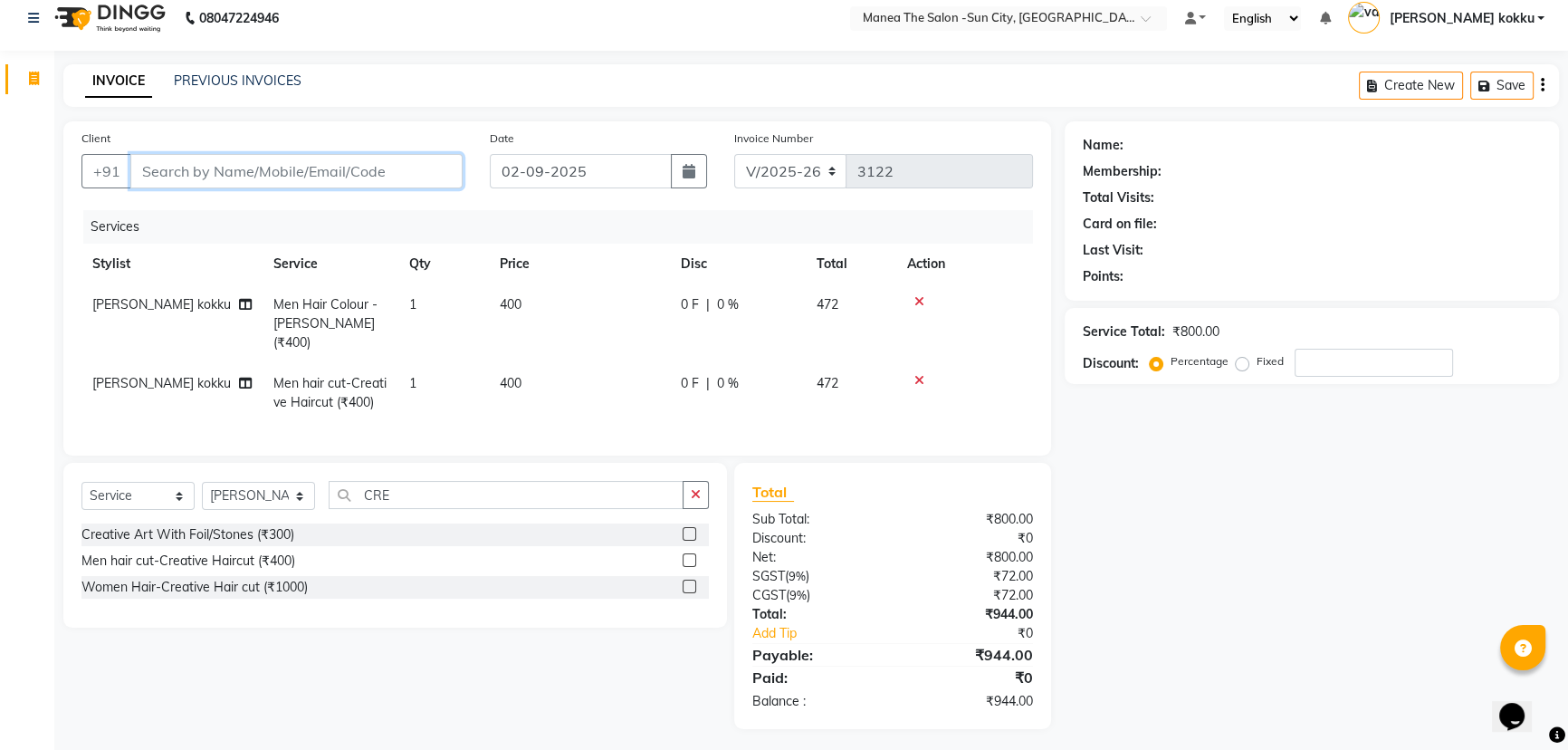
click at [261, 171] on input "Client" at bounding box center [296, 170] width 332 height 34
type input "V"
type input "0"
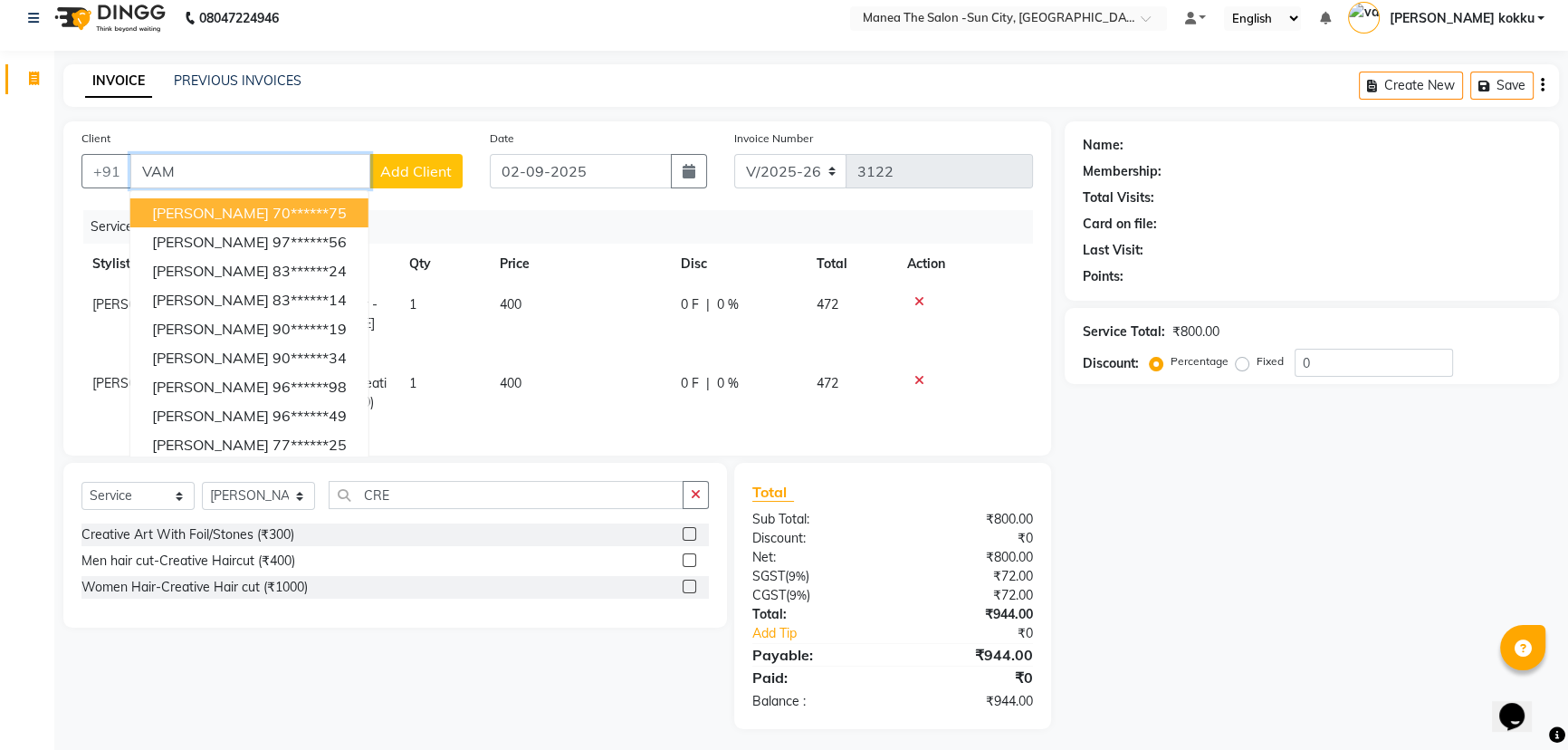
click at [273, 221] on ngb-highlight "70******75" at bounding box center [310, 212] width 74 height 18
type input "70******75"
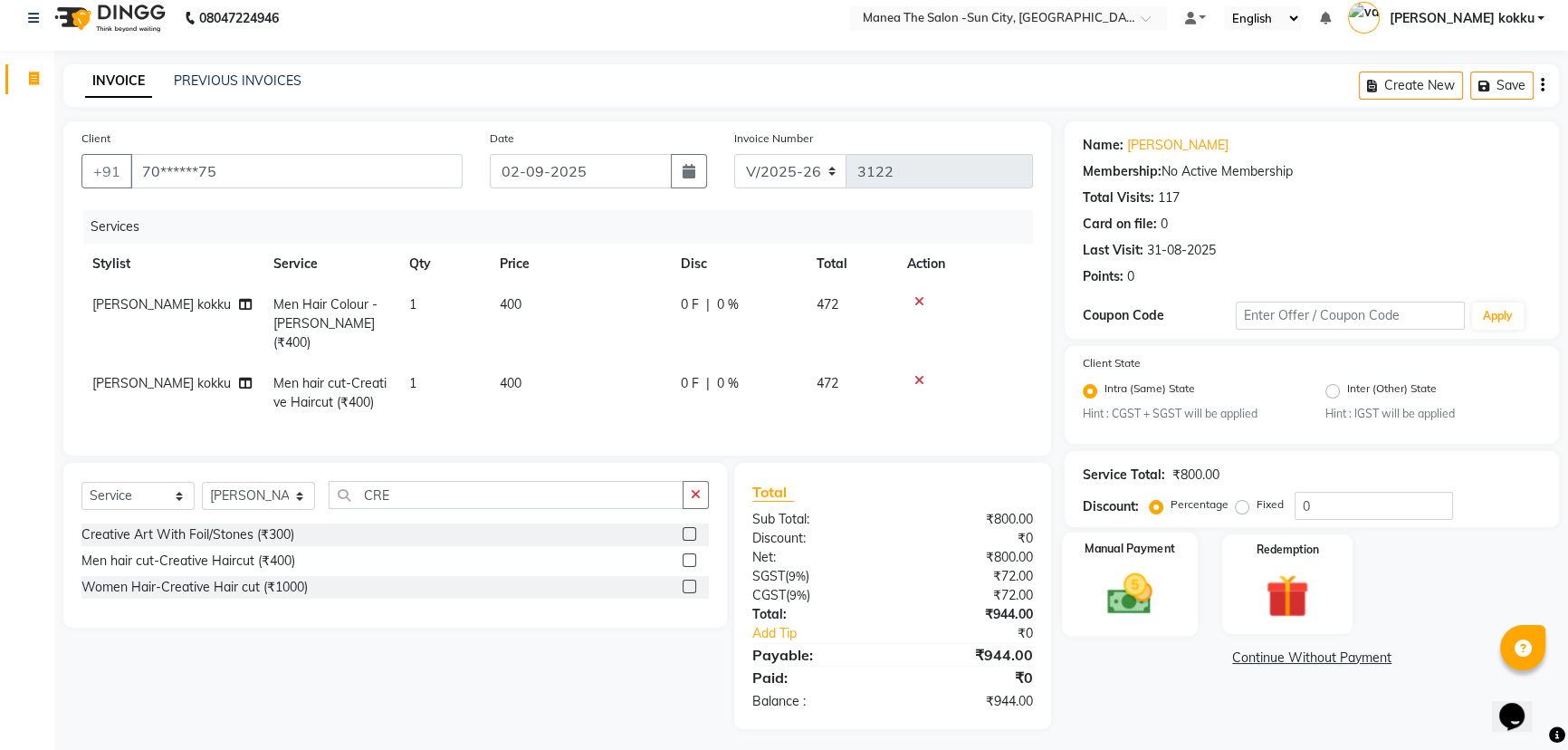
click at [1143, 603] on img at bounding box center [1129, 594] width 74 height 51
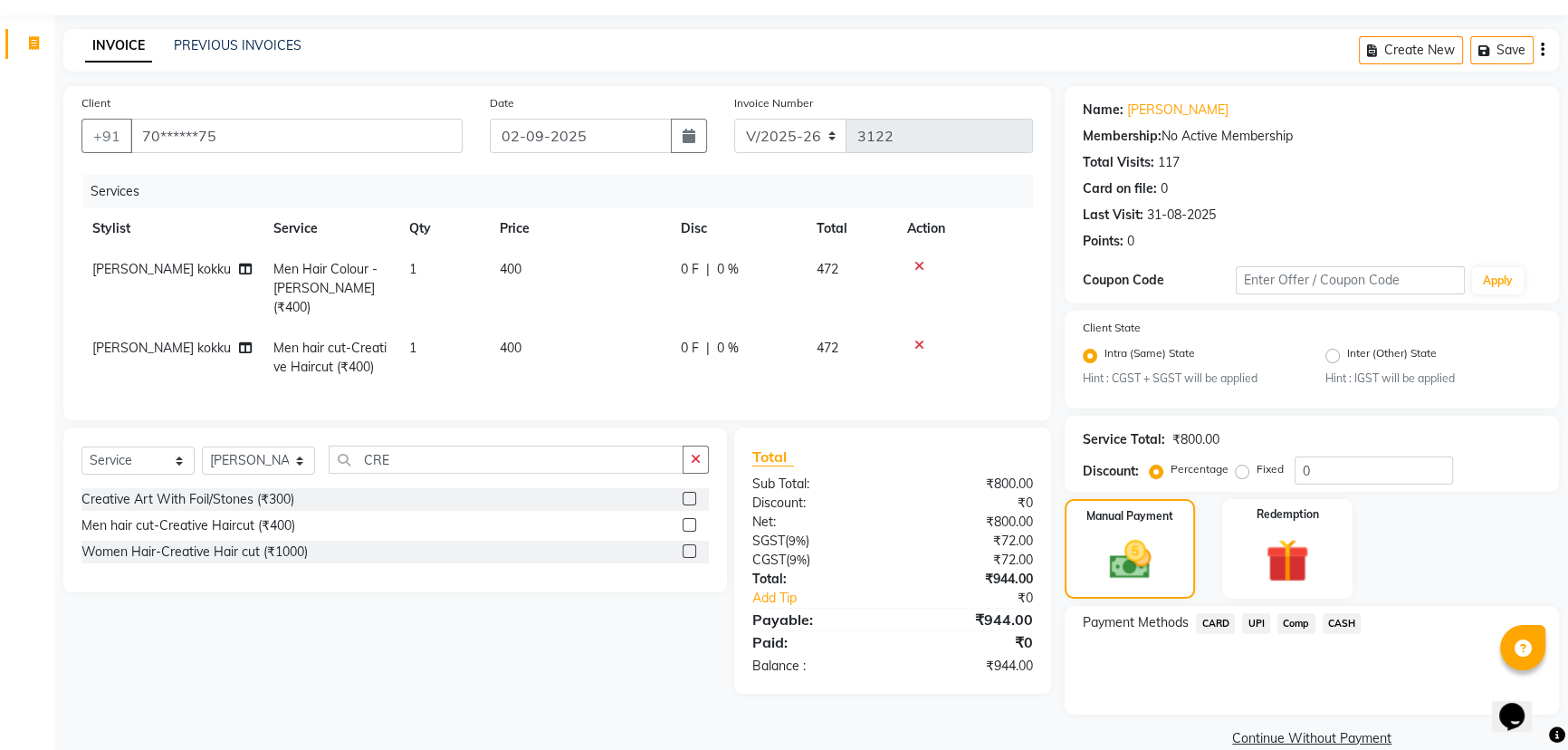
scroll to position [80, 0]
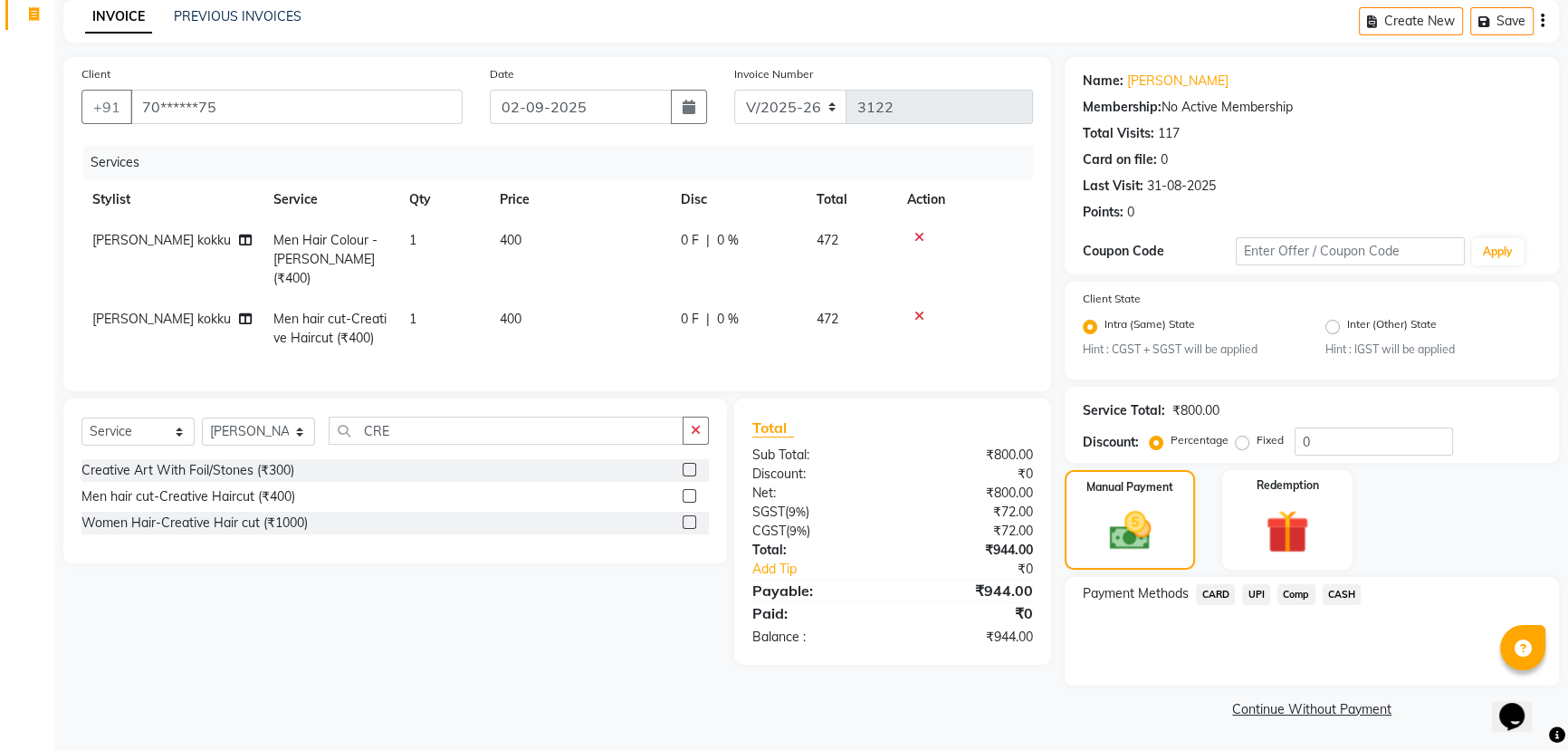
click at [1256, 593] on span "UPI" at bounding box center [1256, 594] width 28 height 20
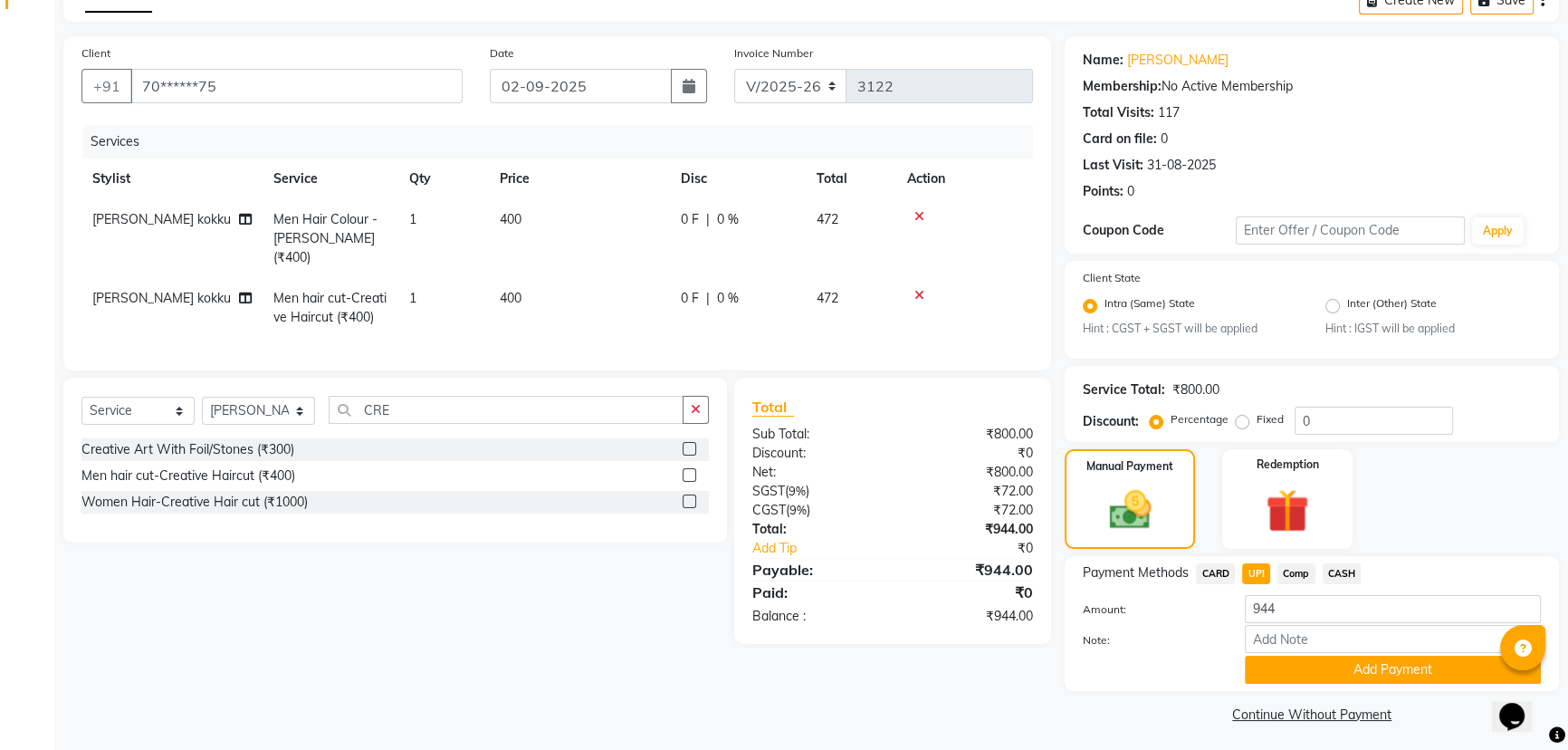
scroll to position [106, 0]
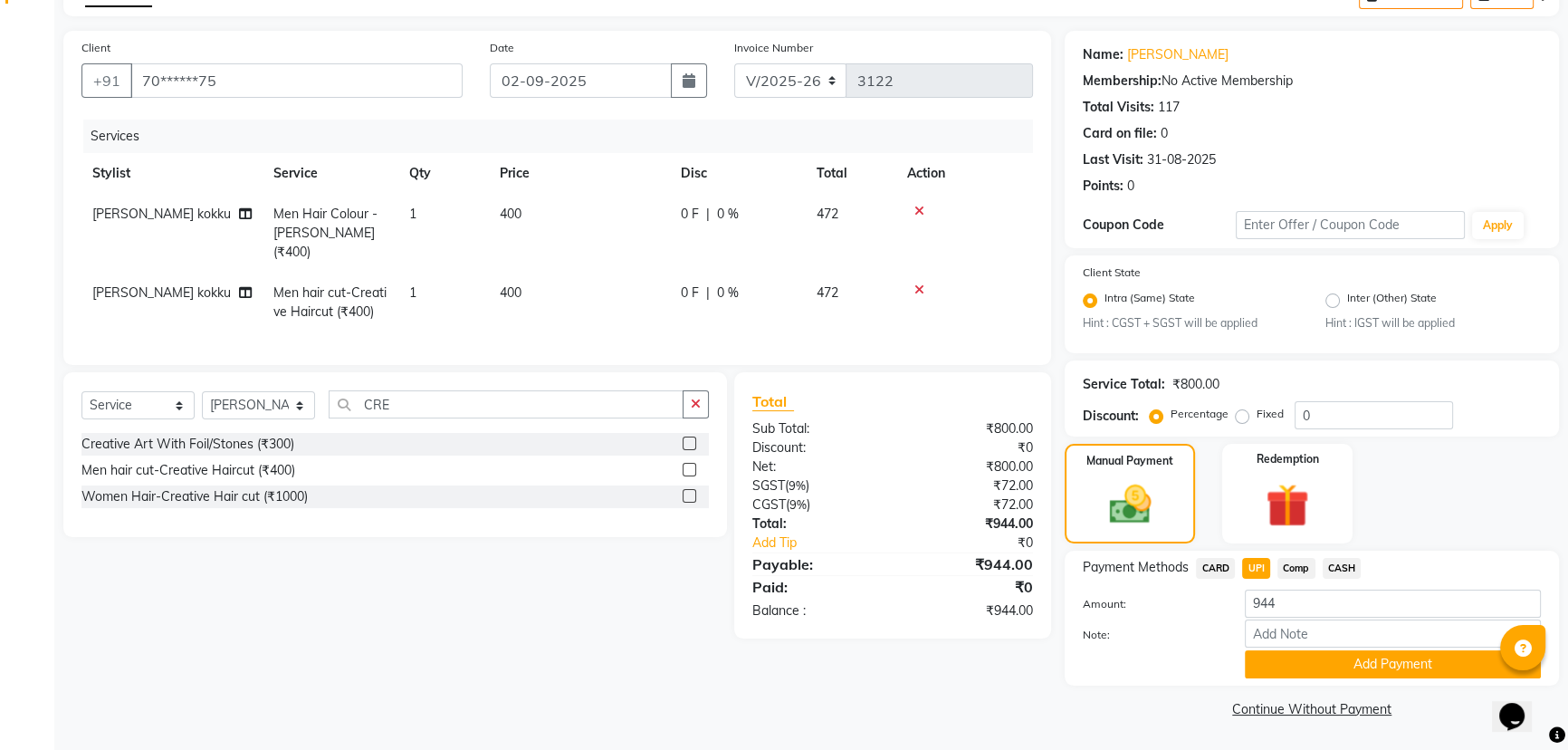
click at [1222, 567] on span "CARD" at bounding box center [1215, 568] width 39 height 20
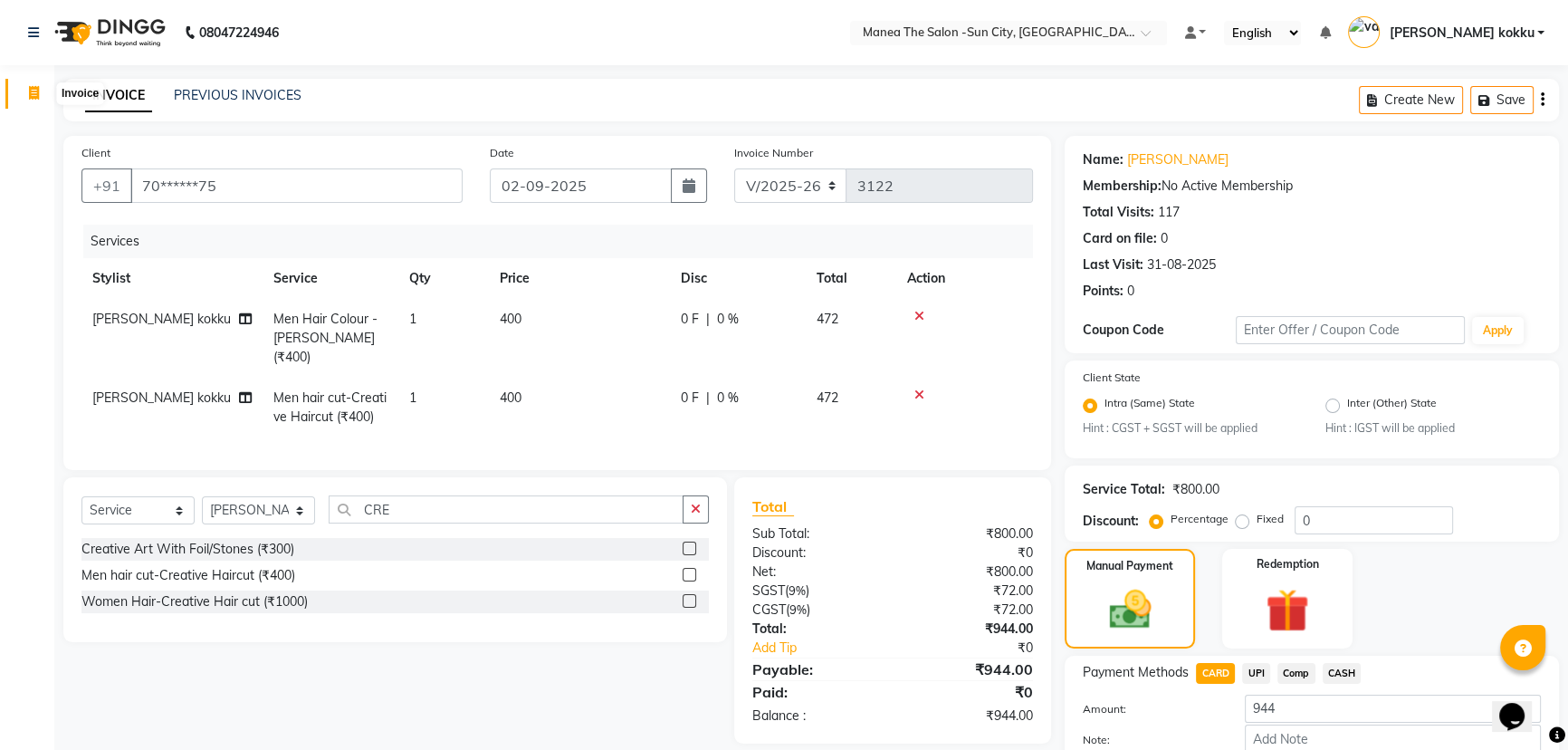
click at [32, 93] on icon at bounding box center [34, 92] width 10 height 14
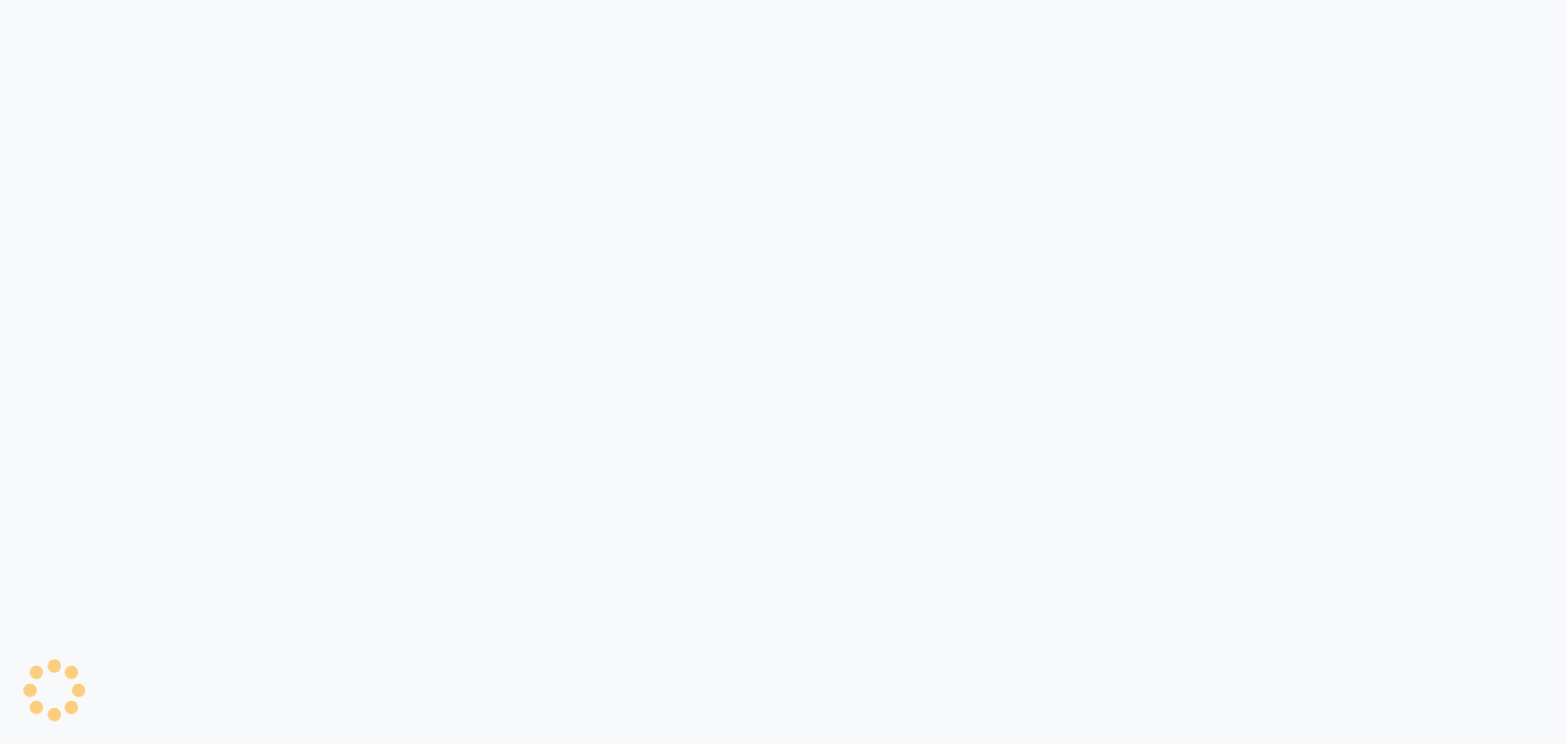
select select "5822"
select select "service"
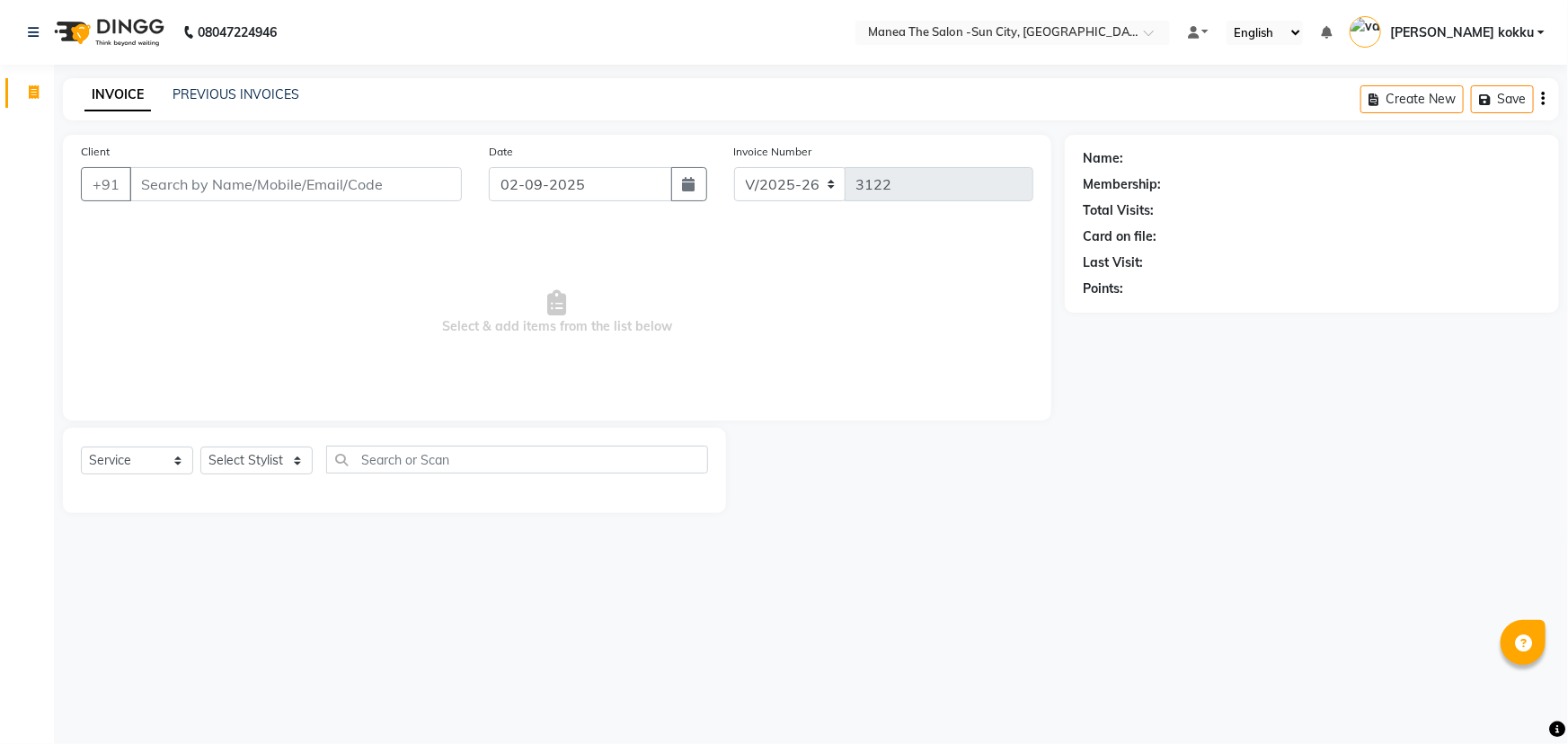
select select "en"
click at [323, 172] on input "Client" at bounding box center [296, 184] width 333 height 34
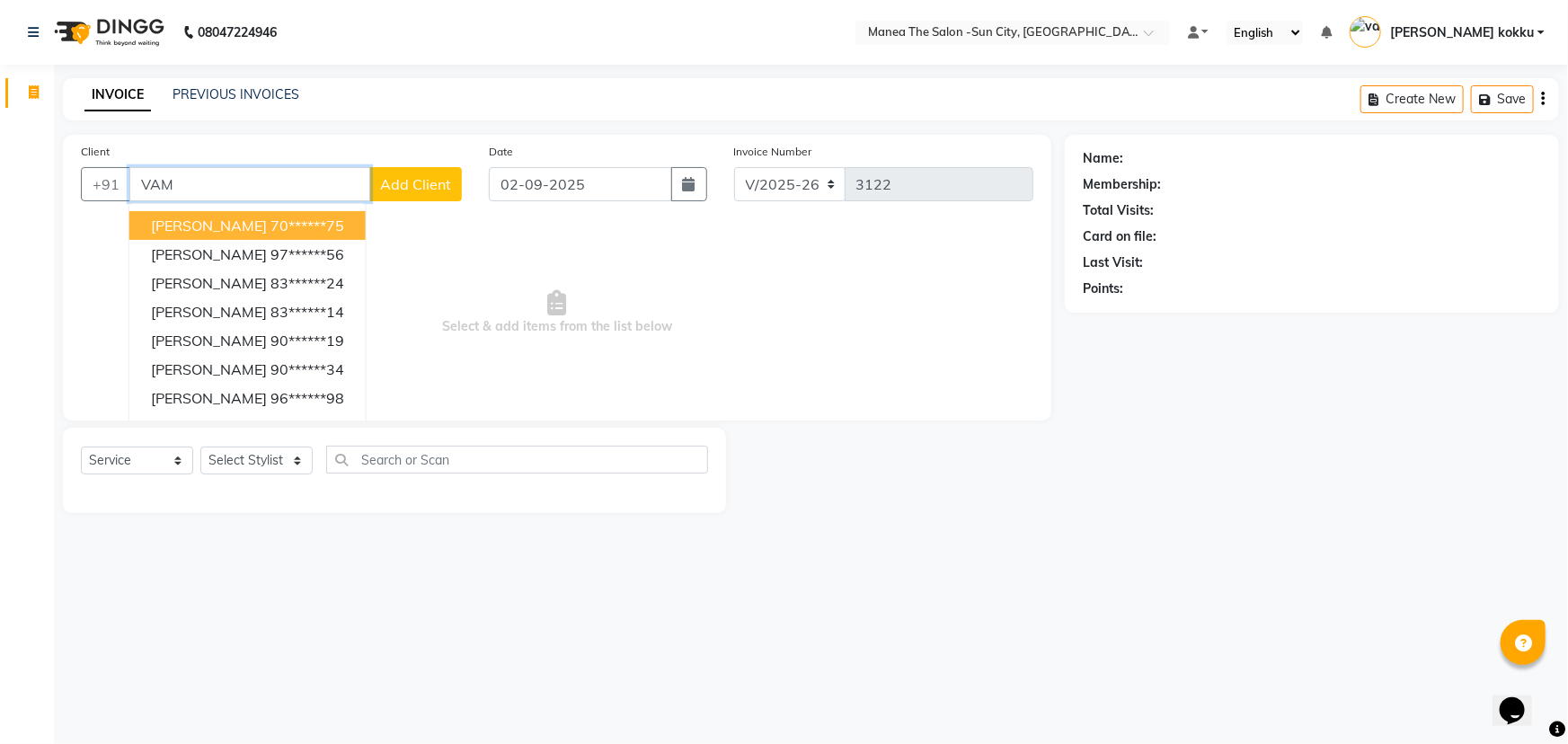
click at [316, 234] on button "vamsi 70******75" at bounding box center [248, 225] width 237 height 29
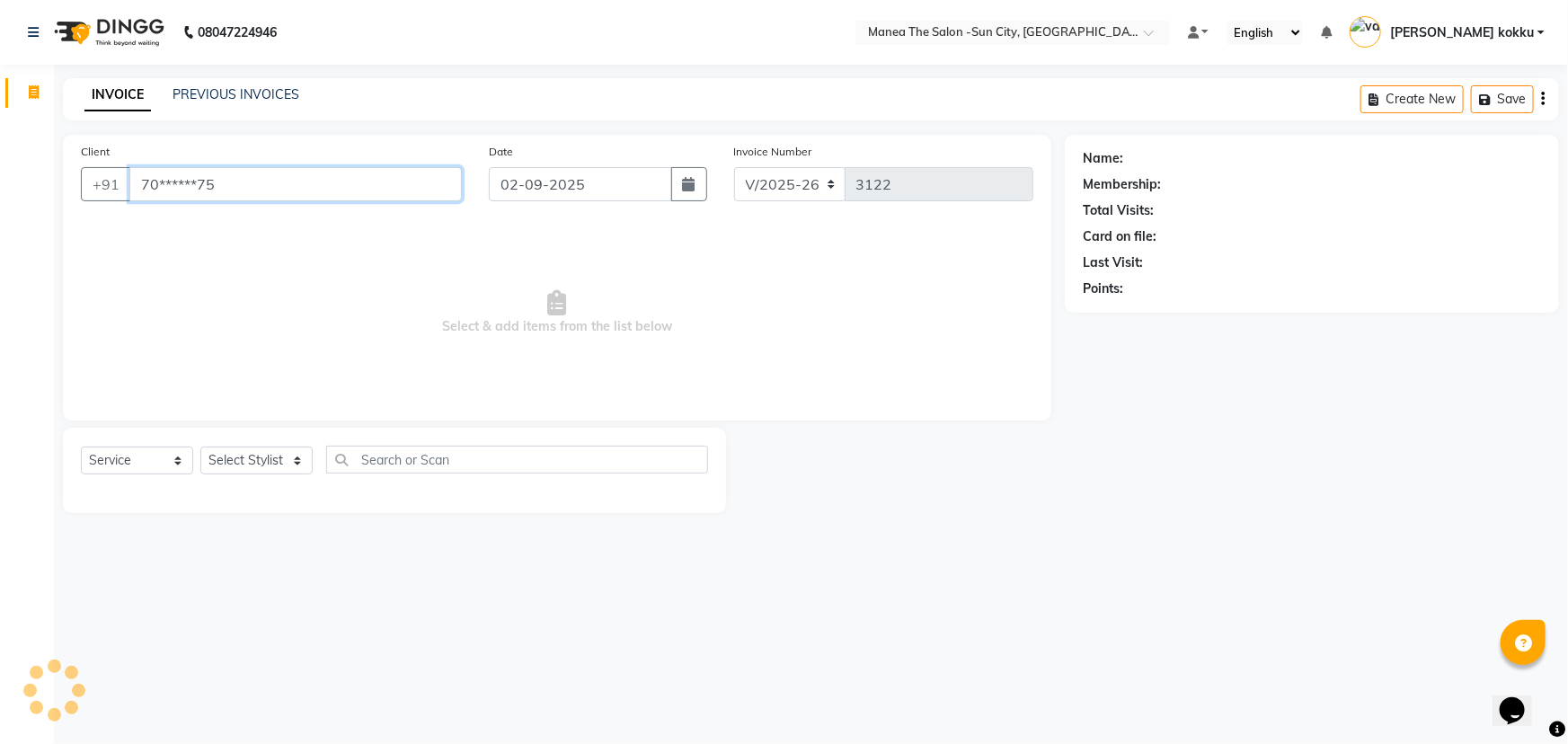
type input "70******75"
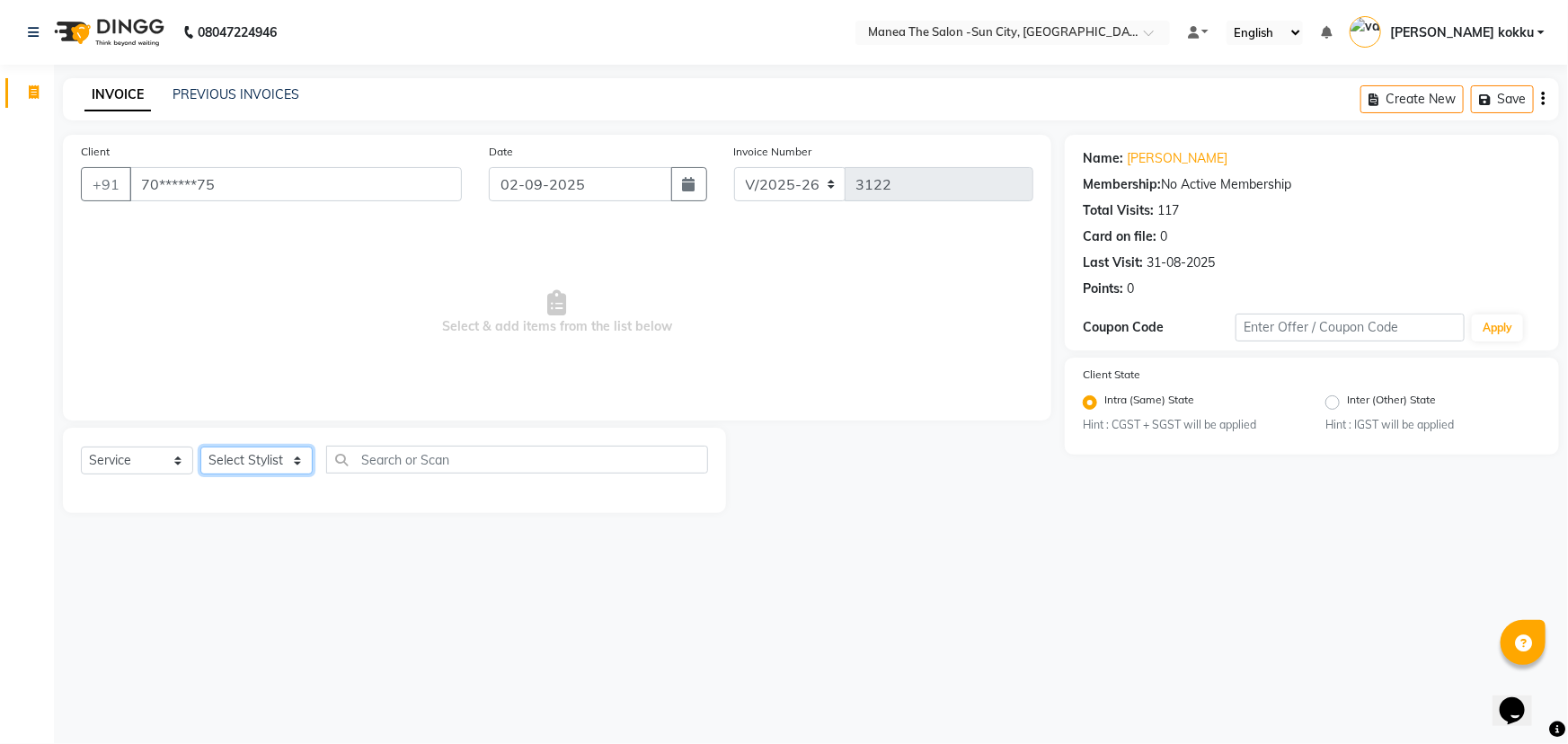
click at [231, 456] on select "Select Stylist [PERSON_NAME] [PERSON_NAME] [PERSON_NAME] Ikrar [PERSON_NAME] K …" at bounding box center [257, 460] width 113 height 28
select select "86861"
click at [201, 446] on select "Select Stylist [PERSON_NAME] [PERSON_NAME] [PERSON_NAME] Ikrar [PERSON_NAME] K …" at bounding box center [257, 460] width 113 height 28
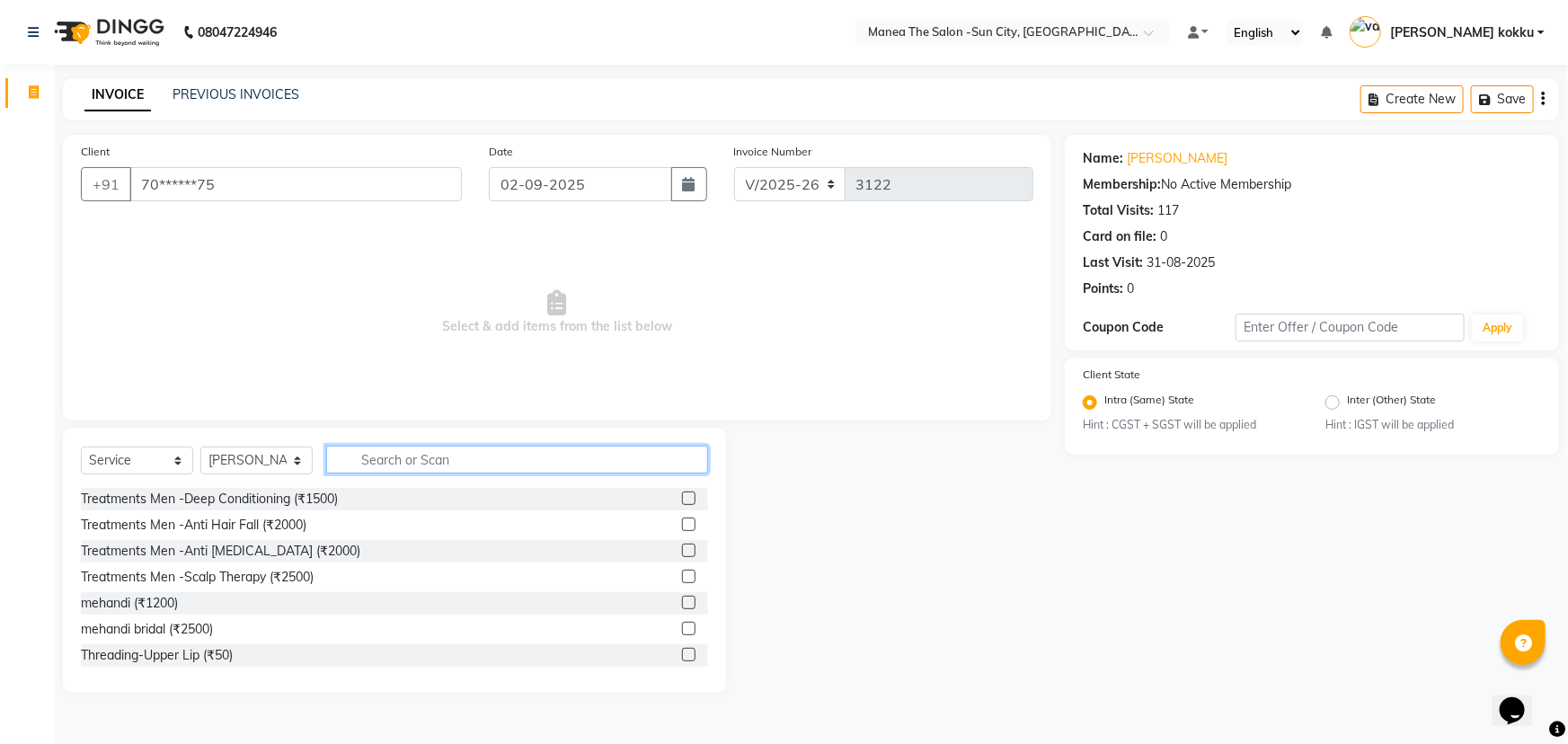
click at [512, 461] on input "text" at bounding box center [517, 459] width 382 height 28
type input "THRE"
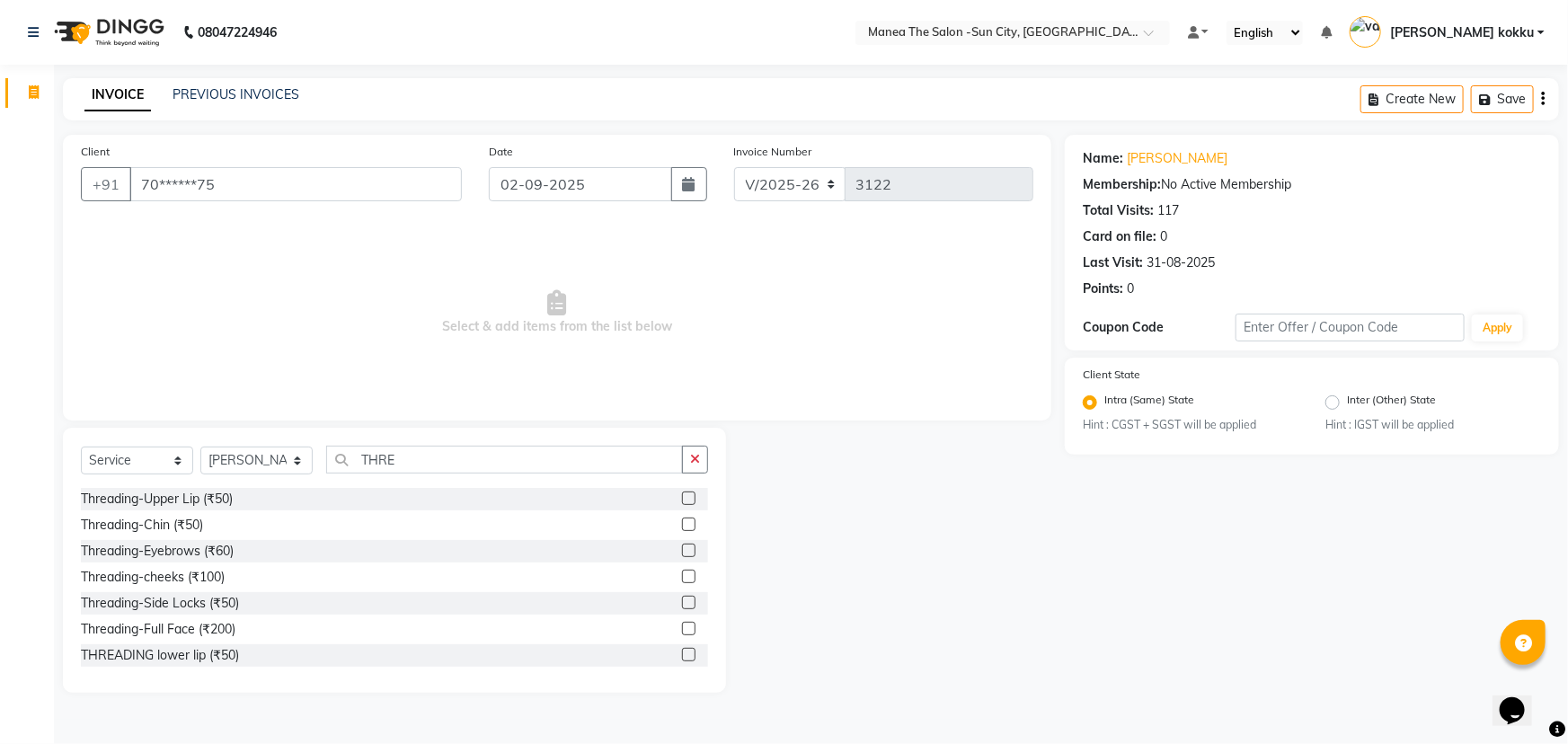
click at [682, 499] on label at bounding box center [688, 498] width 14 height 14
click at [682, 499] on input "checkbox" at bounding box center [687, 499] width 12 height 12
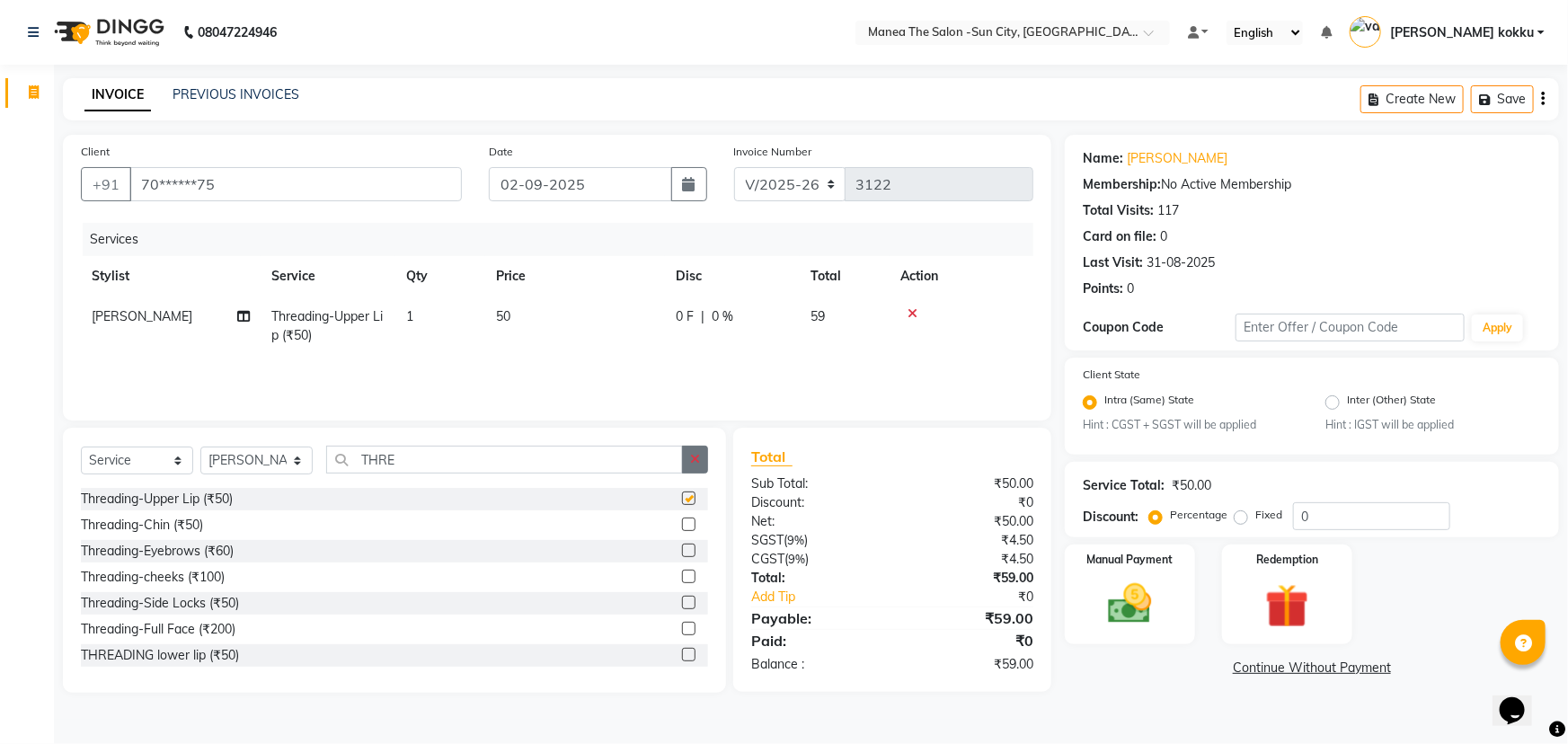
checkbox input "false"
click at [696, 460] on icon "button" at bounding box center [695, 459] width 10 height 13
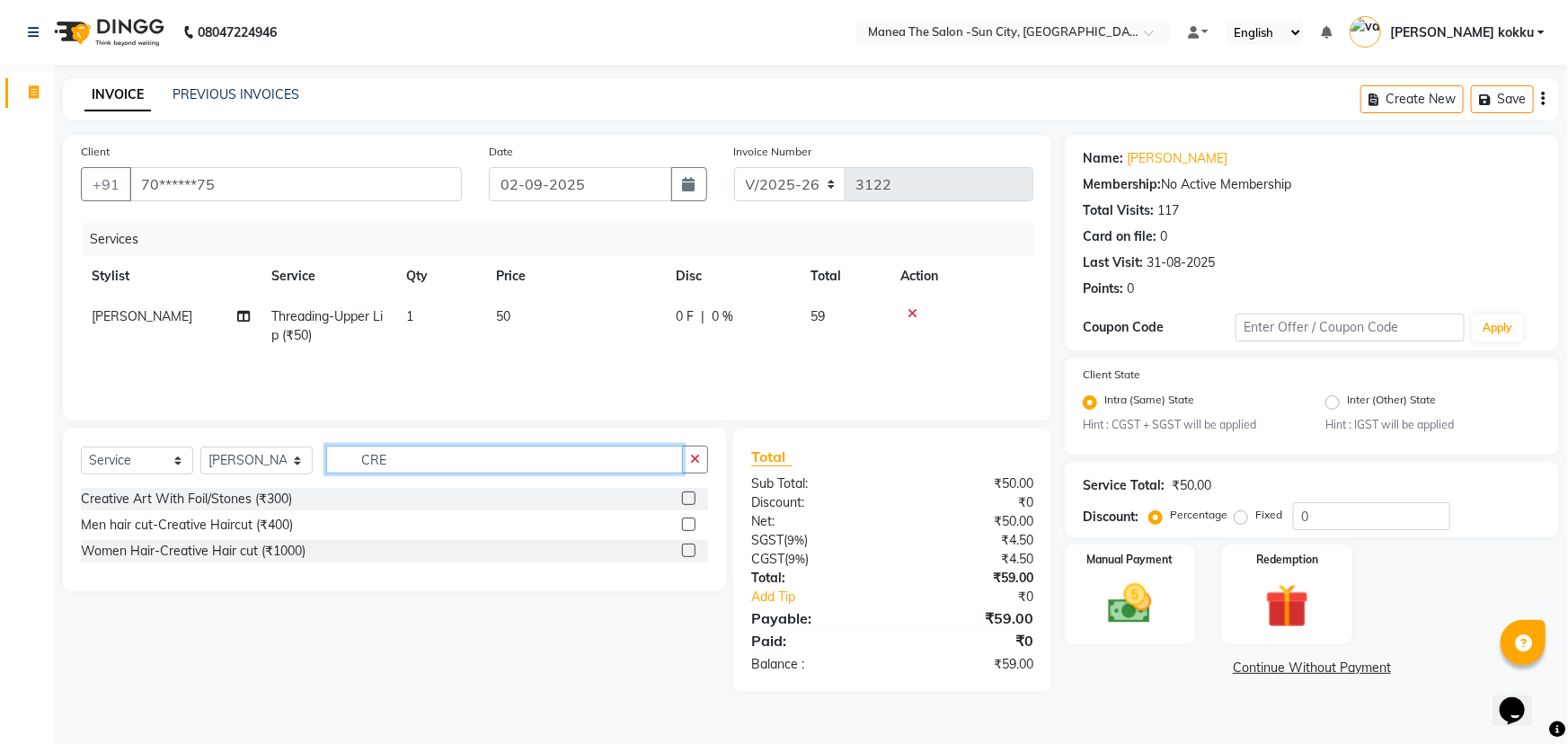
type input "CRE"
click at [684, 546] on label at bounding box center [688, 550] width 14 height 14
click at [684, 546] on input "checkbox" at bounding box center [687, 551] width 12 height 12
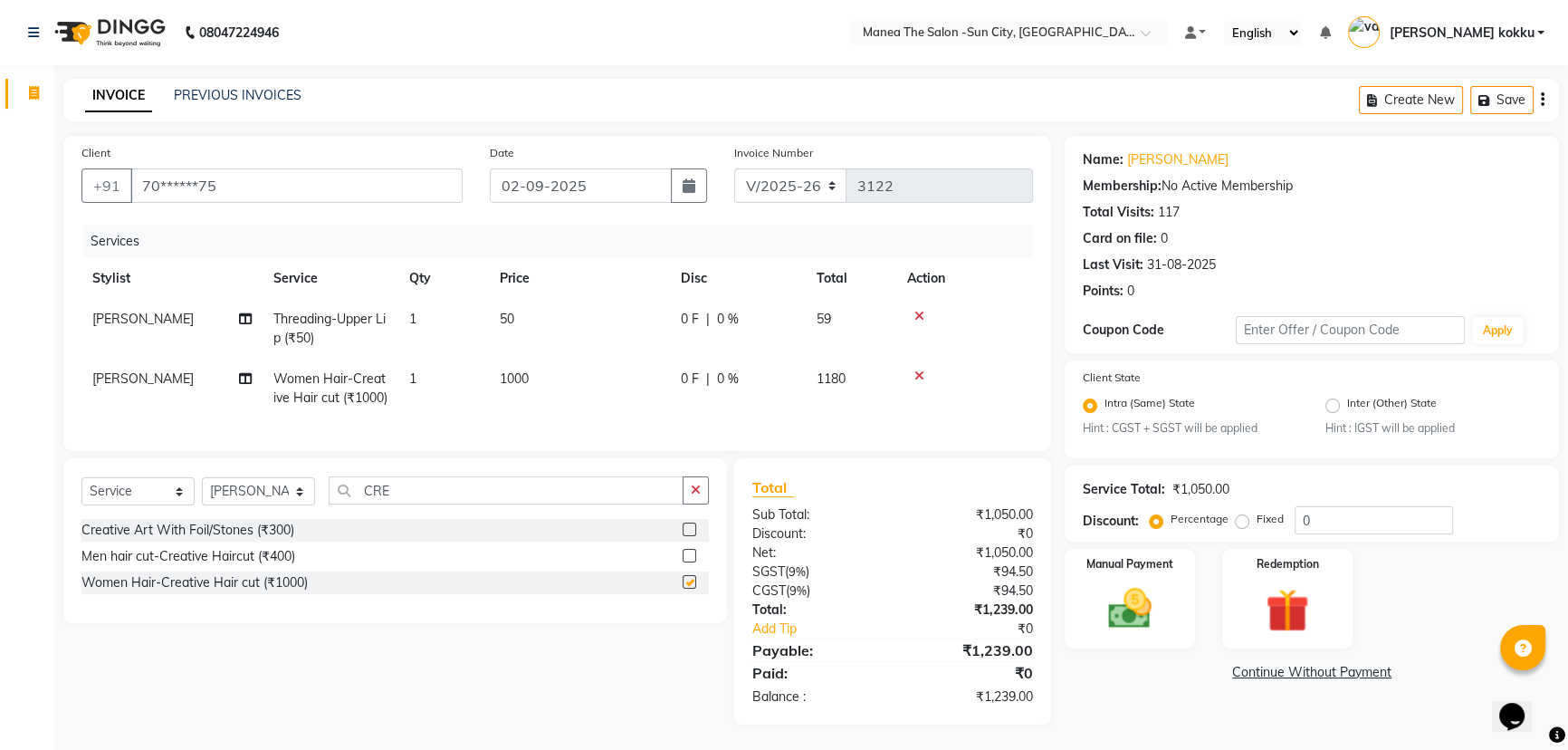
checkbox input "false"
click at [700, 505] on button "button" at bounding box center [696, 490] width 26 height 28
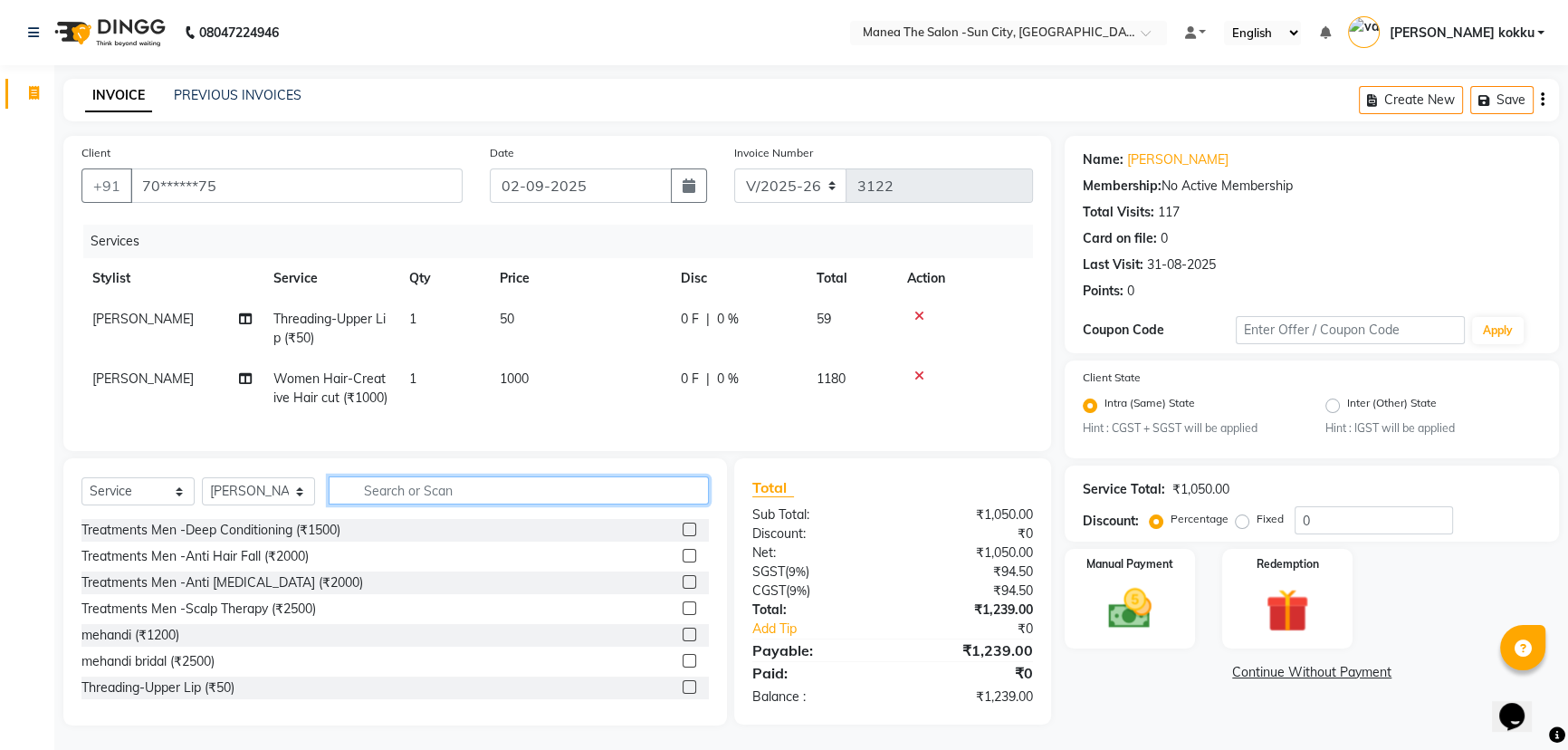
type input "W"
type input "RICA"
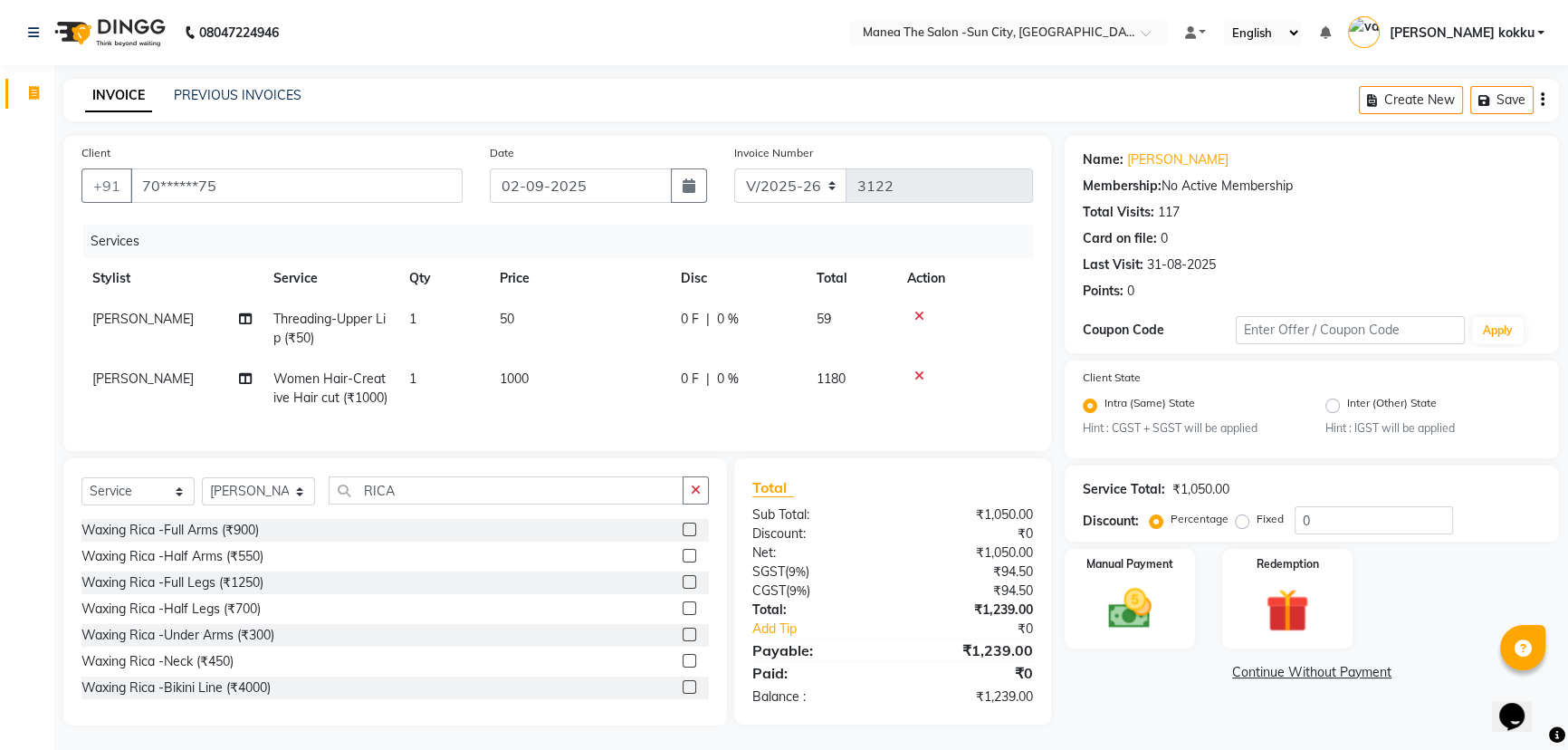
click at [683, 537] on label at bounding box center [689, 529] width 14 height 14
click at [683, 537] on input "checkbox" at bounding box center [688, 530] width 12 height 12
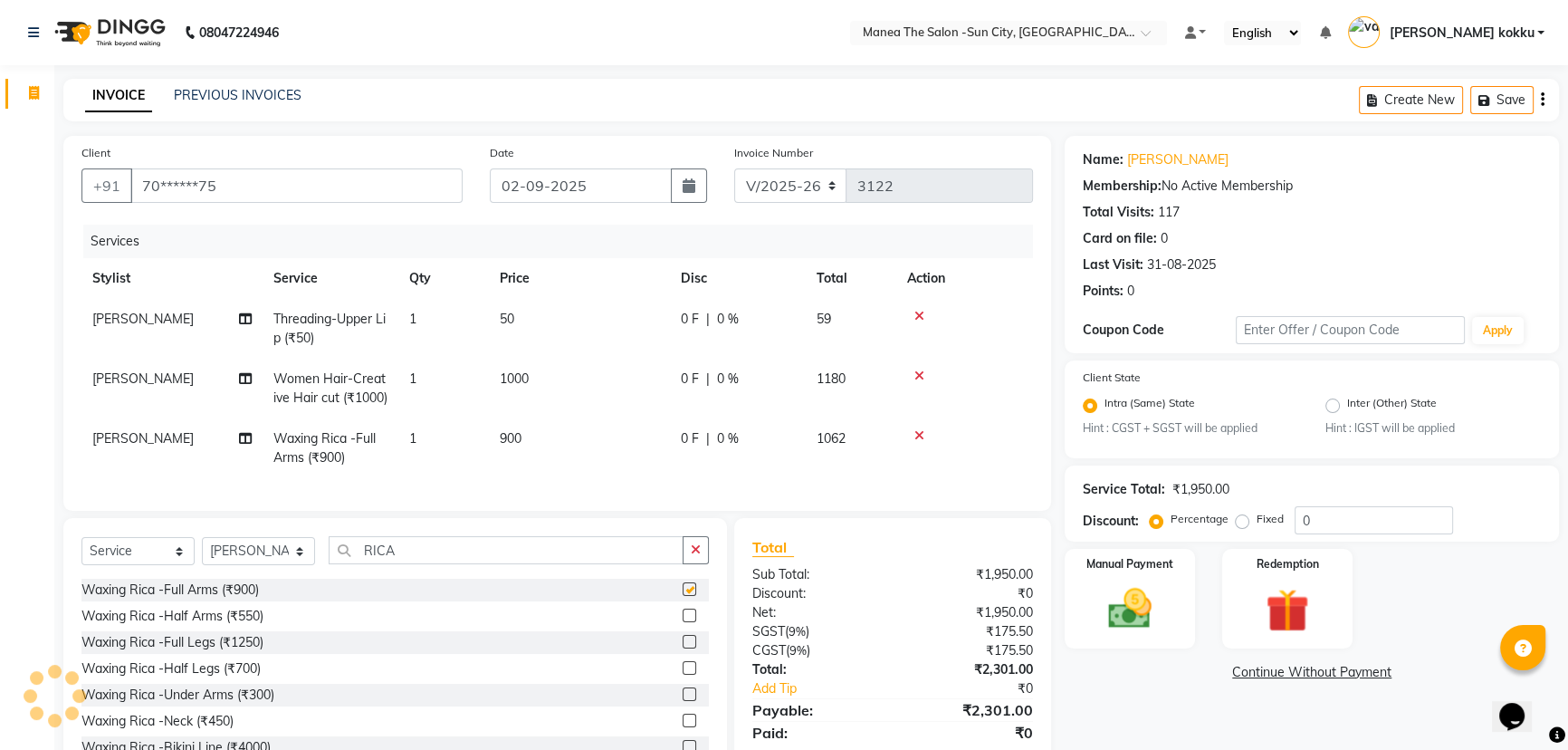
checkbox input "false"
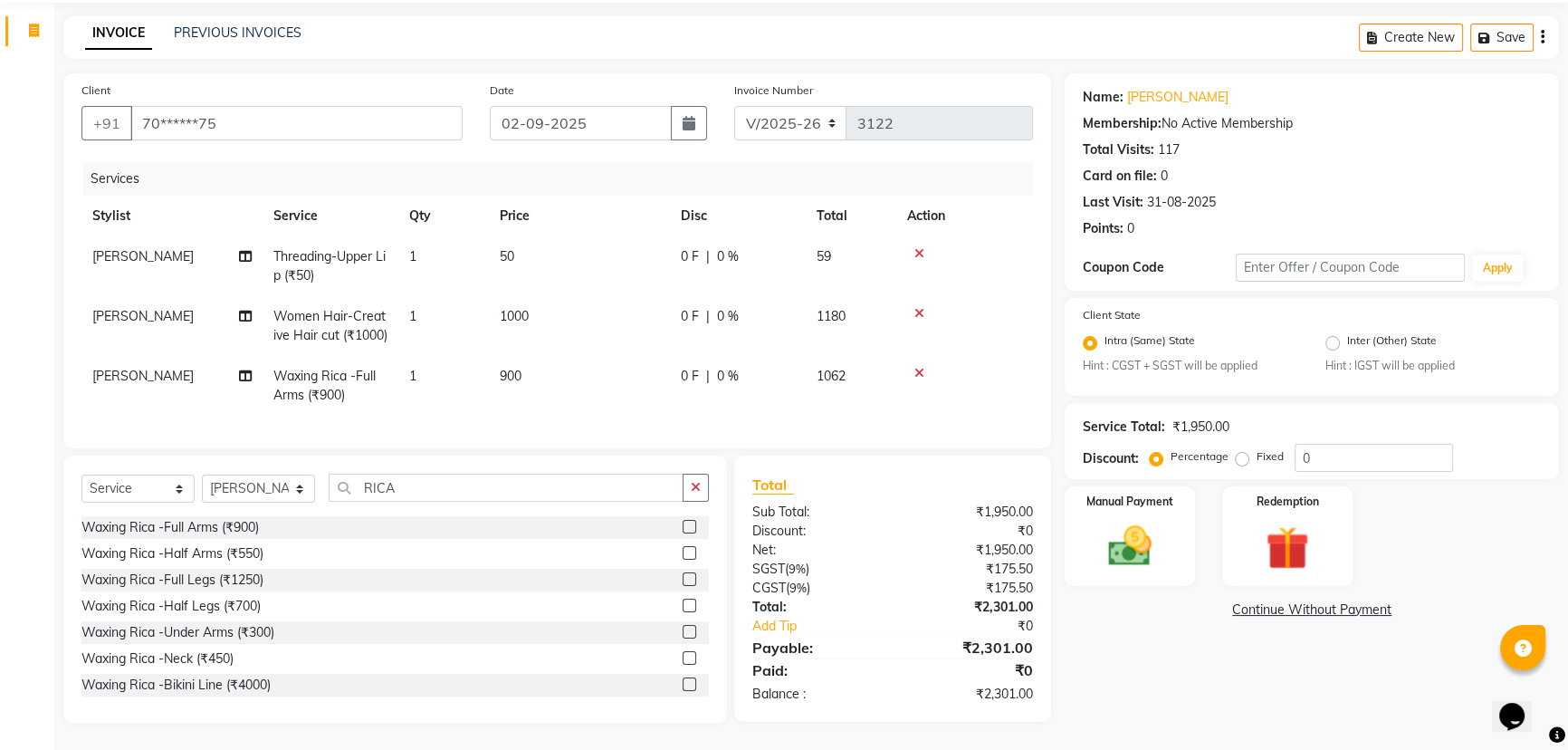
scroll to position [93, 0]
click at [1348, 443] on input "0" at bounding box center [1373, 457] width 158 height 28
type input "2"
type input "10"
click at [1294, 521] on img at bounding box center [1288, 549] width 74 height 56
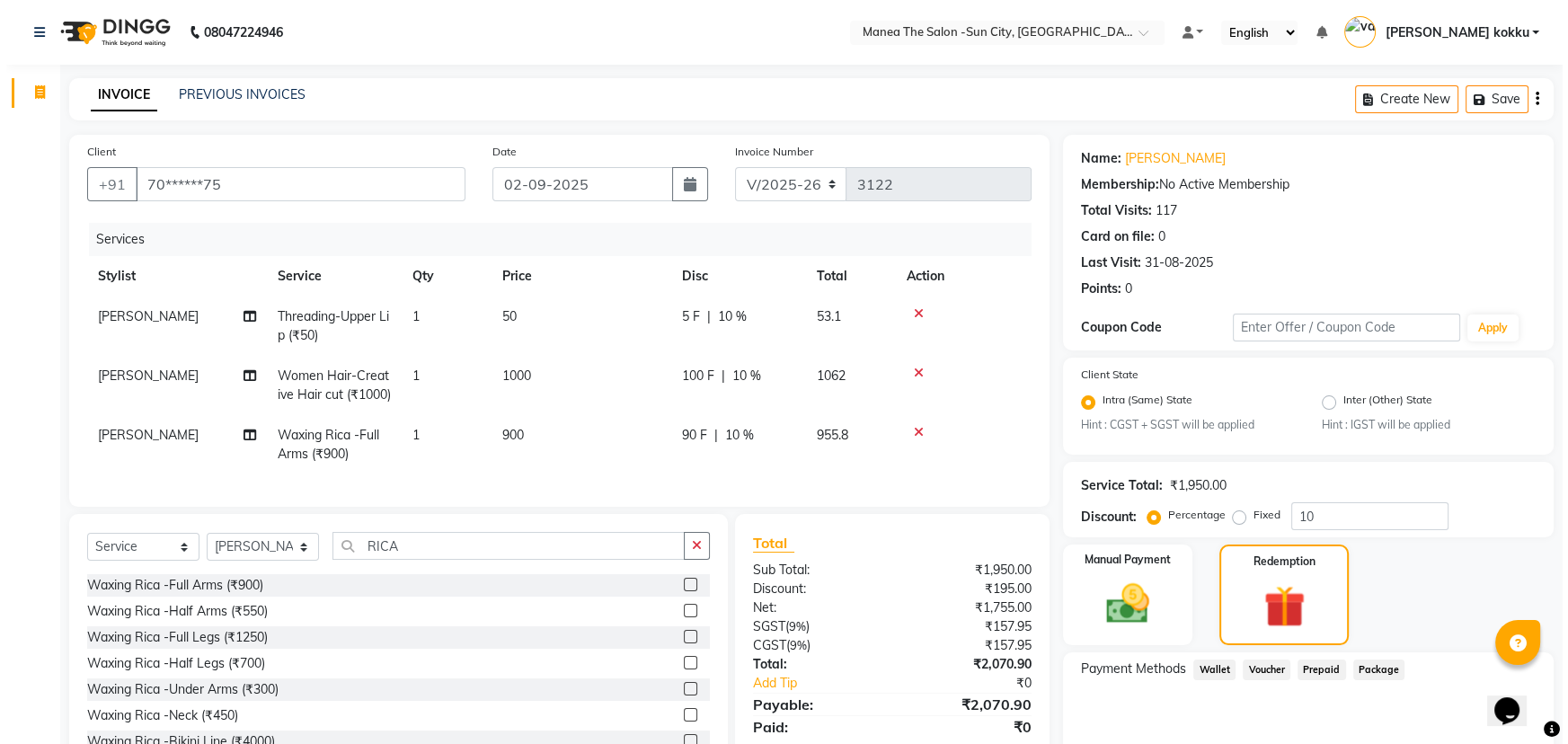
scroll to position [0, 0]
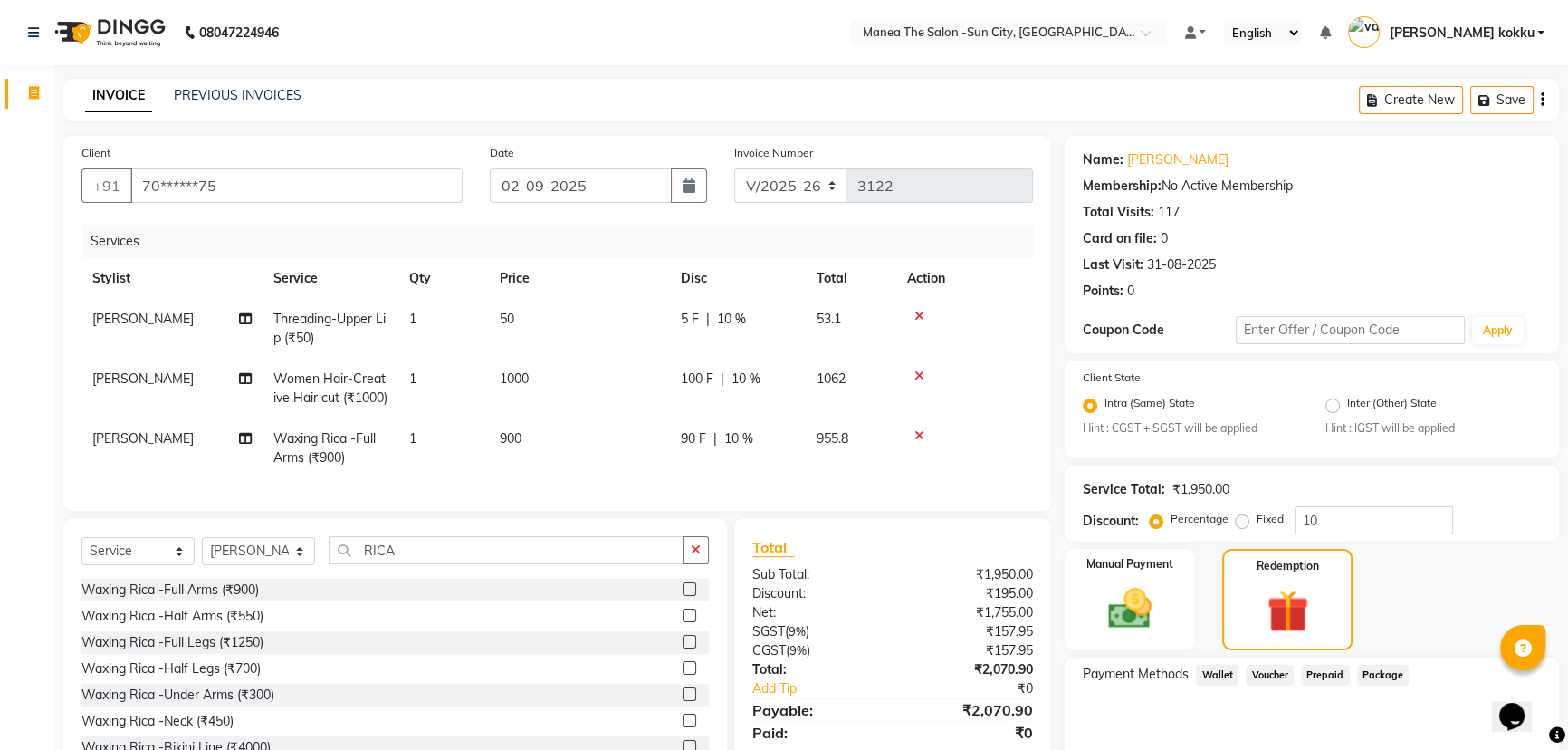
click at [919, 317] on icon at bounding box center [919, 317] width 10 height 13
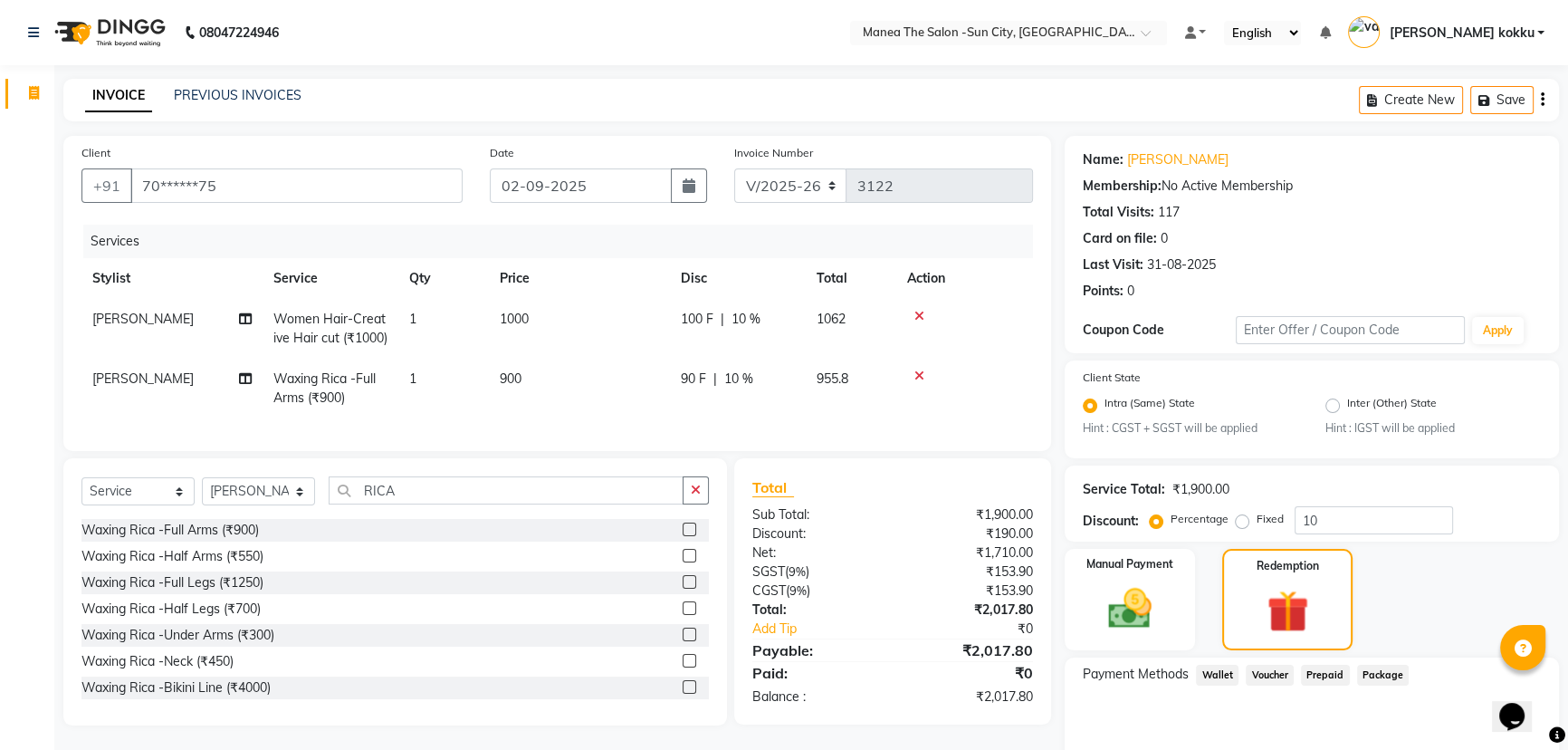
click at [919, 314] on icon at bounding box center [919, 317] width 10 height 13
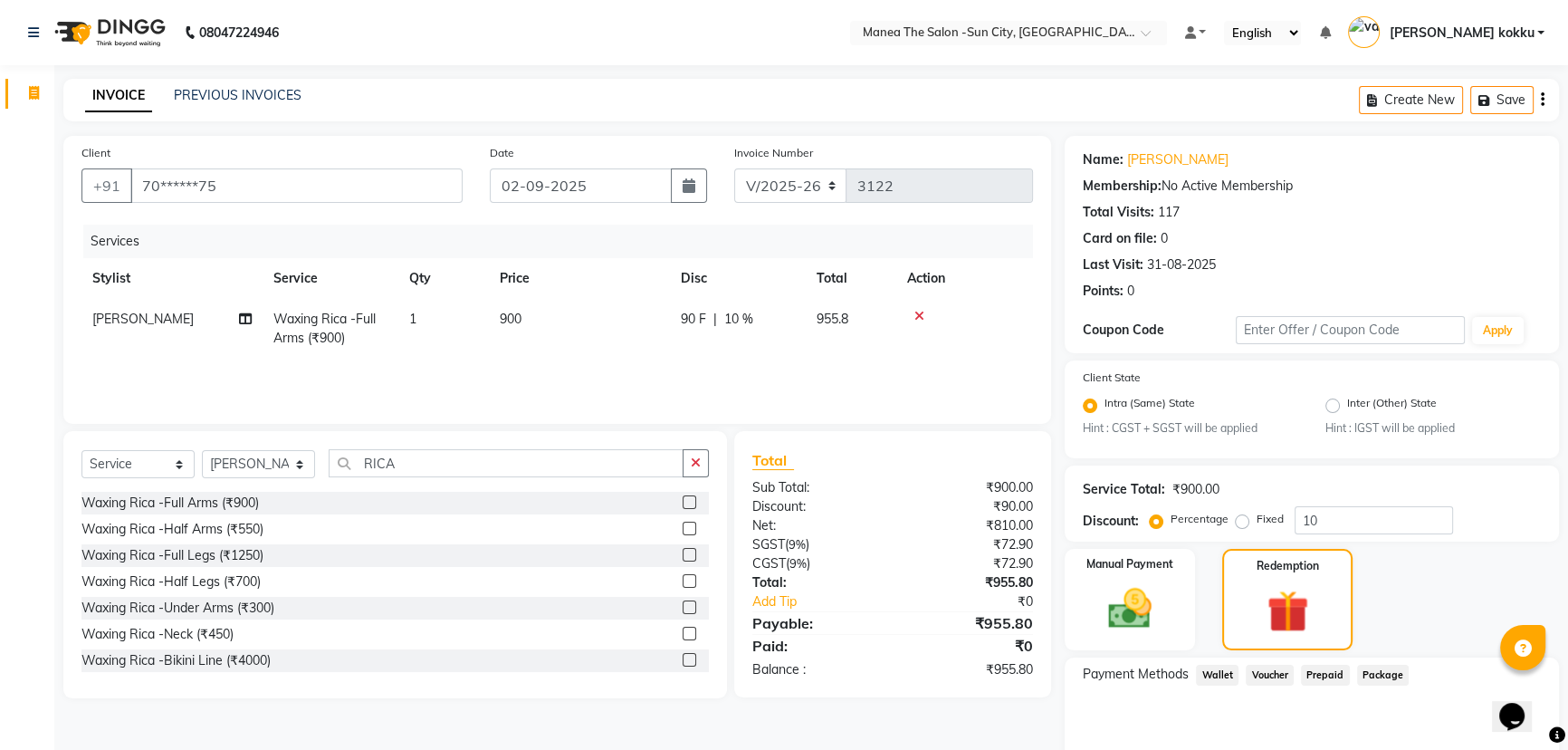
click at [919, 314] on icon at bounding box center [919, 317] width 10 height 13
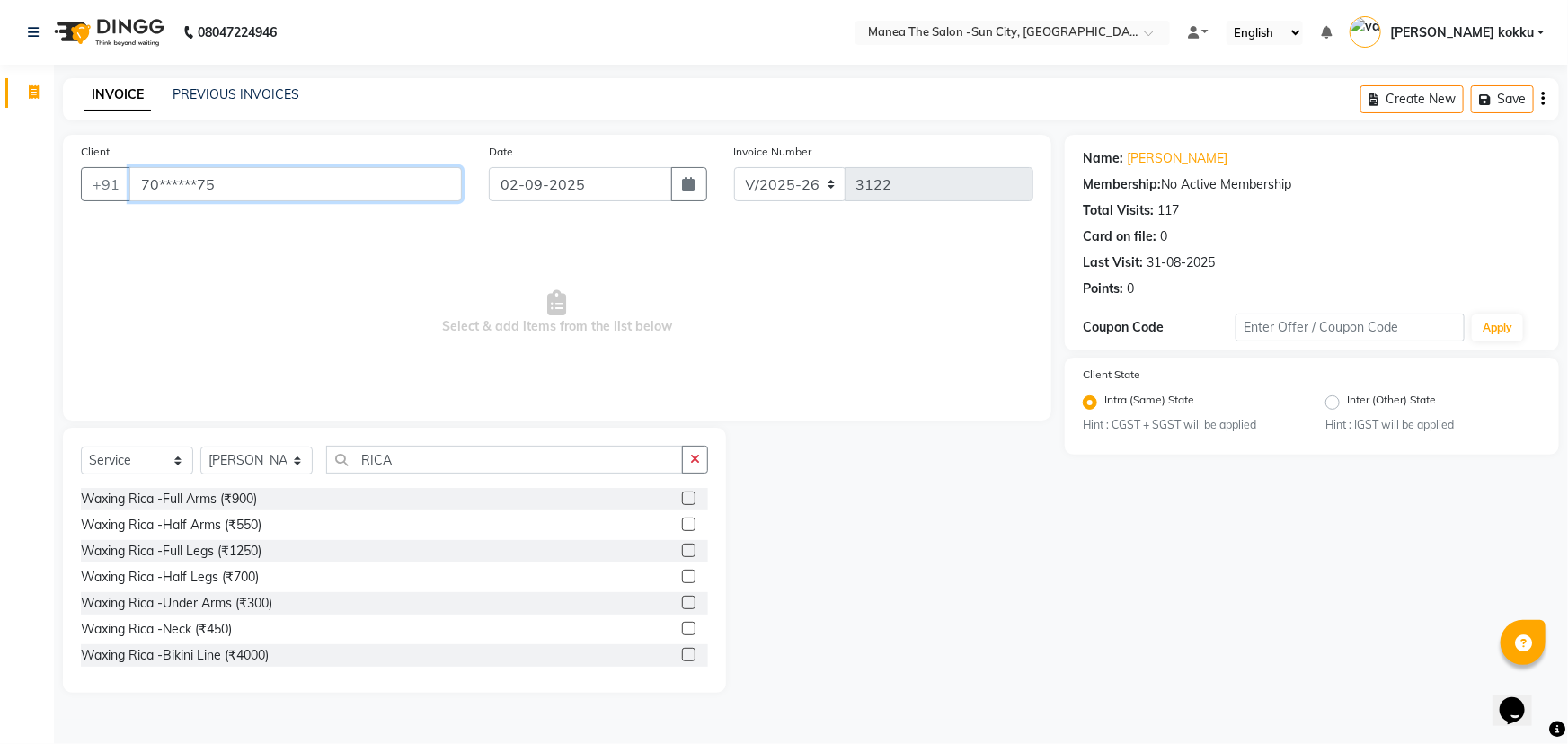
click at [322, 181] on input "70******75" at bounding box center [296, 184] width 333 height 34
type input "7"
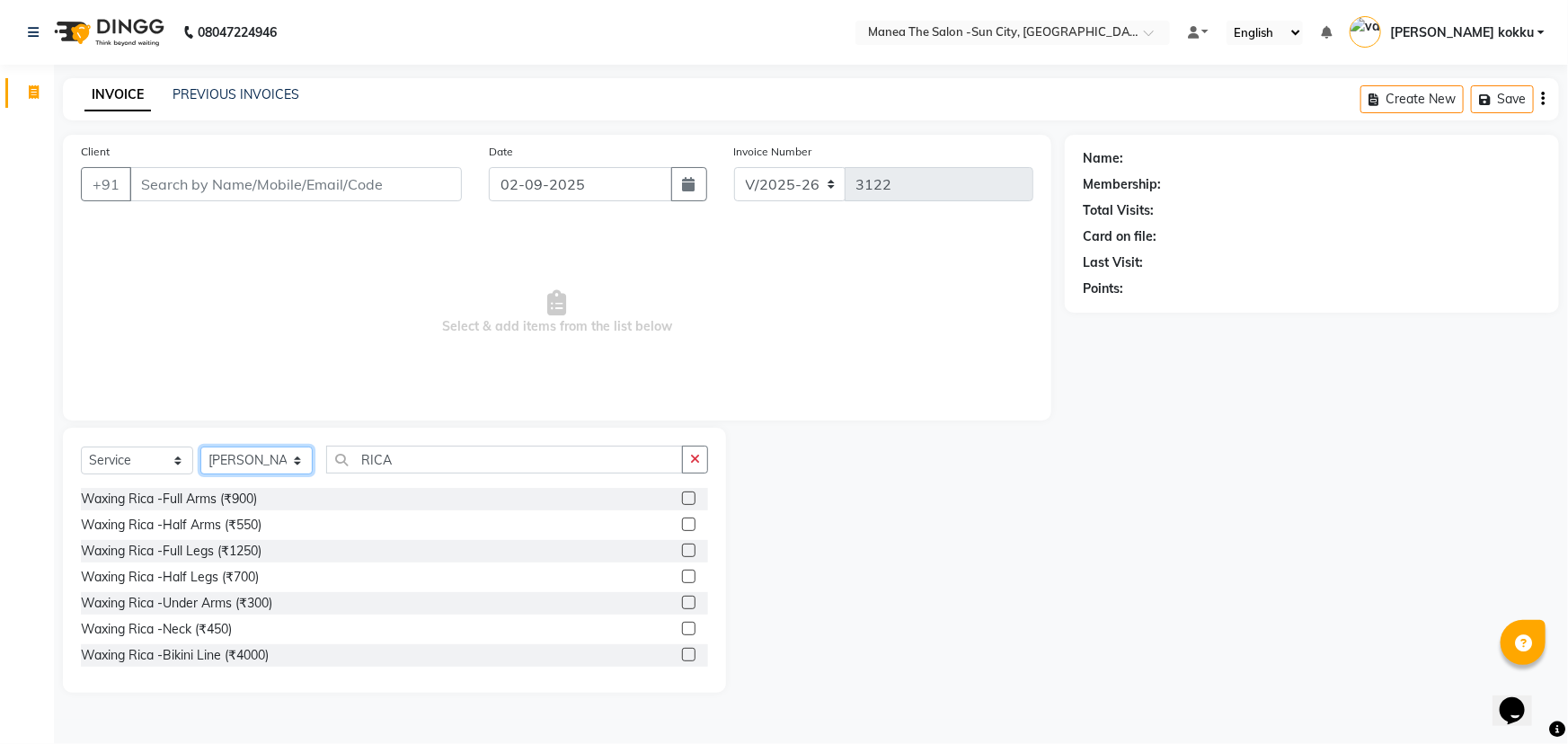
click at [275, 464] on select "Select Stylist [PERSON_NAME] [PERSON_NAME] [PERSON_NAME] Ikrar [PERSON_NAME] K …" at bounding box center [257, 460] width 113 height 28
select select
click at [201, 446] on select "Select Stylist [PERSON_NAME] [PERSON_NAME] [PERSON_NAME] Ikrar [PERSON_NAME] K …" at bounding box center [257, 460] width 113 height 28
